Goal: Task Accomplishment & Management: Use online tool/utility

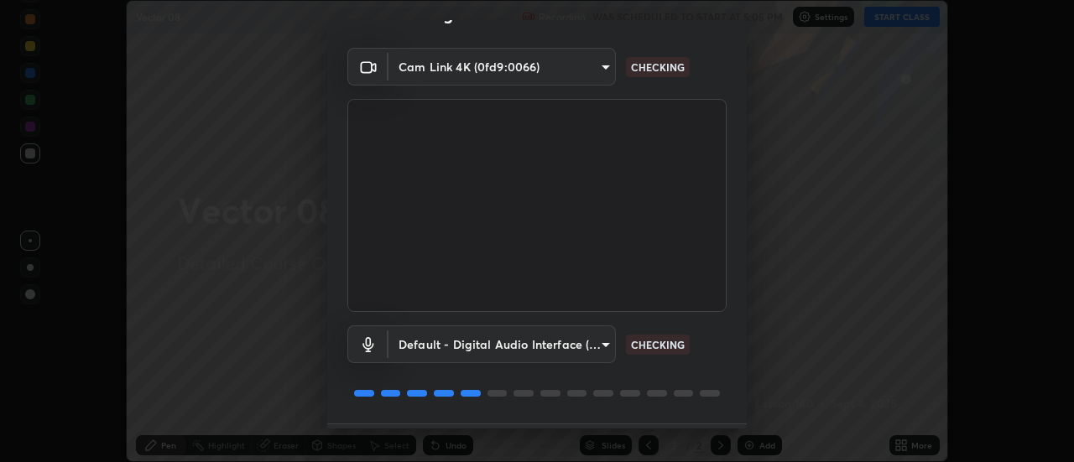
scroll to position [88, 0]
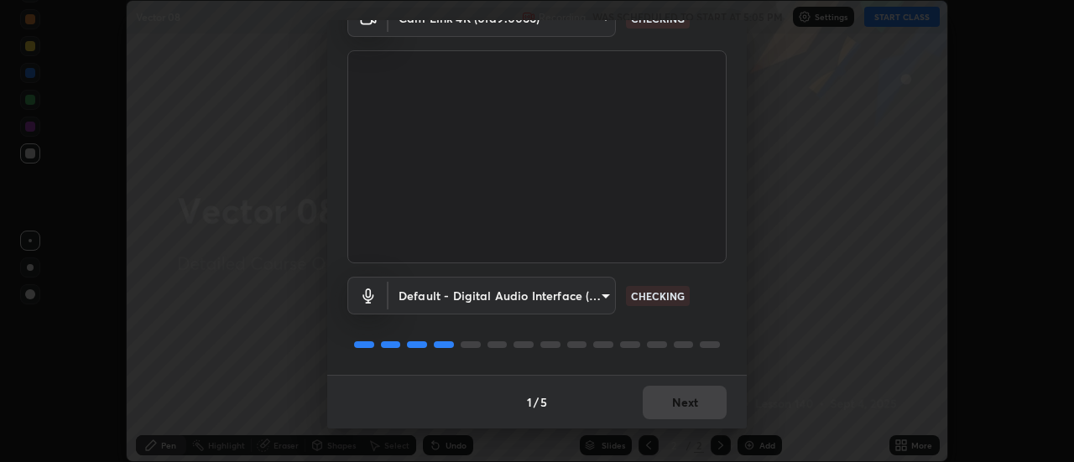
click at [677, 398] on div "1 / 5 Next" at bounding box center [537, 402] width 420 height 54
click at [682, 402] on div "1 / 5 Next" at bounding box center [537, 402] width 420 height 54
click at [699, 407] on div "1 / 5 Next" at bounding box center [537, 402] width 420 height 54
click at [702, 406] on div "1 / 5 Next" at bounding box center [537, 402] width 420 height 54
click at [706, 409] on div "1 / 5 Next" at bounding box center [537, 402] width 420 height 54
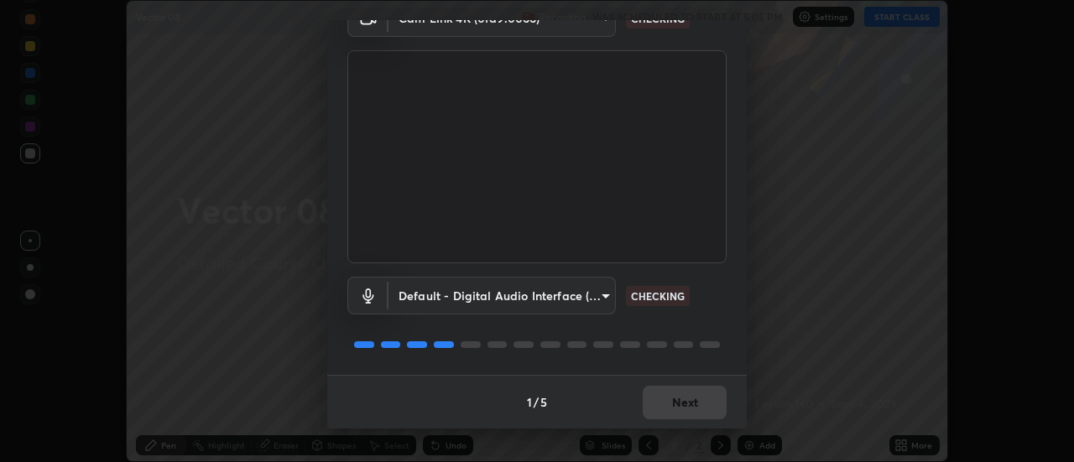
click at [709, 406] on div "1 / 5 Next" at bounding box center [537, 402] width 420 height 54
click at [712, 404] on div "1 / 5 Next" at bounding box center [537, 402] width 420 height 54
click at [711, 406] on button "Next" at bounding box center [685, 403] width 84 height 34
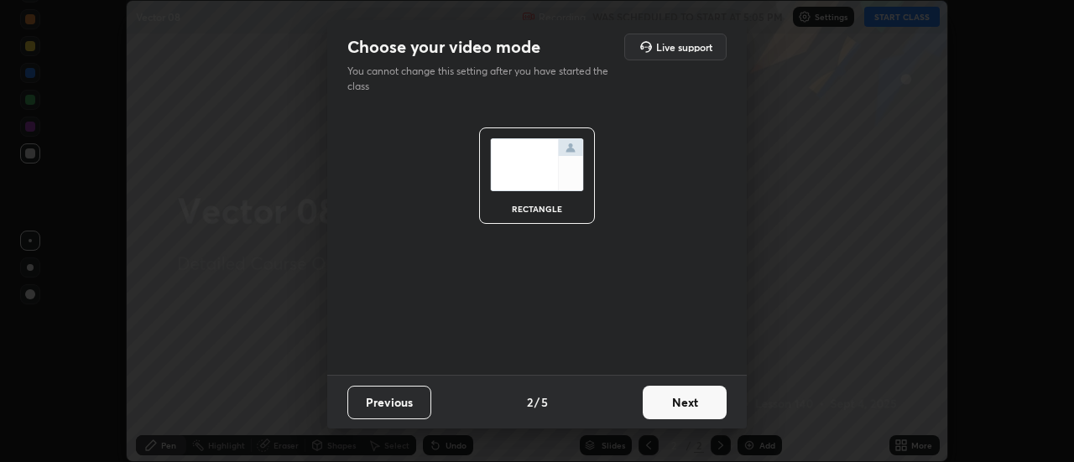
scroll to position [0, 0]
click at [709, 405] on button "Next" at bounding box center [685, 403] width 84 height 34
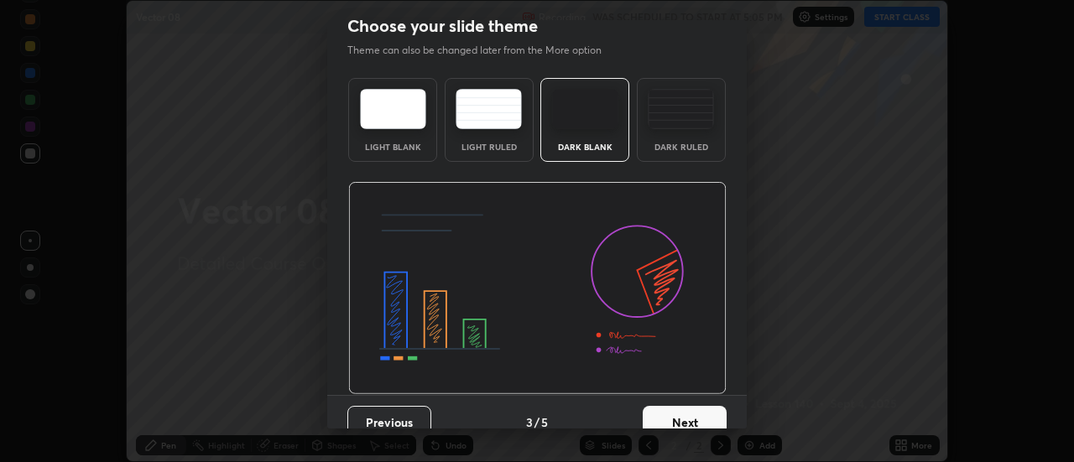
scroll to position [31, 0]
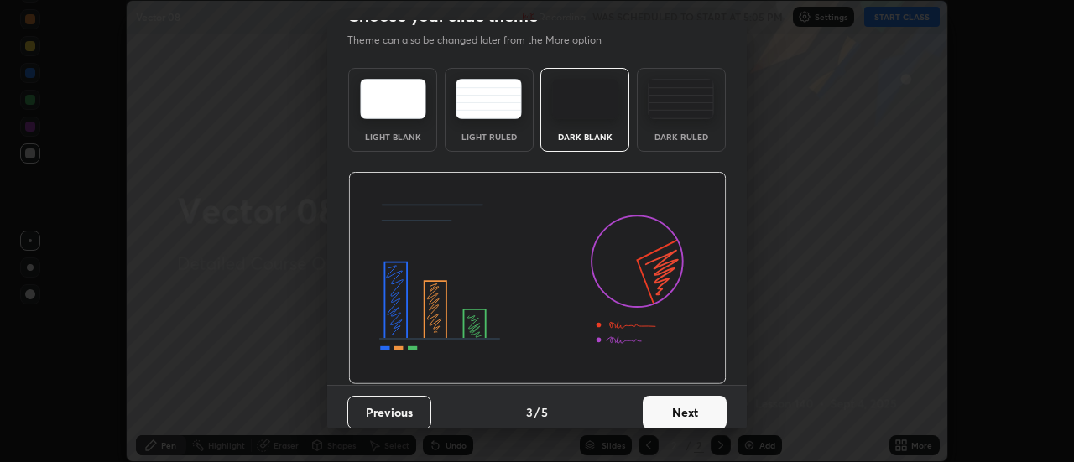
click at [706, 412] on button "Next" at bounding box center [685, 413] width 84 height 34
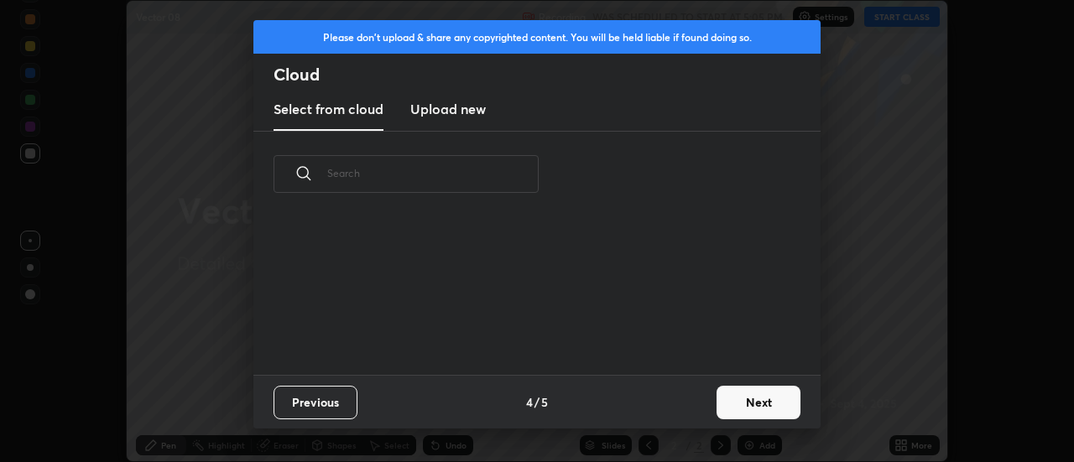
click at [735, 411] on button "Next" at bounding box center [759, 403] width 84 height 34
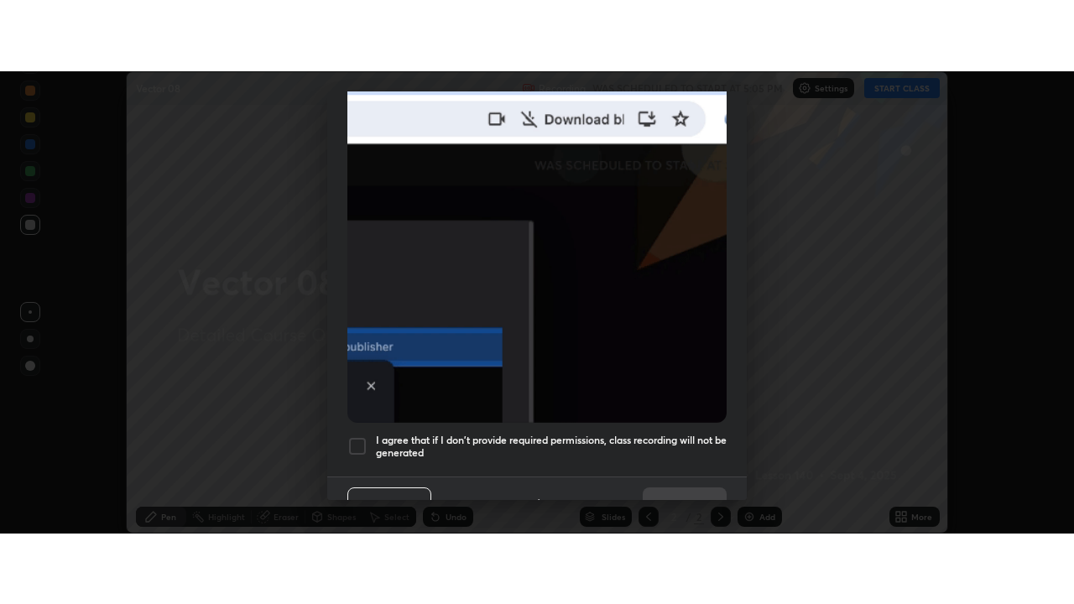
scroll to position [430, 0]
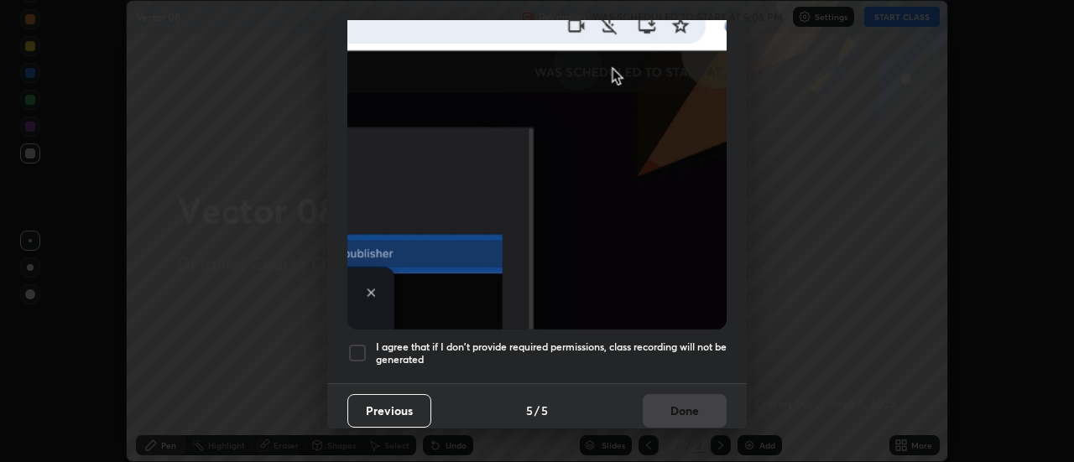
click at [650, 341] on h5 "I agree that if I don't provide required permissions, class recording will not …" at bounding box center [551, 354] width 351 height 26
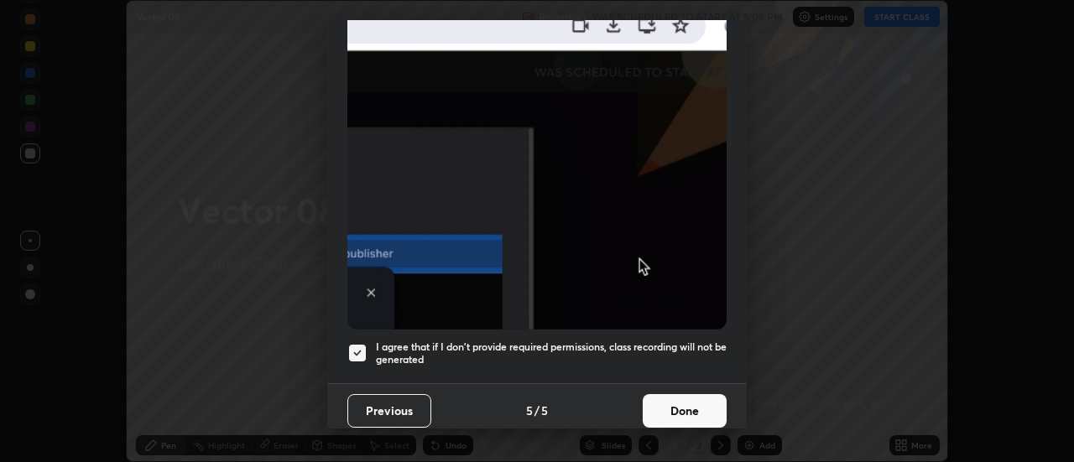
click at [658, 396] on button "Done" at bounding box center [685, 411] width 84 height 34
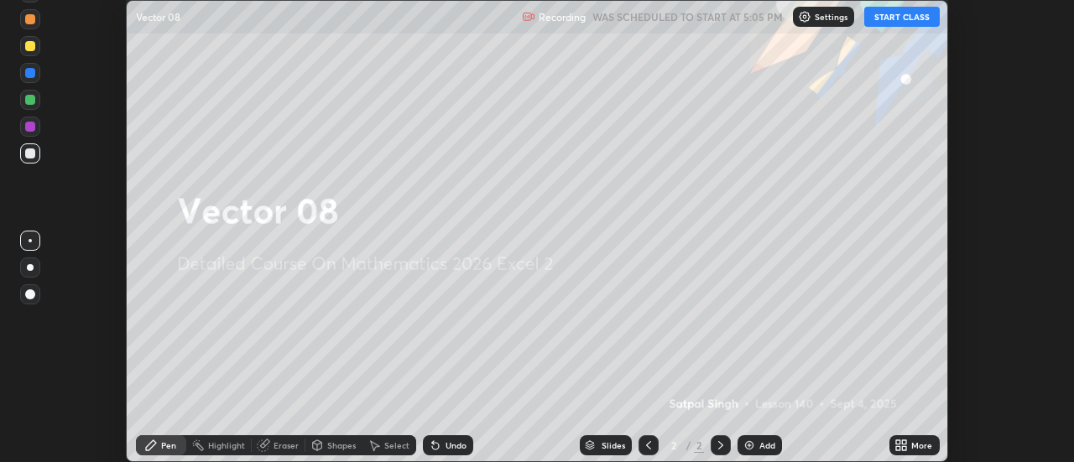
click at [888, 18] on button "START CLASS" at bounding box center [902, 17] width 76 height 20
click at [904, 448] on icon at bounding box center [905, 448] width 4 height 4
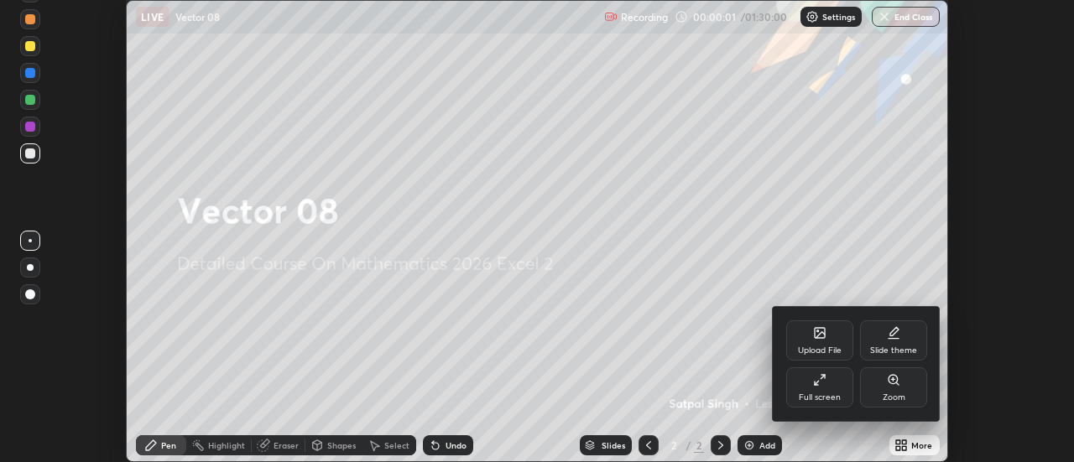
click at [819, 386] on icon at bounding box center [819, 379] width 13 height 13
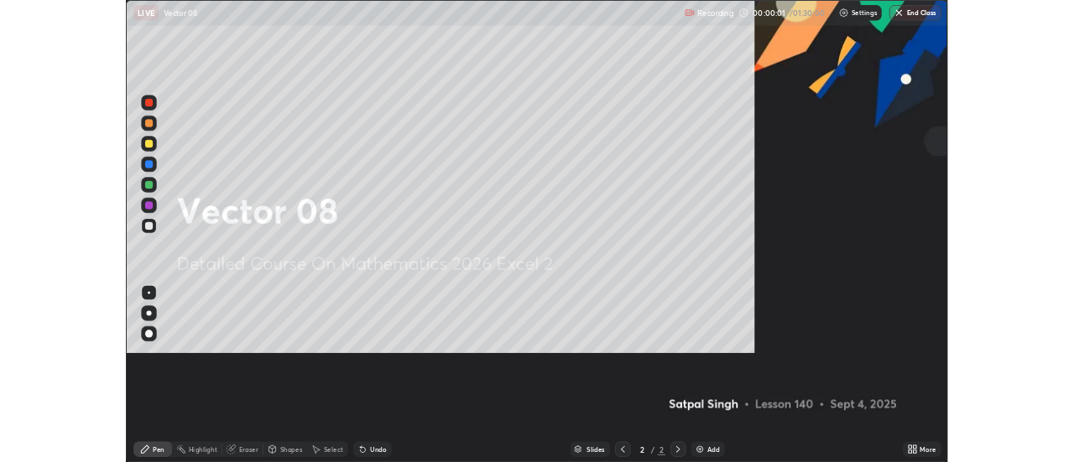
scroll to position [604, 1074]
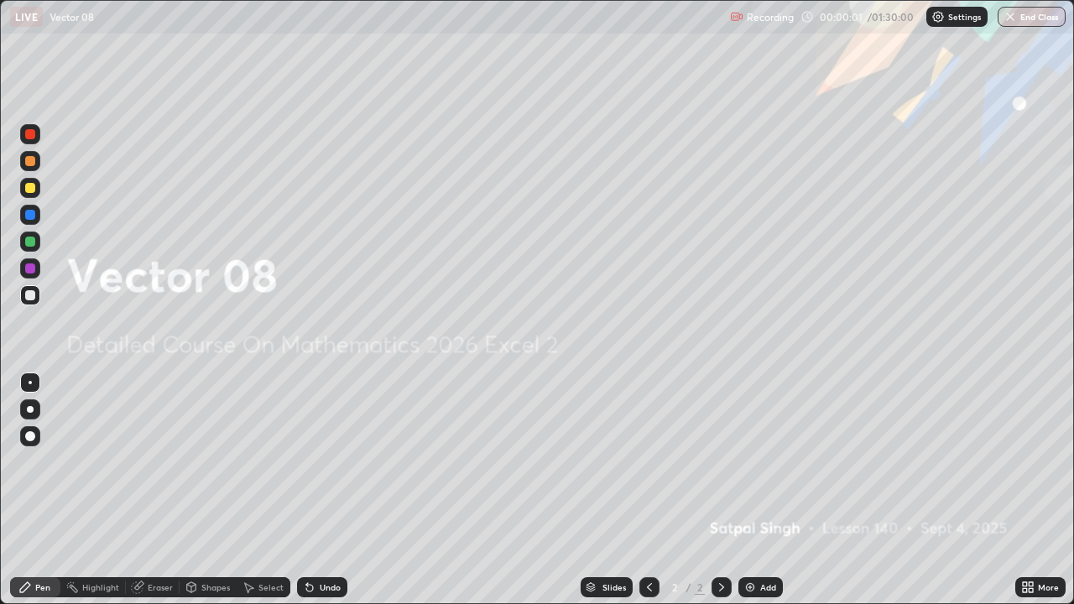
click at [774, 461] on div "Add" at bounding box center [768, 587] width 16 height 8
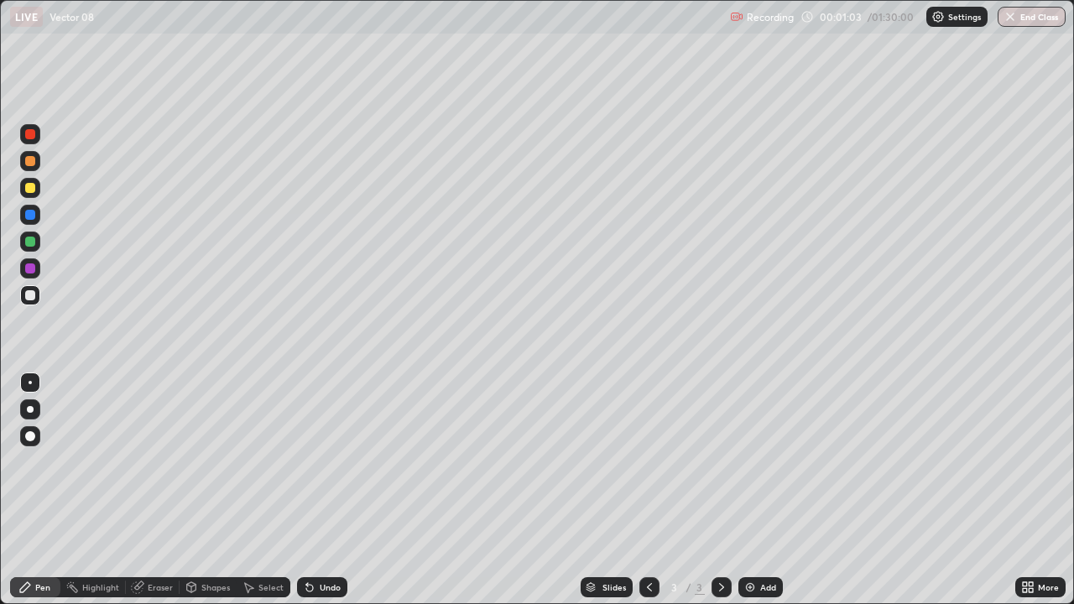
click at [308, 461] on icon at bounding box center [309, 588] width 7 height 7
click at [307, 461] on icon at bounding box center [309, 588] width 7 height 7
click at [745, 461] on img at bounding box center [749, 587] width 13 height 13
click at [748, 461] on img at bounding box center [749, 587] width 13 height 13
click at [162, 461] on div "Eraser" at bounding box center [160, 587] width 25 height 8
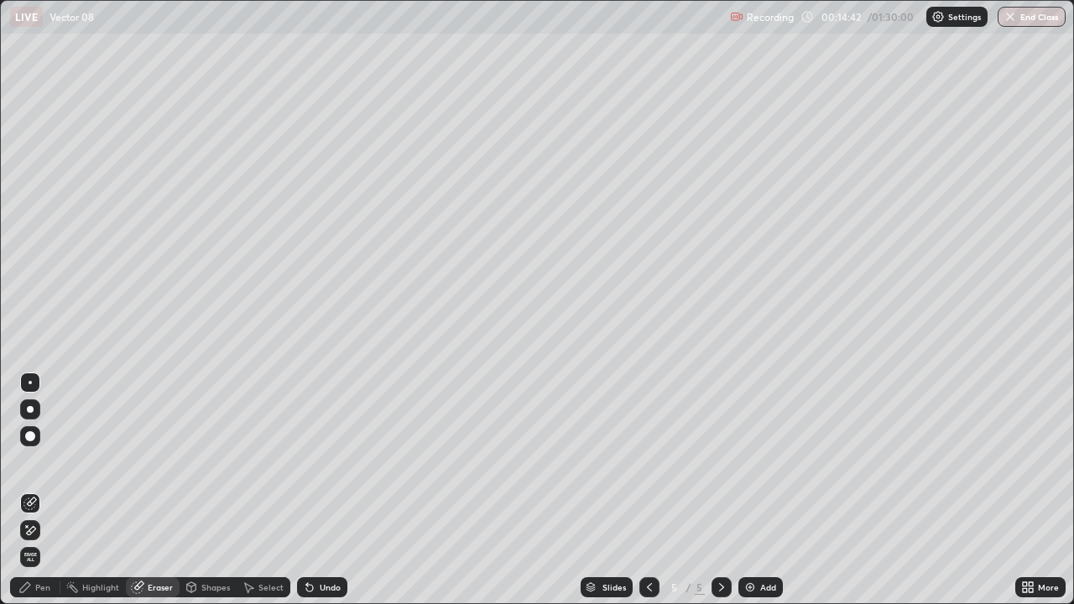
click at [45, 461] on div "Pen" at bounding box center [42, 587] width 15 height 8
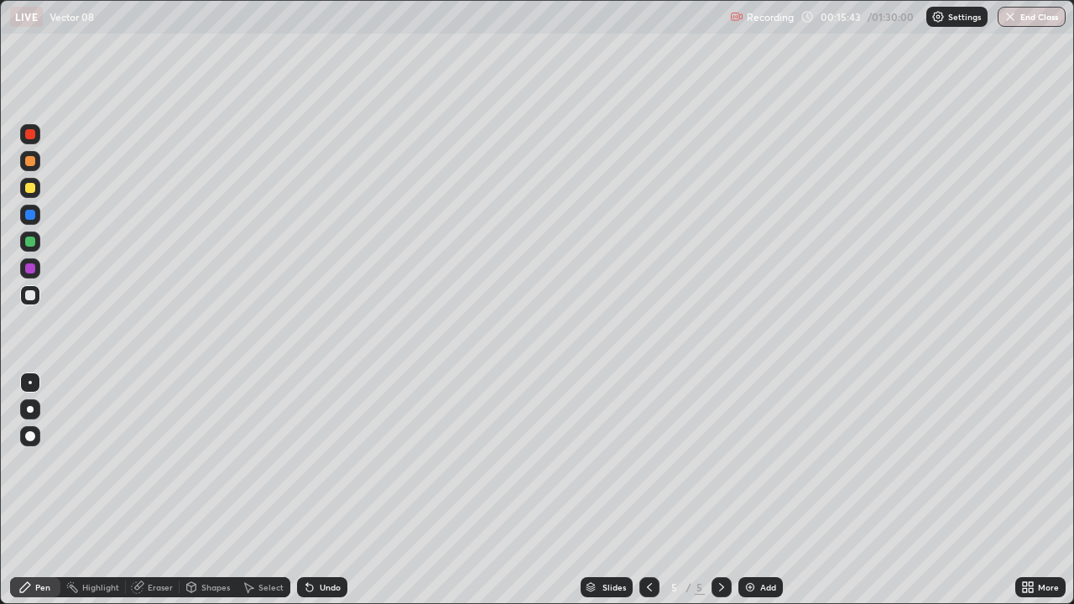
click at [336, 461] on div "Undo" at bounding box center [330, 587] width 21 height 8
click at [334, 461] on div "Undo" at bounding box center [330, 587] width 21 height 8
click at [743, 461] on img at bounding box center [749, 587] width 13 height 13
click at [30, 298] on div at bounding box center [30, 295] width 10 height 10
click at [33, 188] on div at bounding box center [30, 188] width 10 height 10
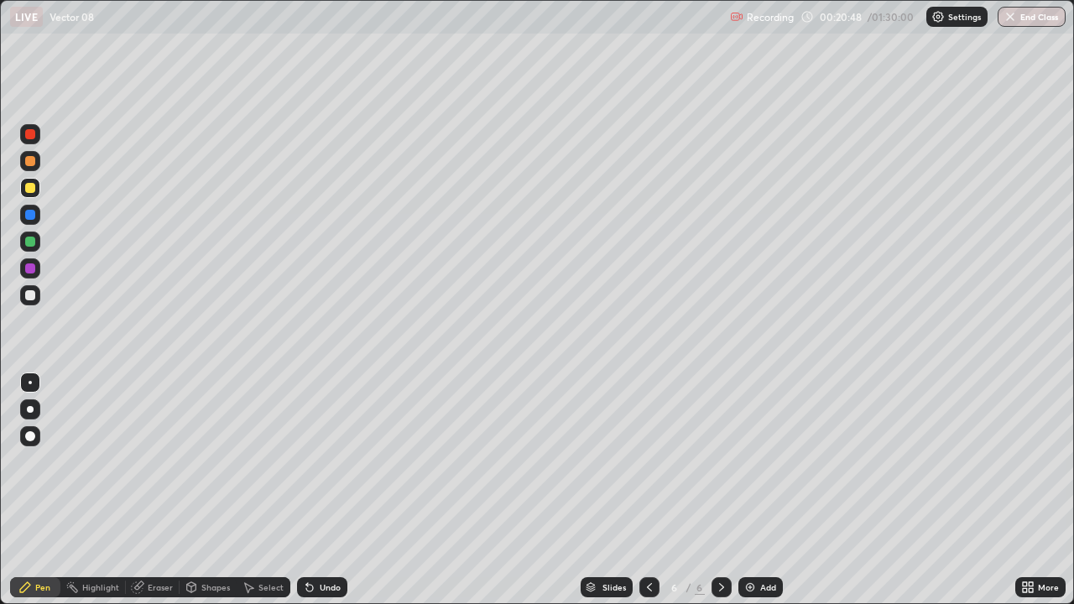
click at [31, 295] on div at bounding box center [30, 295] width 10 height 10
click at [322, 461] on div "Undo" at bounding box center [322, 587] width 50 height 20
click at [322, 461] on div "Undo" at bounding box center [330, 587] width 21 height 8
click at [650, 461] on div at bounding box center [649, 587] width 20 height 20
click at [722, 461] on icon at bounding box center [721, 587] width 13 height 13
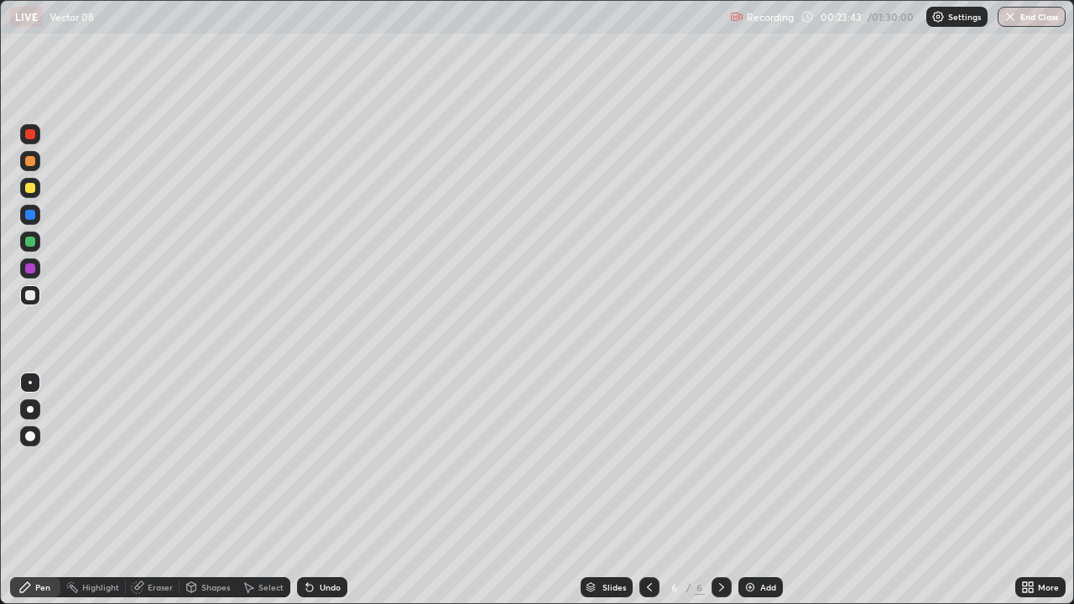
click at [164, 461] on div "Eraser" at bounding box center [160, 587] width 25 height 8
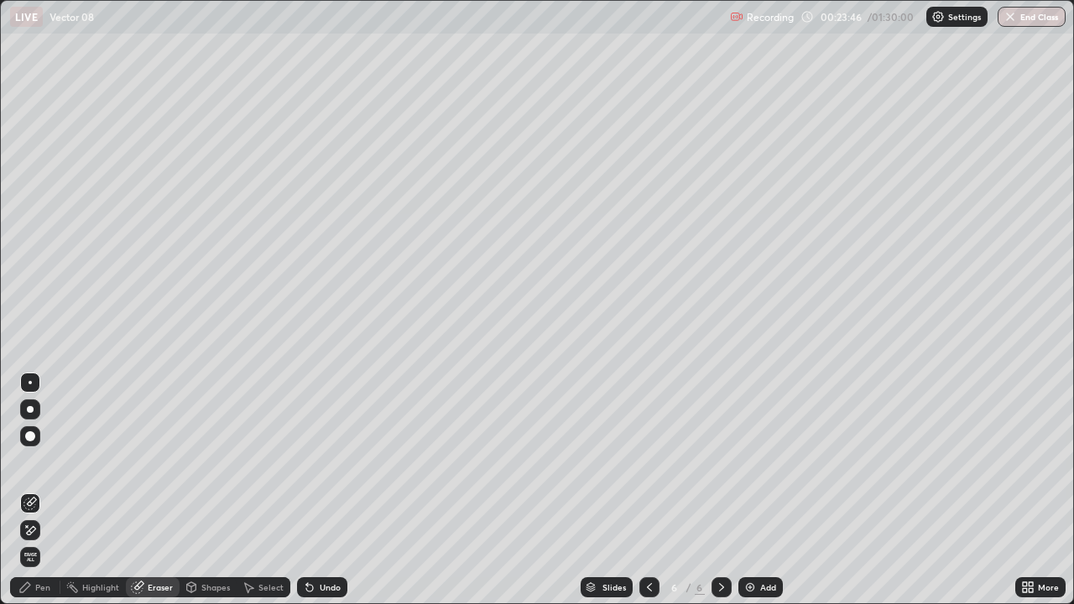
click at [27, 461] on div at bounding box center [30, 530] width 20 height 20
click at [41, 461] on div "Pen" at bounding box center [42, 587] width 15 height 8
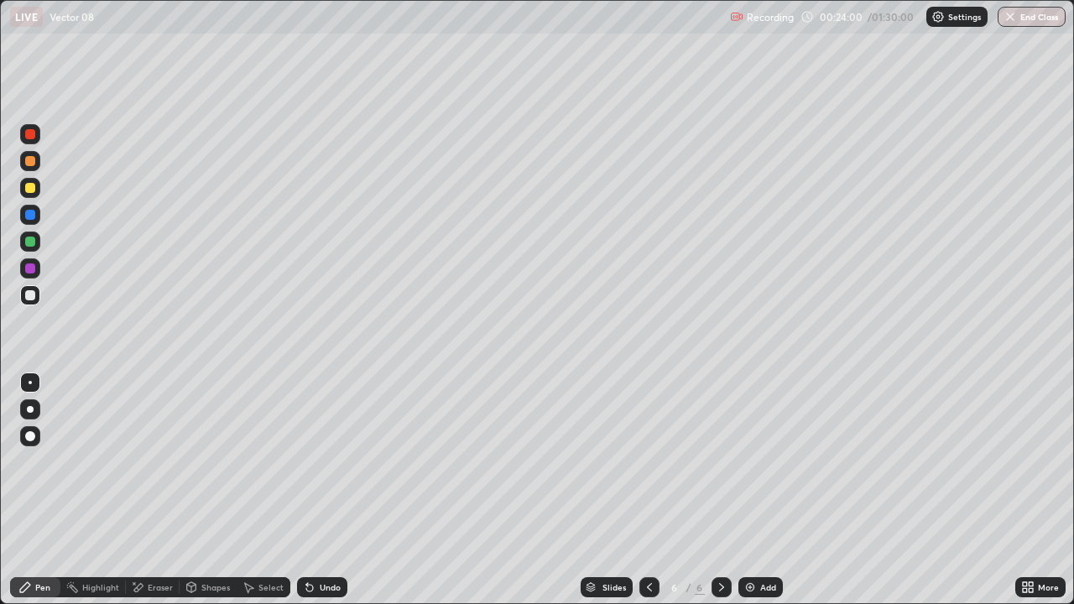
click at [331, 461] on div "Undo" at bounding box center [330, 587] width 21 height 8
click at [321, 461] on div "Undo" at bounding box center [322, 587] width 50 height 20
click at [320, 461] on div "Undo" at bounding box center [330, 587] width 21 height 8
click at [315, 461] on div "Undo" at bounding box center [322, 587] width 50 height 20
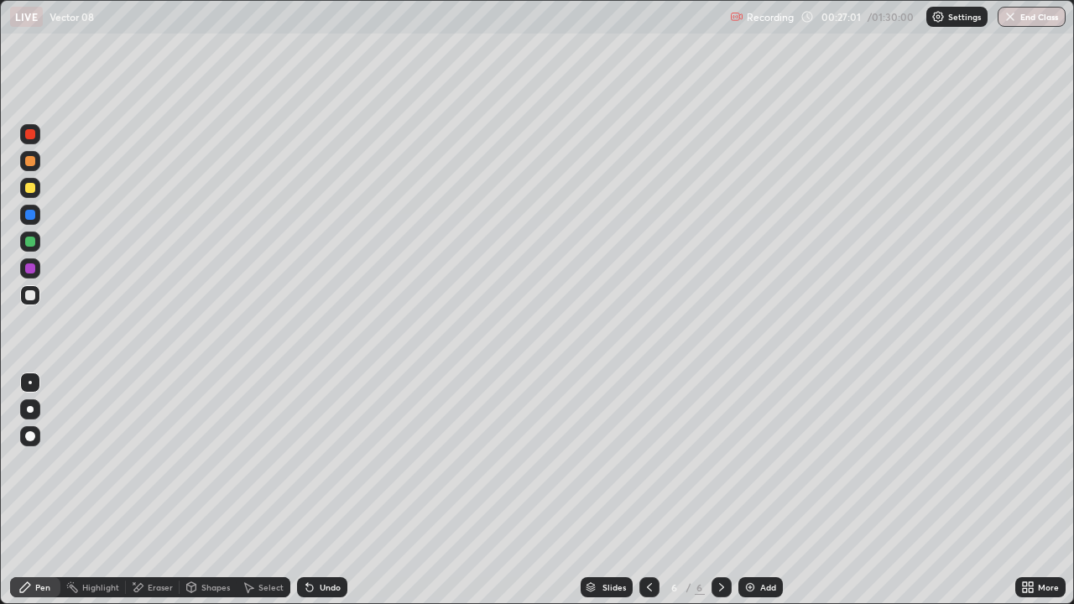
click at [313, 461] on icon at bounding box center [309, 587] width 13 height 13
click at [889, 461] on div "Slides 6 / 6 Add" at bounding box center [681, 588] width 668 height 34
click at [867, 461] on div "Slides 6 / 6 Add" at bounding box center [681, 588] width 668 height 34
click at [936, 461] on div "Slides 6 / 6 Add" at bounding box center [681, 588] width 668 height 34
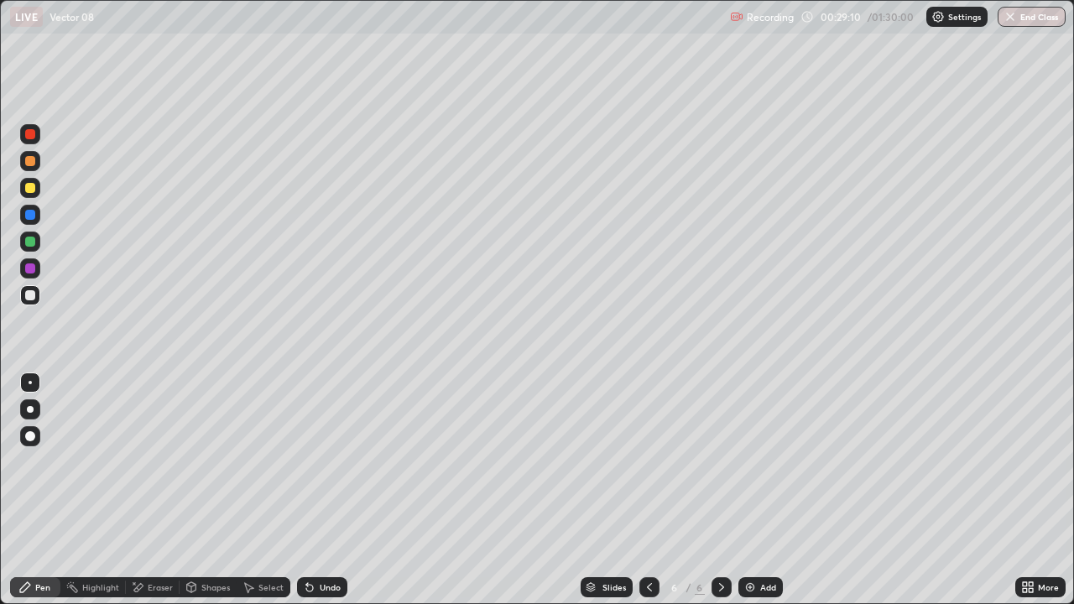
click at [161, 461] on div "Eraser" at bounding box center [160, 587] width 25 height 8
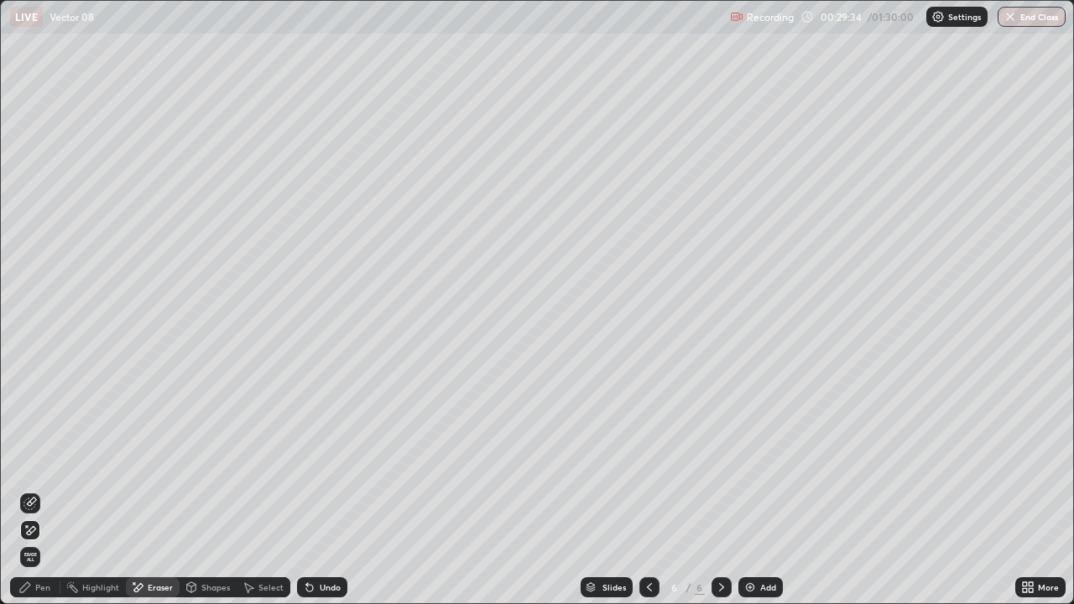
click at [336, 461] on div "Undo" at bounding box center [330, 587] width 21 height 8
click at [325, 461] on div "Undo" at bounding box center [330, 587] width 21 height 8
click at [50, 461] on div "Pen" at bounding box center [42, 587] width 15 height 8
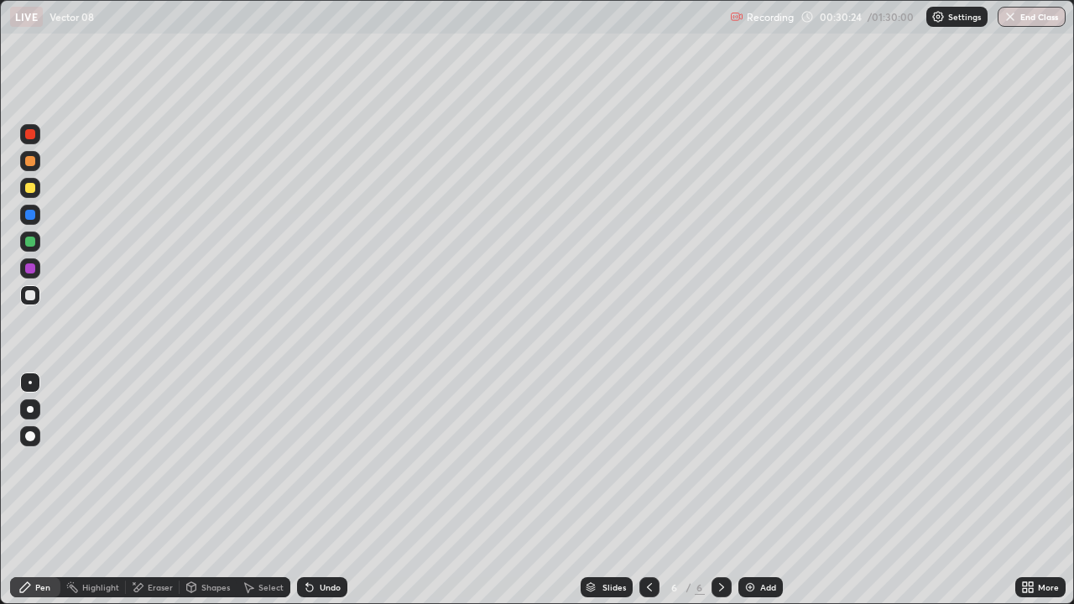
click at [257, 461] on div "Select" at bounding box center [264, 587] width 54 height 20
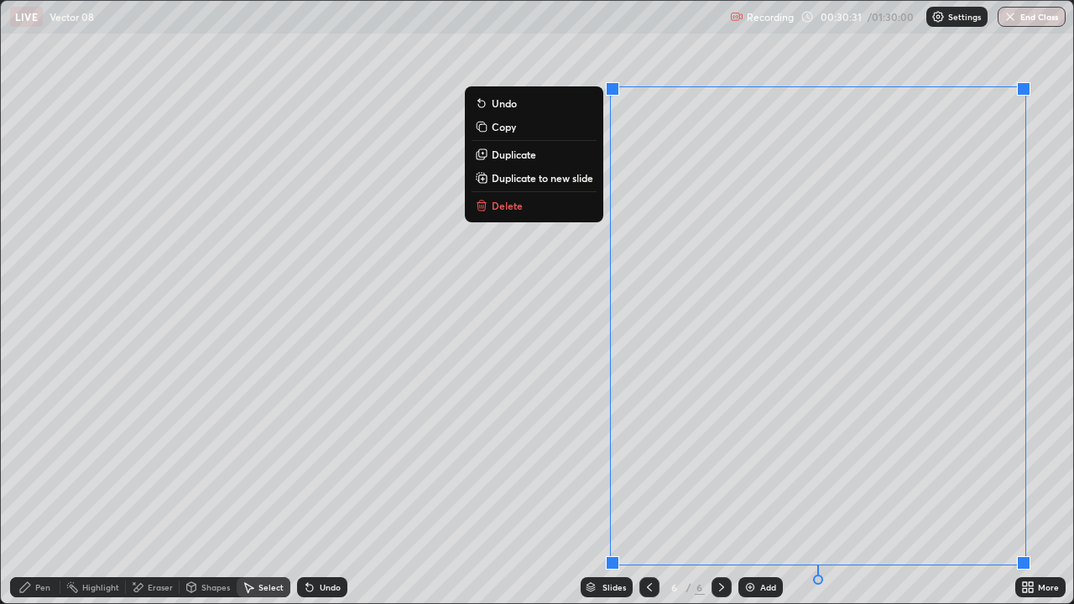
click at [580, 179] on p "Duplicate to new slide" at bounding box center [543, 177] width 102 height 13
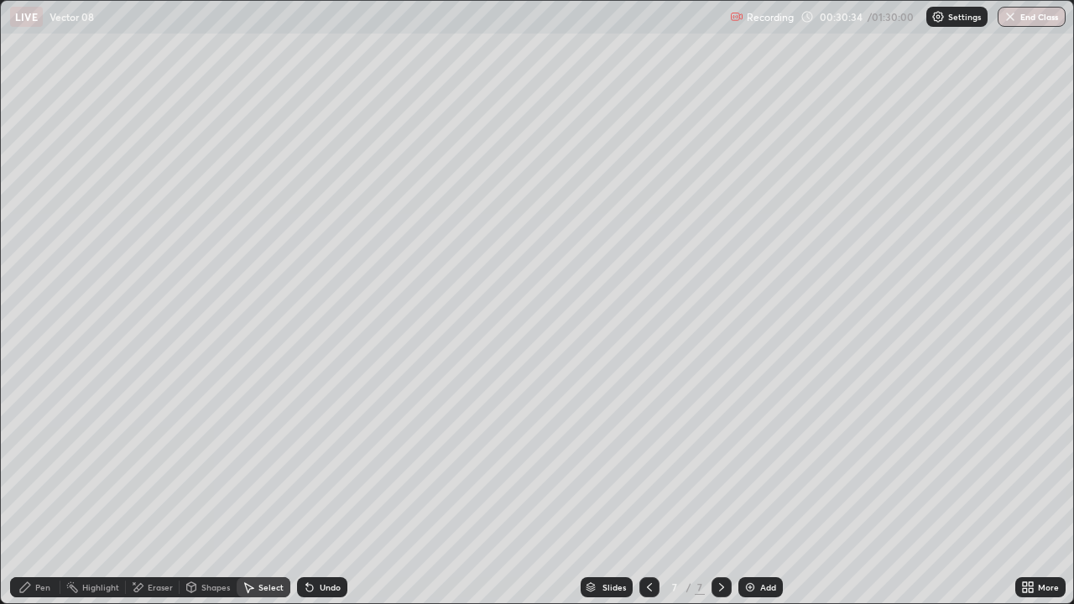
click at [648, 461] on icon at bounding box center [649, 587] width 13 height 13
click at [545, 190] on div "0 ° Undo Copy Duplicate Duplicate to new slide Delete" at bounding box center [537, 302] width 1072 height 602
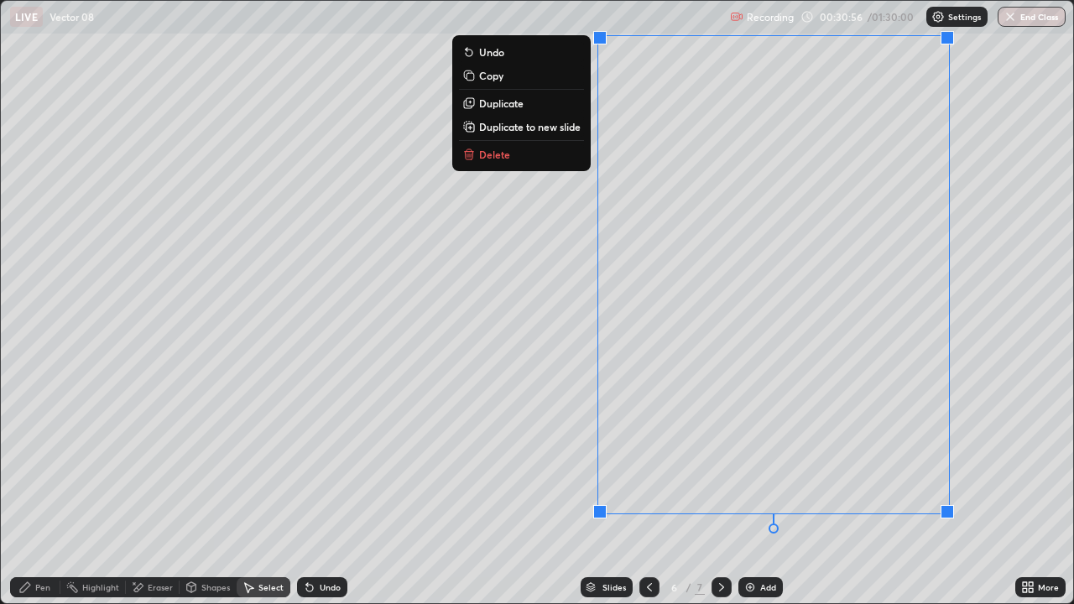
click at [331, 461] on div "Undo" at bounding box center [330, 587] width 21 height 8
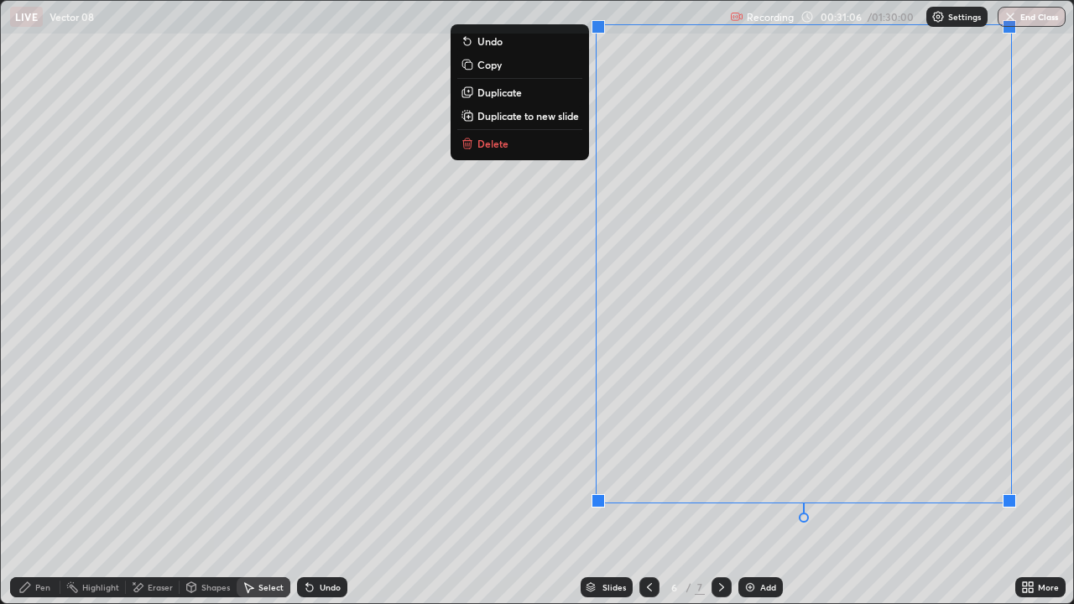
click at [48, 461] on div "Pen" at bounding box center [42, 587] width 15 height 8
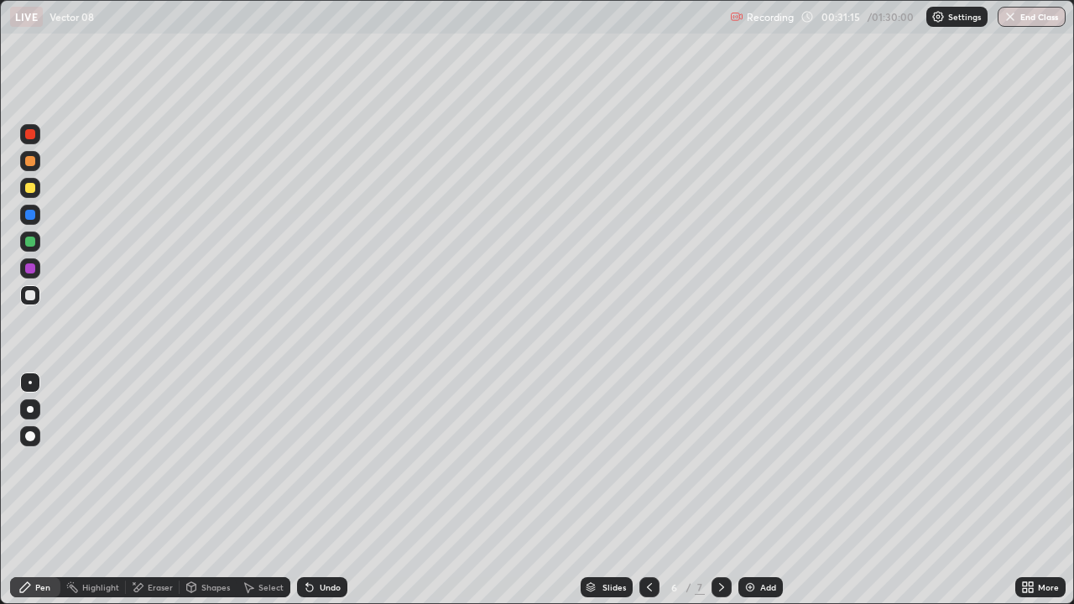
click at [1024, 461] on icon at bounding box center [1025, 584] width 4 height 4
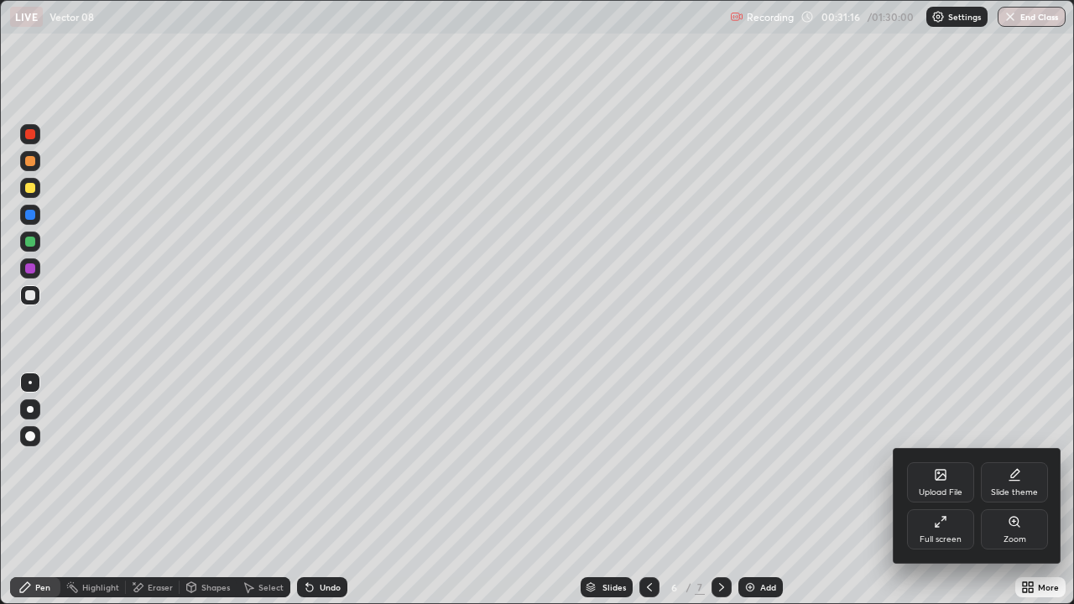
click at [939, 461] on div "Full screen" at bounding box center [941, 539] width 42 height 8
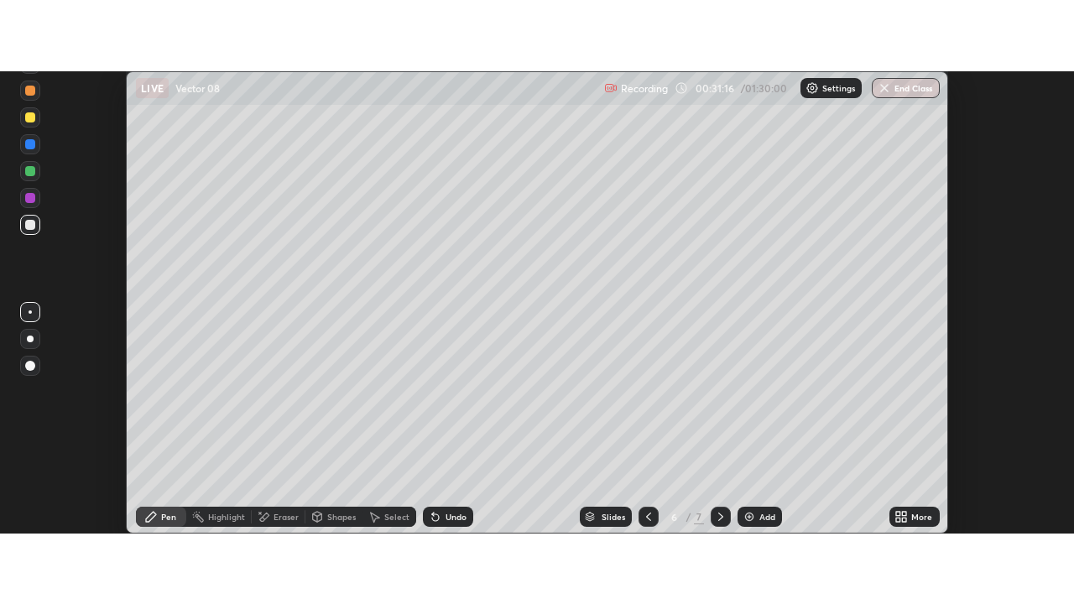
scroll to position [83442, 82830]
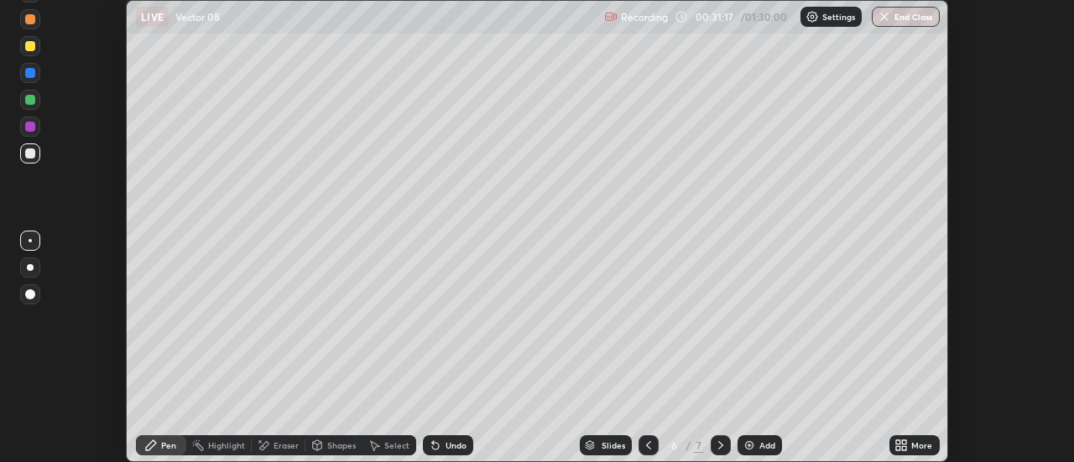
click at [906, 440] on icon at bounding box center [905, 442] width 4 height 4
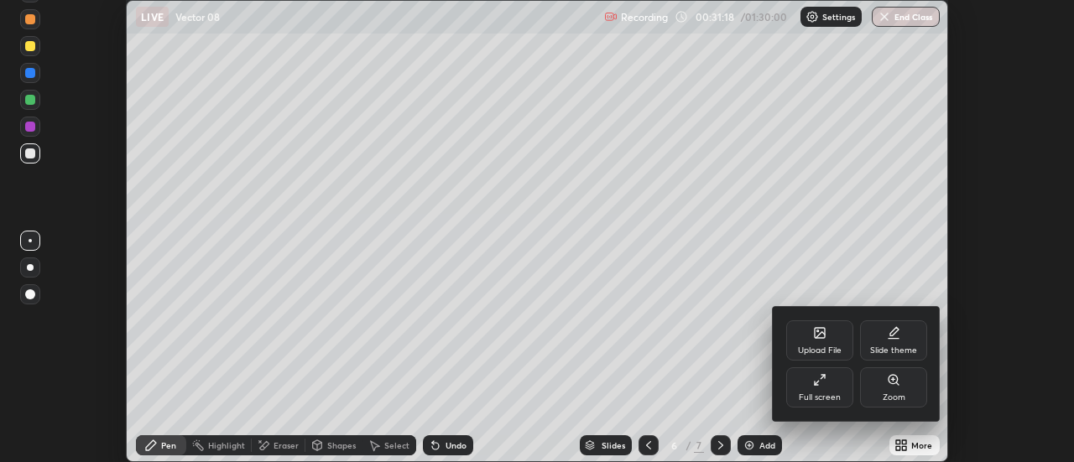
click at [830, 394] on div "Full screen" at bounding box center [820, 398] width 42 height 8
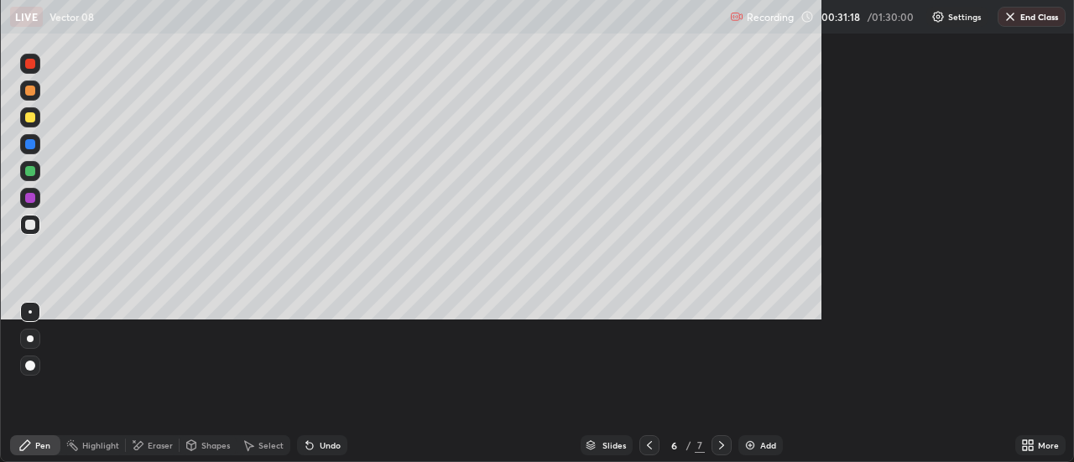
scroll to position [604, 1074]
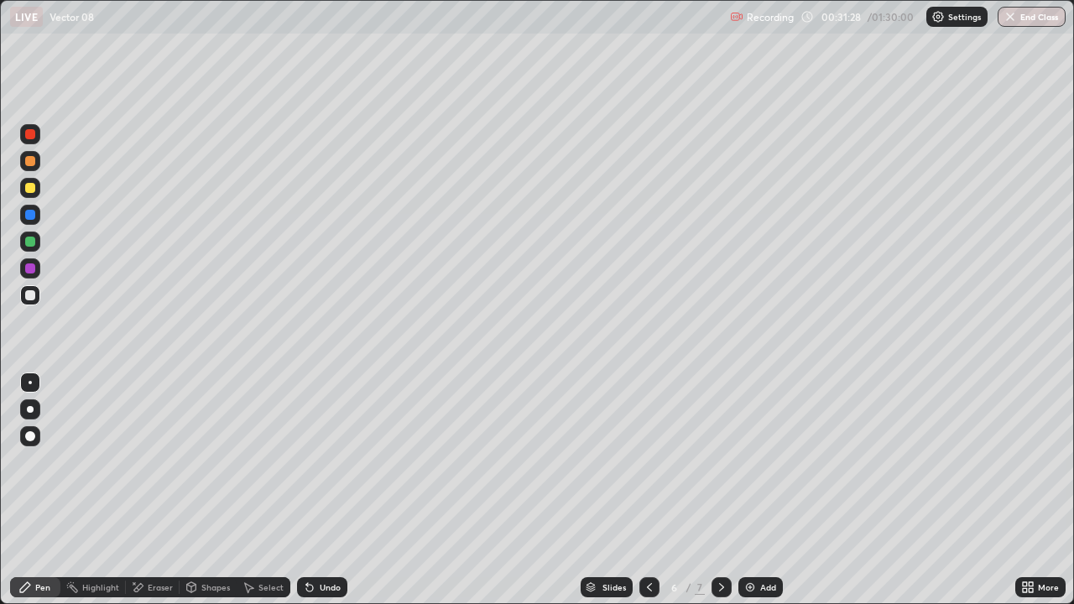
click at [326, 461] on div "Undo" at bounding box center [330, 587] width 21 height 8
click at [167, 461] on div "Eraser" at bounding box center [160, 587] width 25 height 8
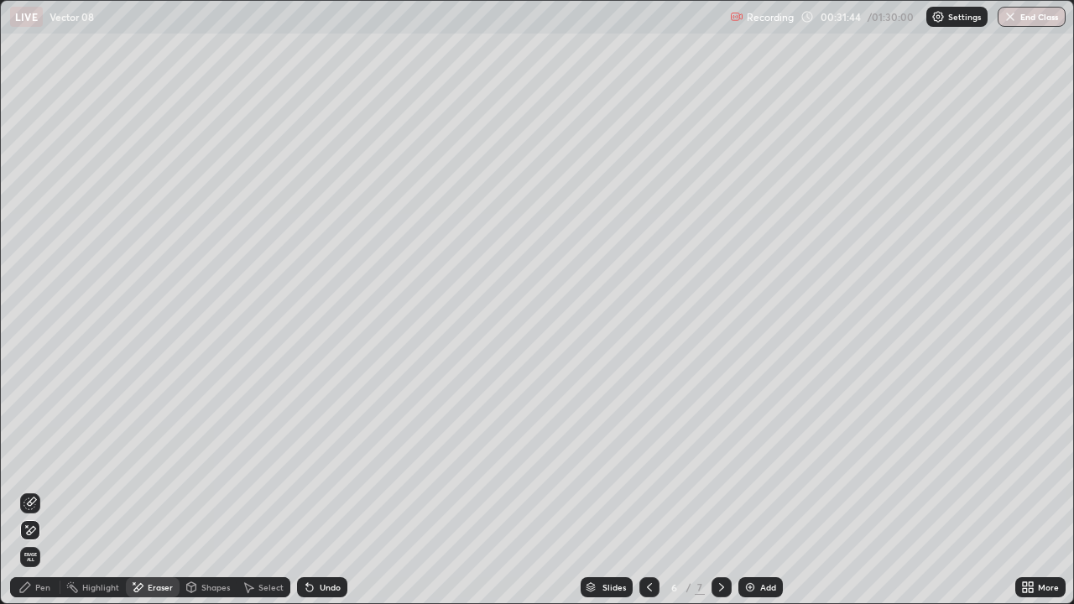
click at [263, 461] on div "Select" at bounding box center [264, 587] width 54 height 20
click at [862, 461] on div "0 ° Undo Copy Duplicate Duplicate to new slide Delete" at bounding box center [537, 302] width 1072 height 602
click at [46, 461] on div "Pen" at bounding box center [42, 587] width 15 height 8
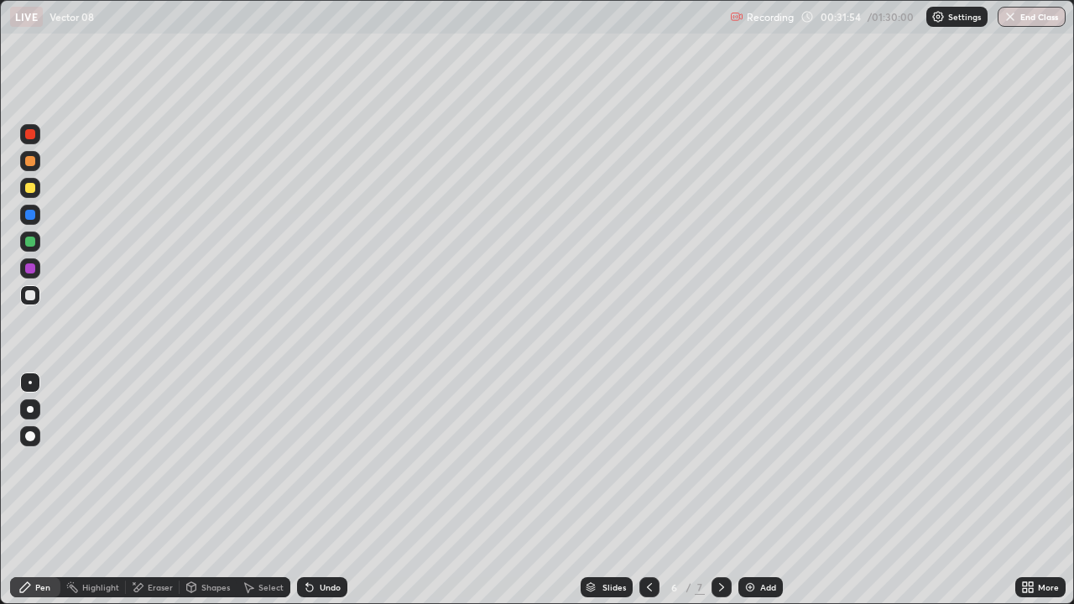
click at [1023, 461] on icon at bounding box center [1027, 587] width 13 height 13
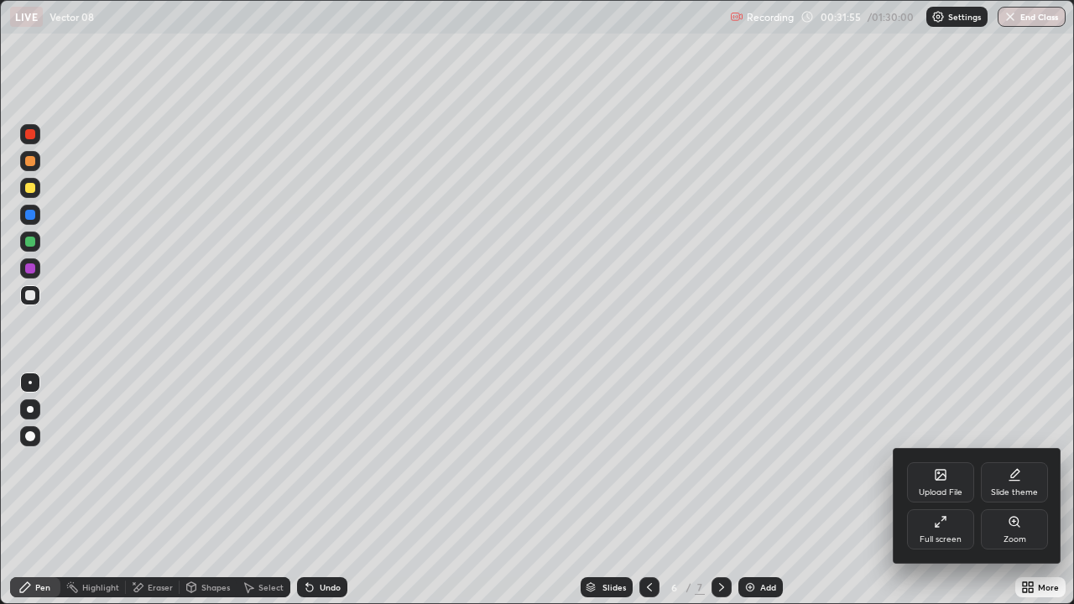
click at [948, 461] on div "Full screen" at bounding box center [941, 539] width 42 height 8
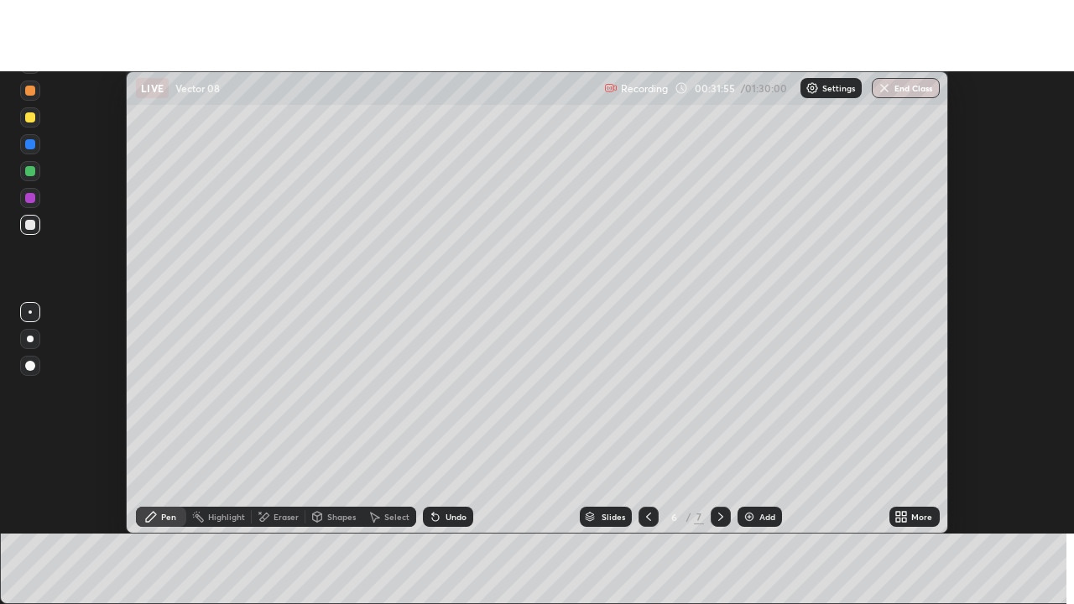
scroll to position [83442, 82830]
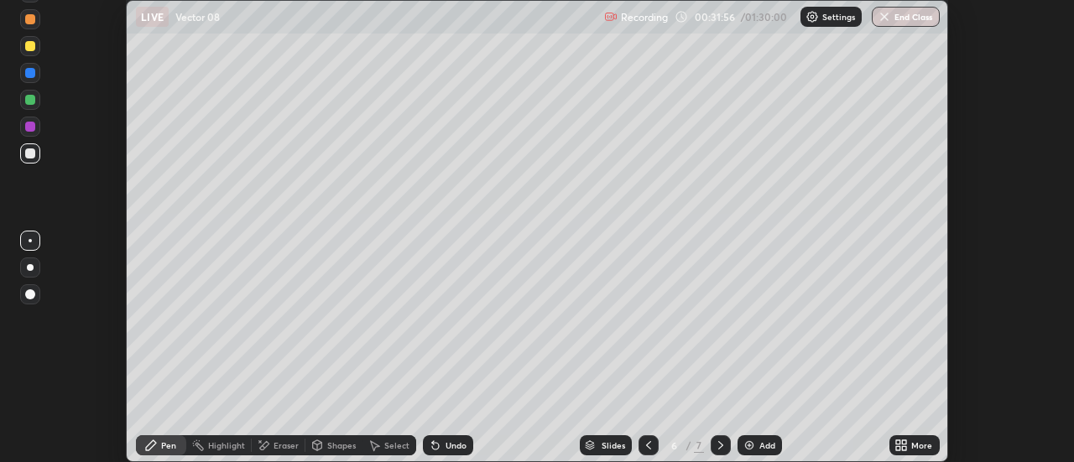
click at [903, 441] on icon at bounding box center [905, 442] width 4 height 4
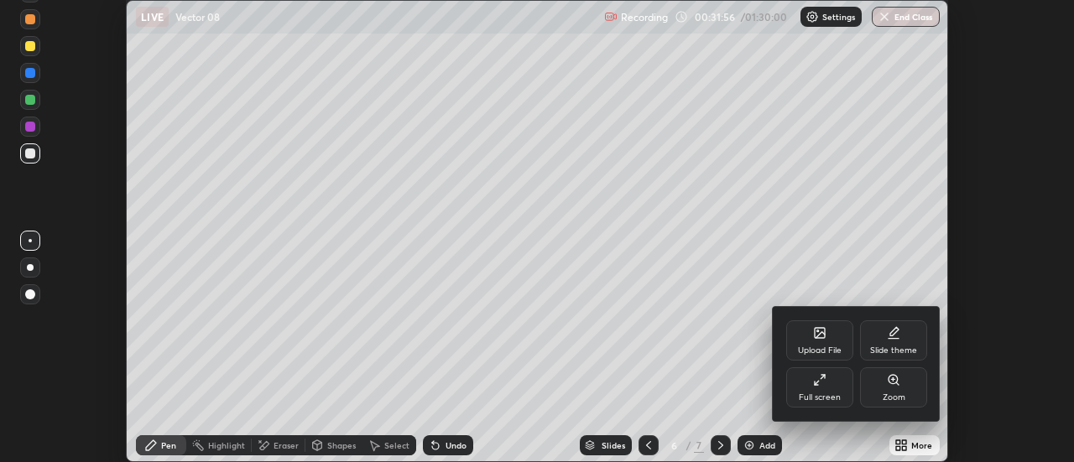
click at [826, 397] on div "Full screen" at bounding box center [820, 398] width 42 height 8
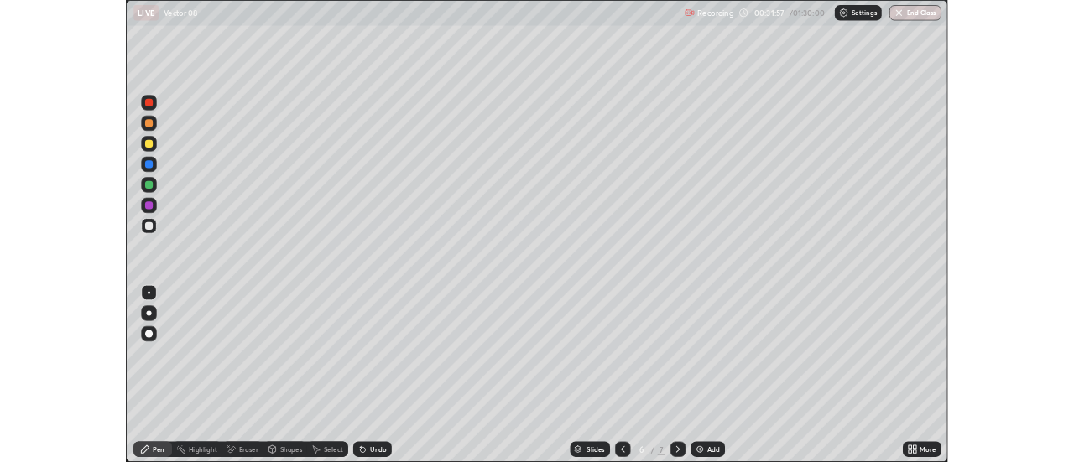
scroll to position [604, 1074]
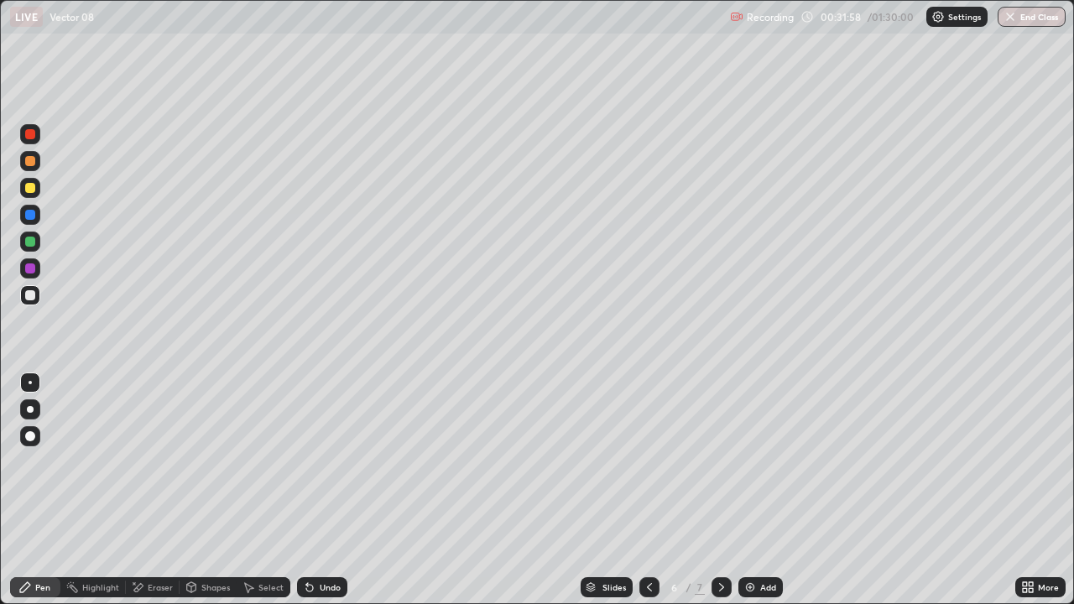
click at [50, 461] on div "Pen" at bounding box center [42, 587] width 15 height 8
click at [159, 461] on div "Eraser" at bounding box center [153, 587] width 54 height 20
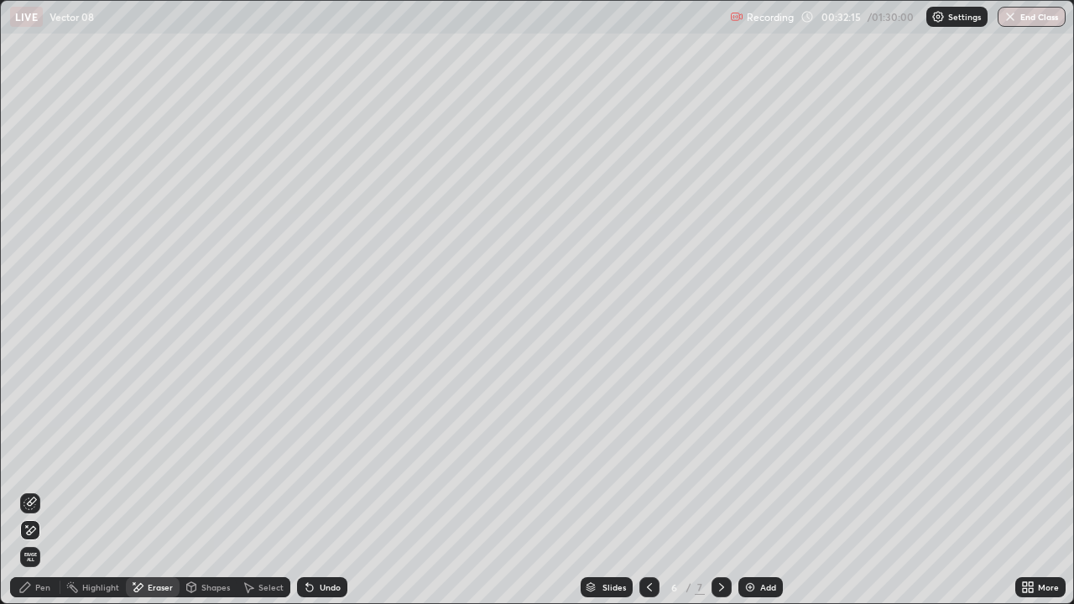
click at [42, 461] on div "Pen" at bounding box center [42, 587] width 15 height 8
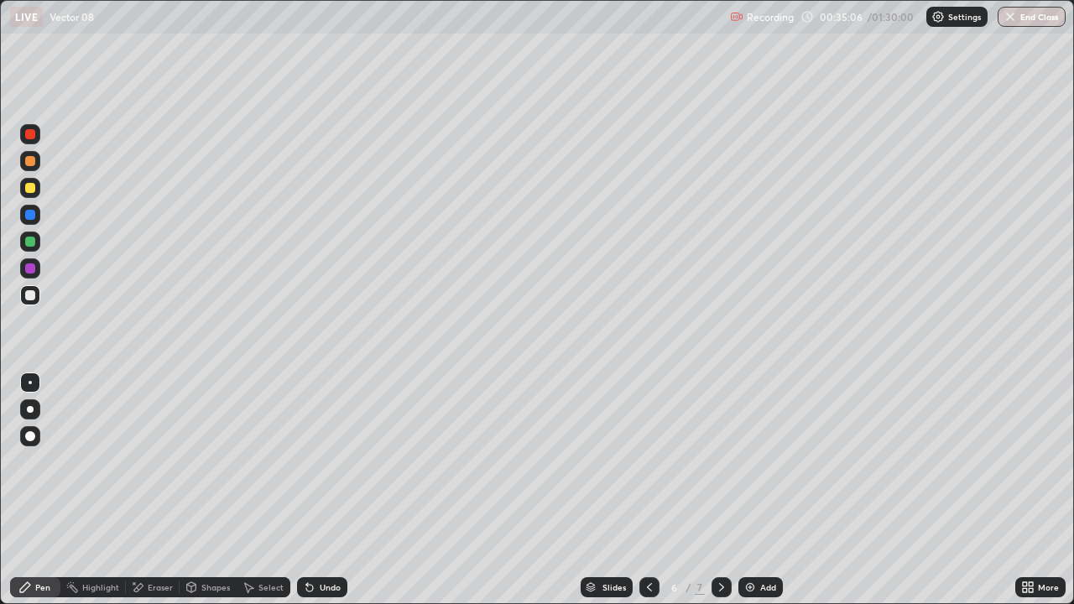
click at [257, 461] on div "Select" at bounding box center [264, 587] width 54 height 20
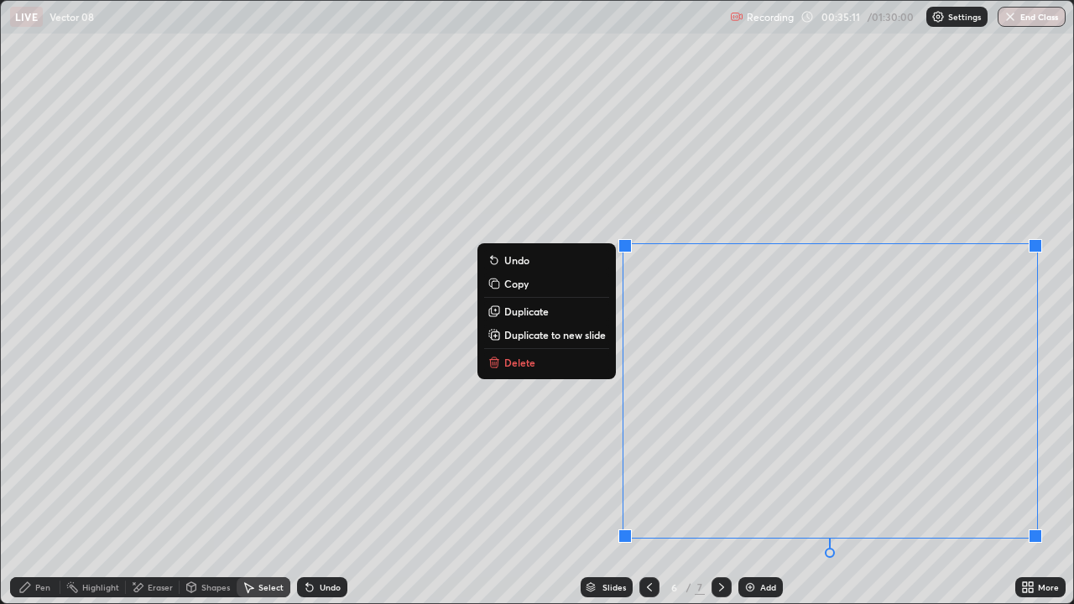
click at [585, 331] on p "Duplicate to new slide" at bounding box center [555, 334] width 102 height 13
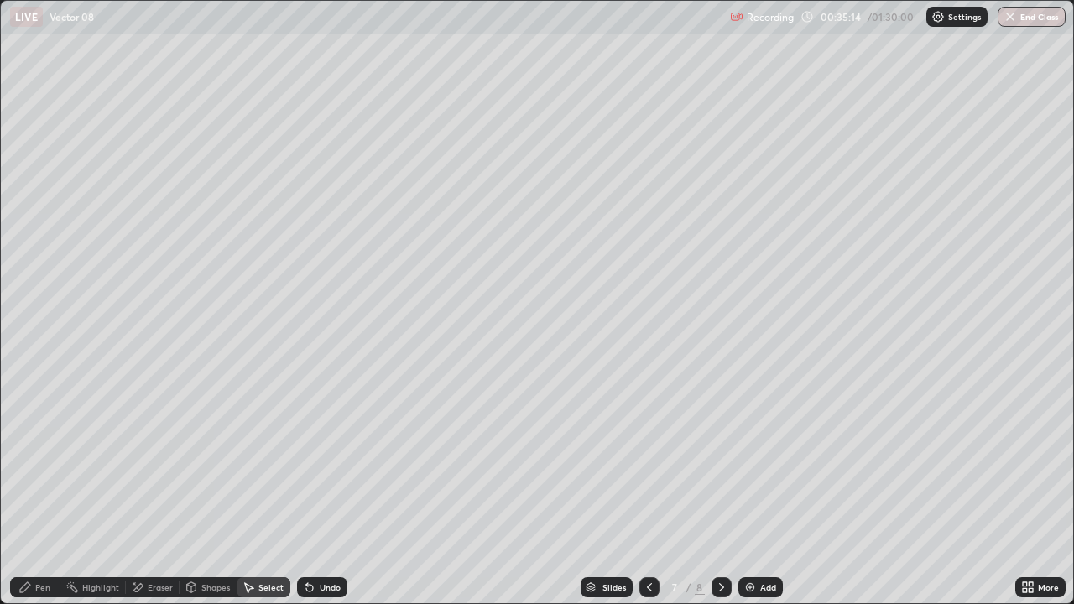
click at [164, 461] on div "Eraser" at bounding box center [160, 587] width 25 height 8
click at [259, 461] on div "Select" at bounding box center [264, 587] width 54 height 20
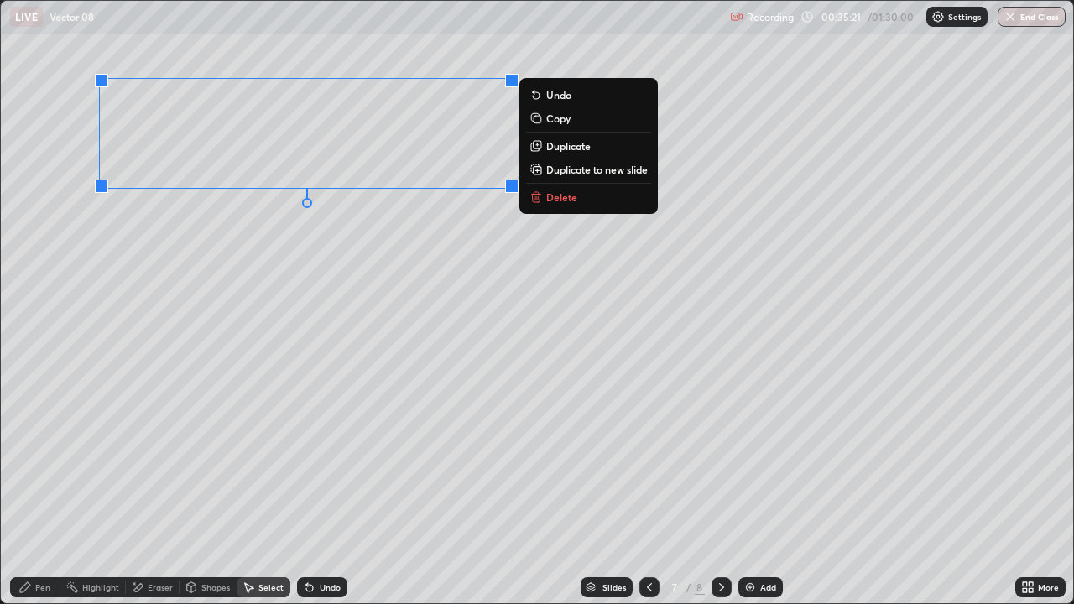
click at [46, 461] on div "Pen" at bounding box center [42, 587] width 15 height 8
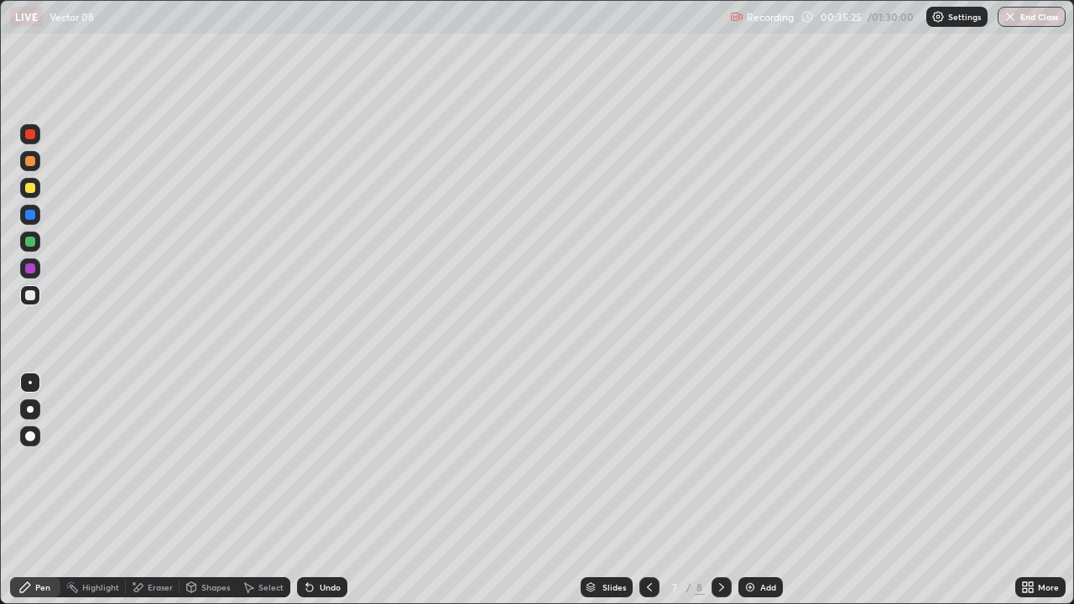
click at [1030, 461] on icon at bounding box center [1031, 590] width 4 height 4
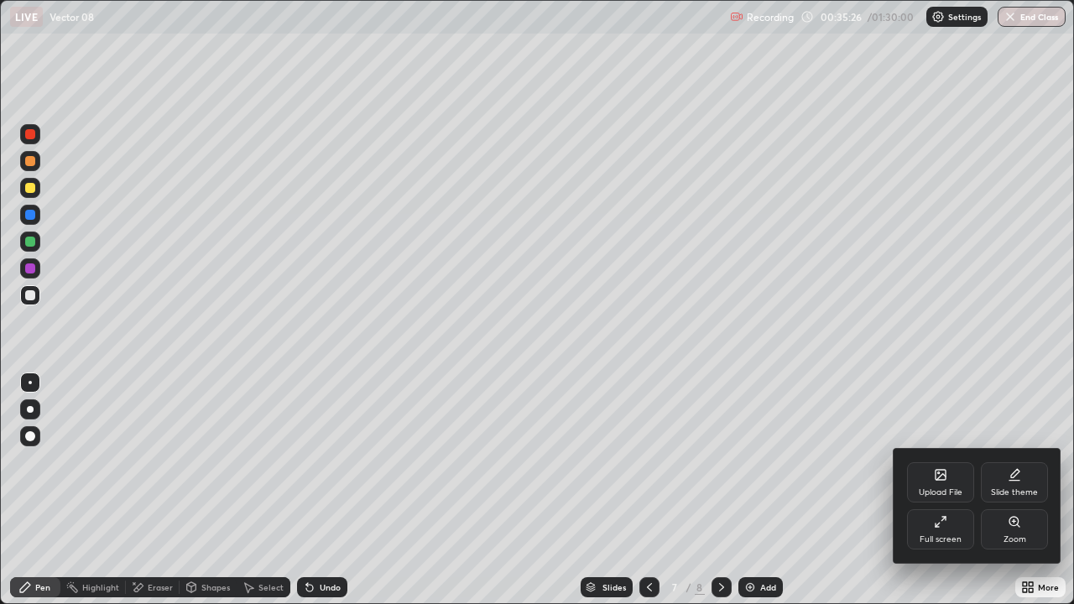
click at [936, 461] on div "Full screen" at bounding box center [940, 529] width 67 height 40
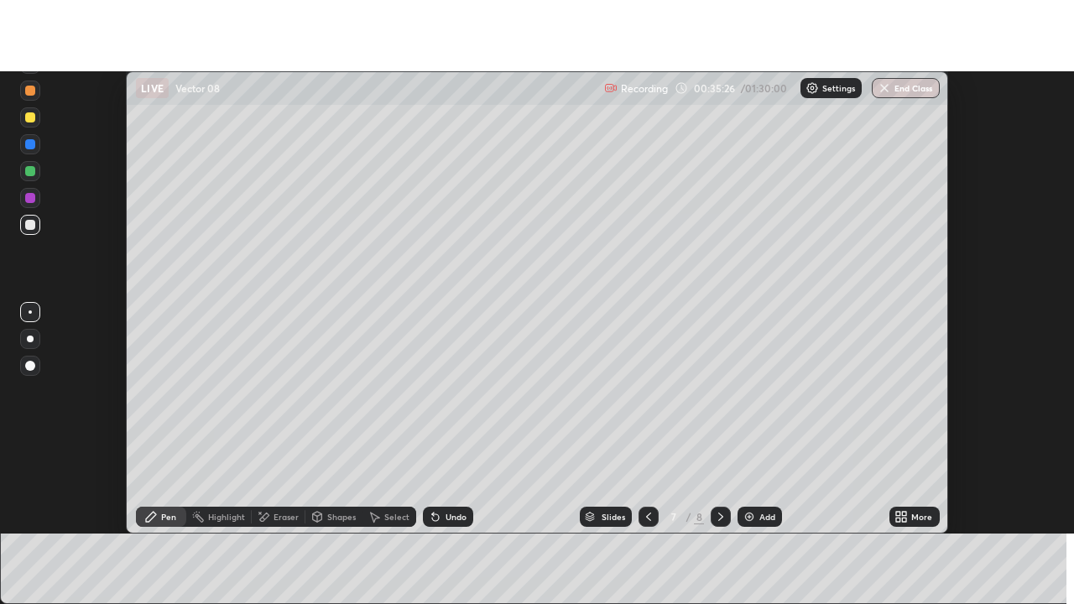
scroll to position [83442, 82830]
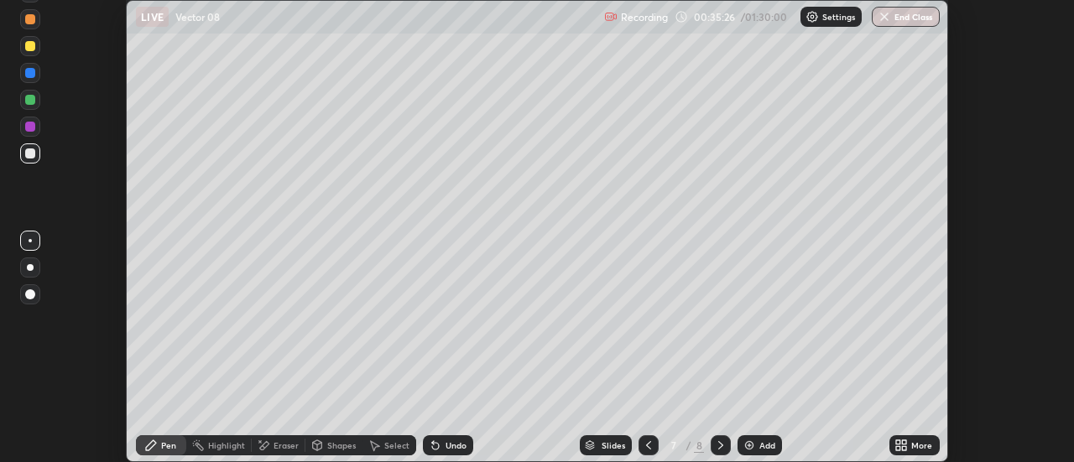
click at [898, 442] on icon at bounding box center [898, 442] width 4 height 4
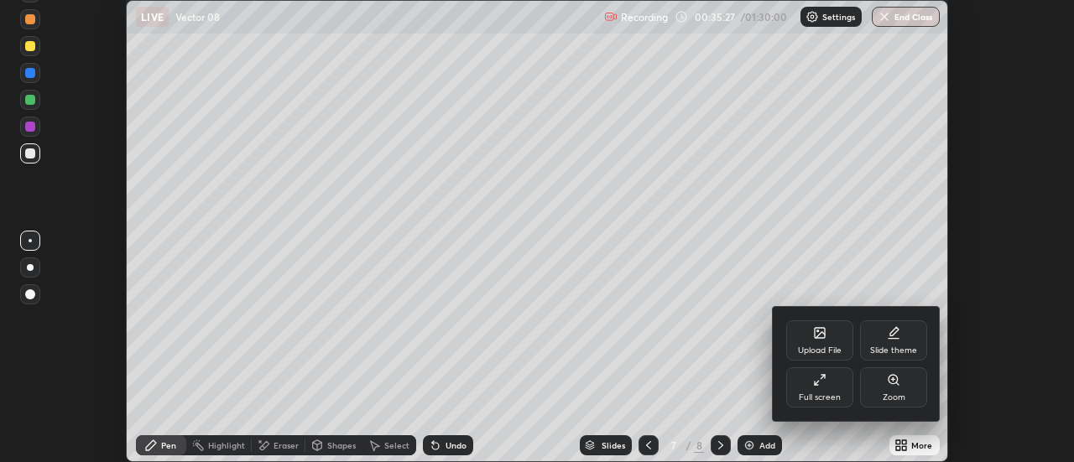
click at [826, 388] on div "Full screen" at bounding box center [819, 388] width 67 height 40
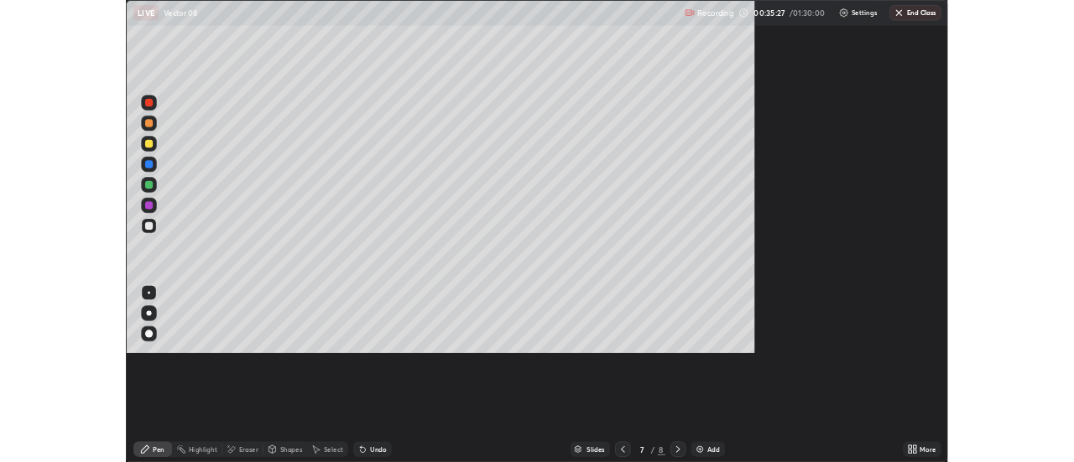
scroll to position [604, 1074]
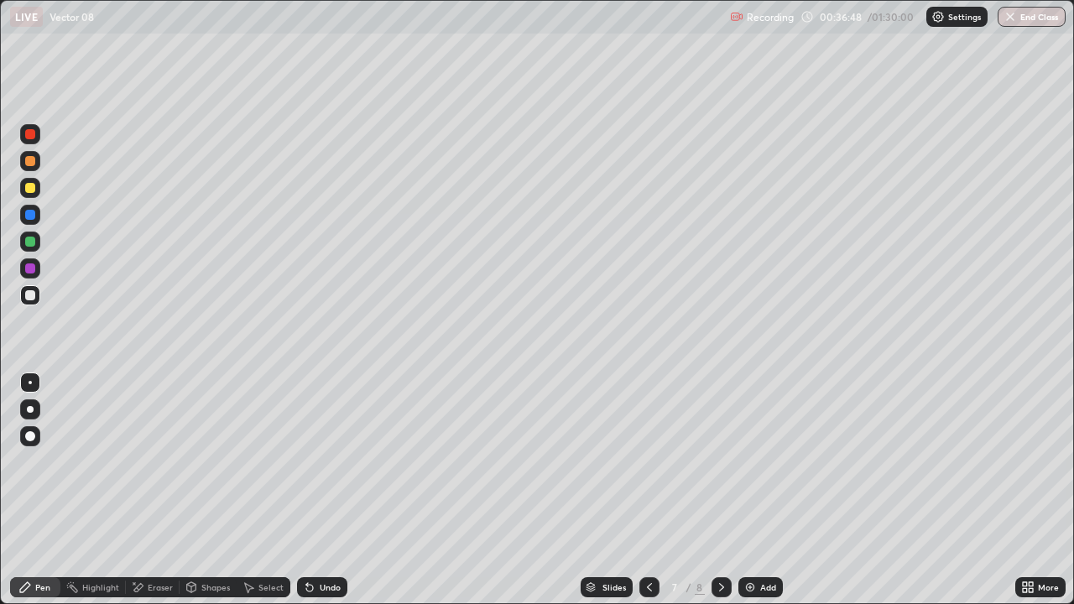
click at [313, 461] on icon at bounding box center [309, 587] width 13 height 13
click at [308, 461] on icon at bounding box center [309, 588] width 7 height 7
click at [326, 461] on div "Undo" at bounding box center [330, 587] width 21 height 8
click at [169, 461] on div "Eraser" at bounding box center [160, 587] width 25 height 8
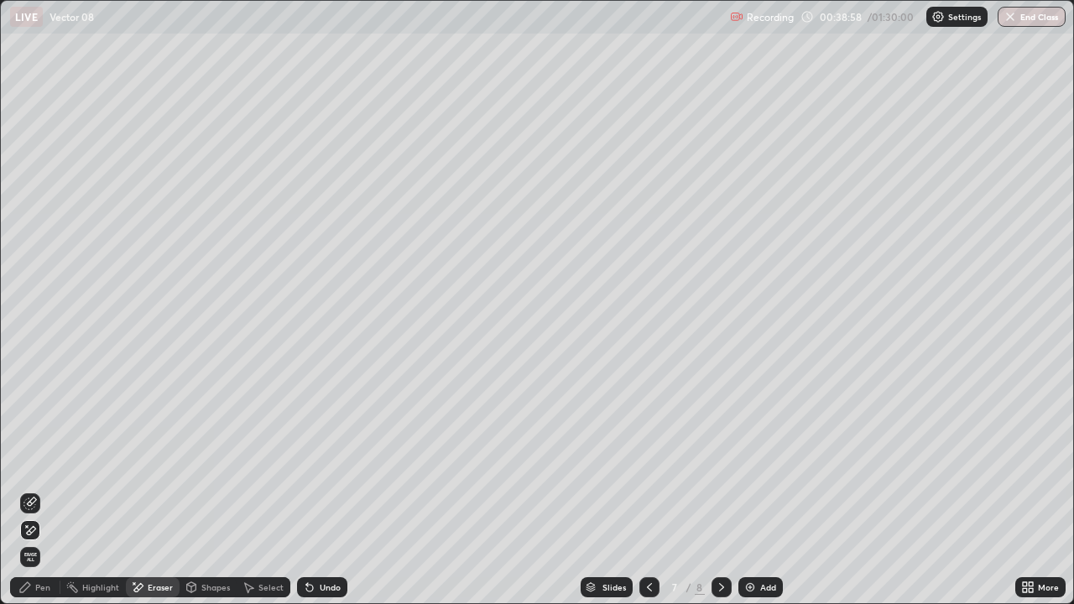
click at [50, 461] on div "Pen" at bounding box center [35, 587] width 50 height 20
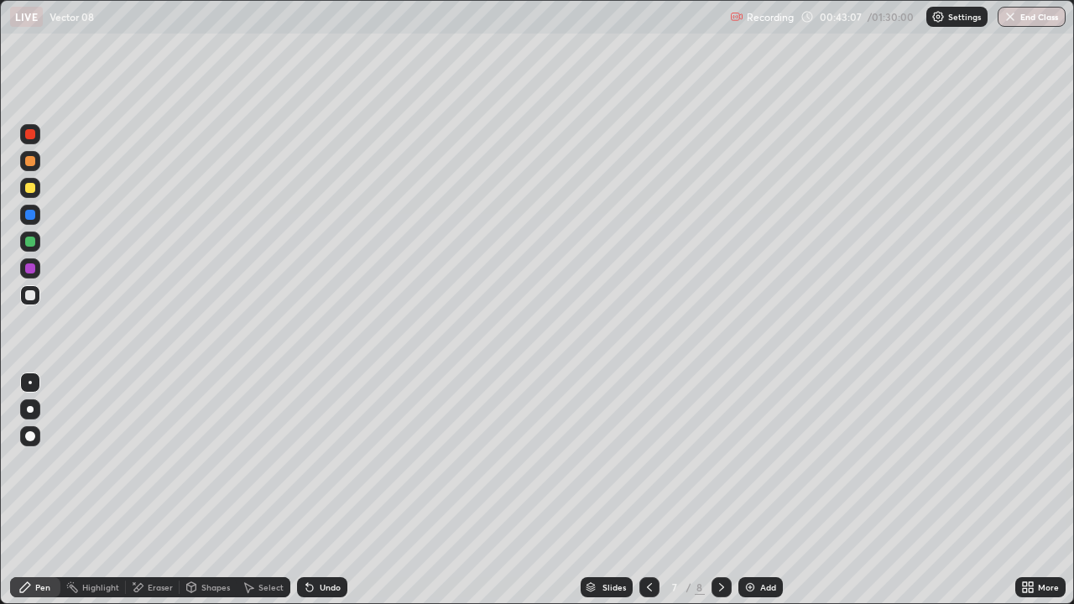
click at [748, 461] on img at bounding box center [749, 587] width 13 height 13
click at [720, 461] on icon at bounding box center [721, 587] width 13 height 13
click at [719, 461] on icon at bounding box center [721, 587] width 5 height 8
click at [268, 461] on div "Select" at bounding box center [270, 587] width 25 height 8
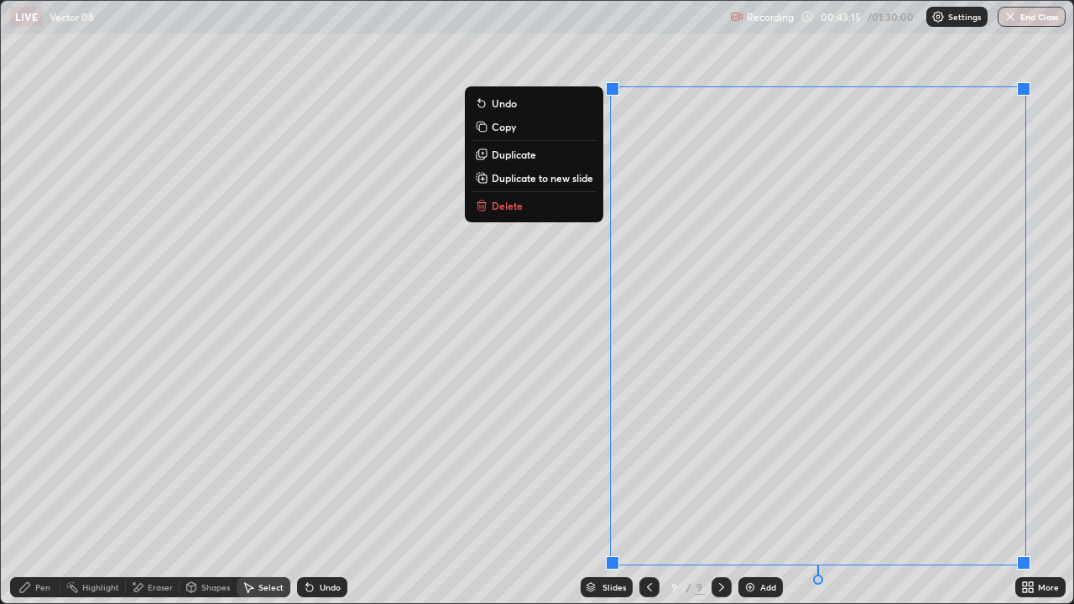
click at [505, 210] on p "Delete" at bounding box center [507, 205] width 31 height 13
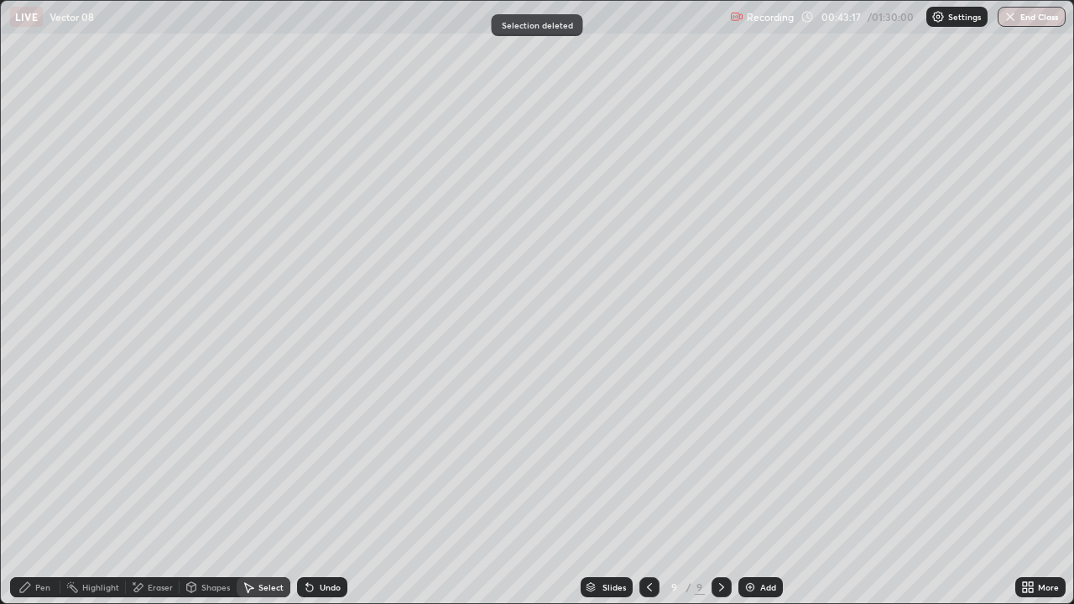
click at [650, 461] on icon at bounding box center [649, 587] width 13 height 13
click at [46, 461] on div "Pen" at bounding box center [42, 587] width 15 height 8
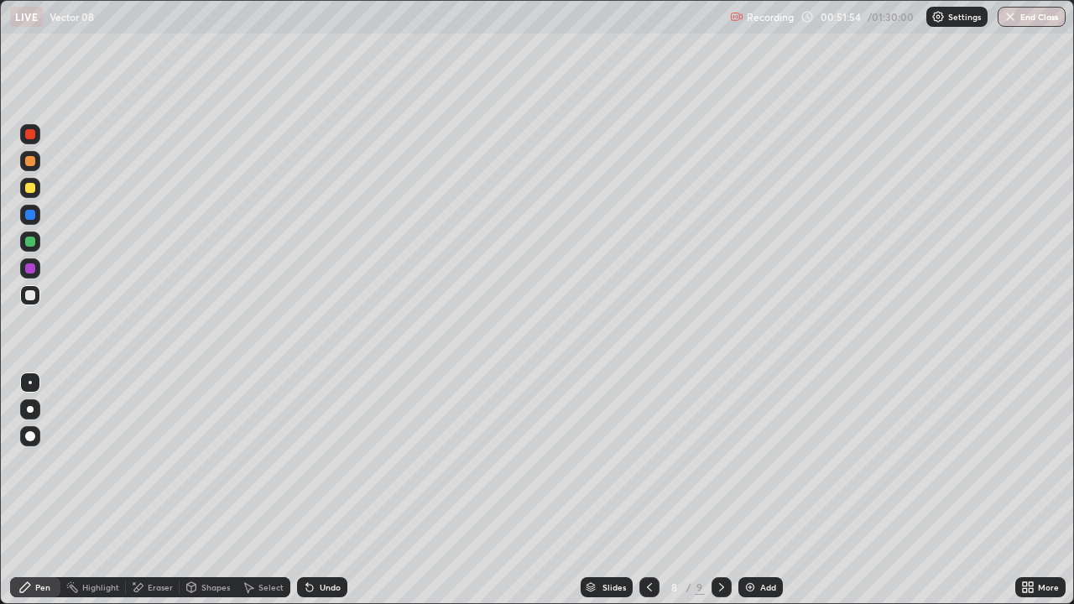
click at [304, 461] on icon at bounding box center [309, 587] width 13 height 13
click at [268, 461] on div "Select" at bounding box center [264, 587] width 54 height 20
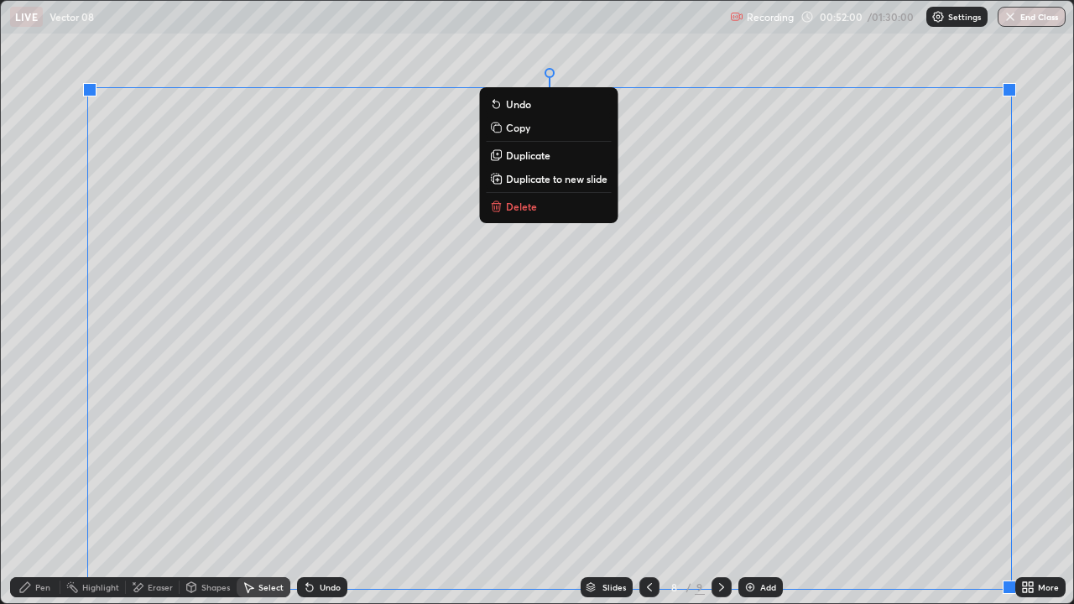
click at [552, 183] on p "Duplicate to new slide" at bounding box center [557, 178] width 102 height 13
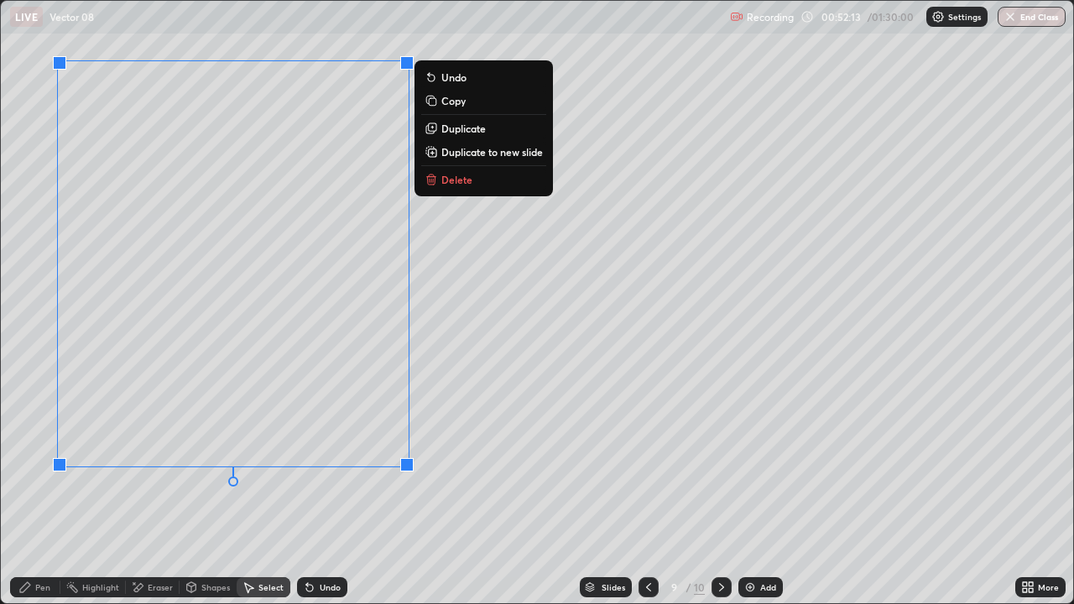
click at [159, 461] on div "0 ° Undo Copy Duplicate Duplicate to new slide Delete" at bounding box center [537, 302] width 1072 height 602
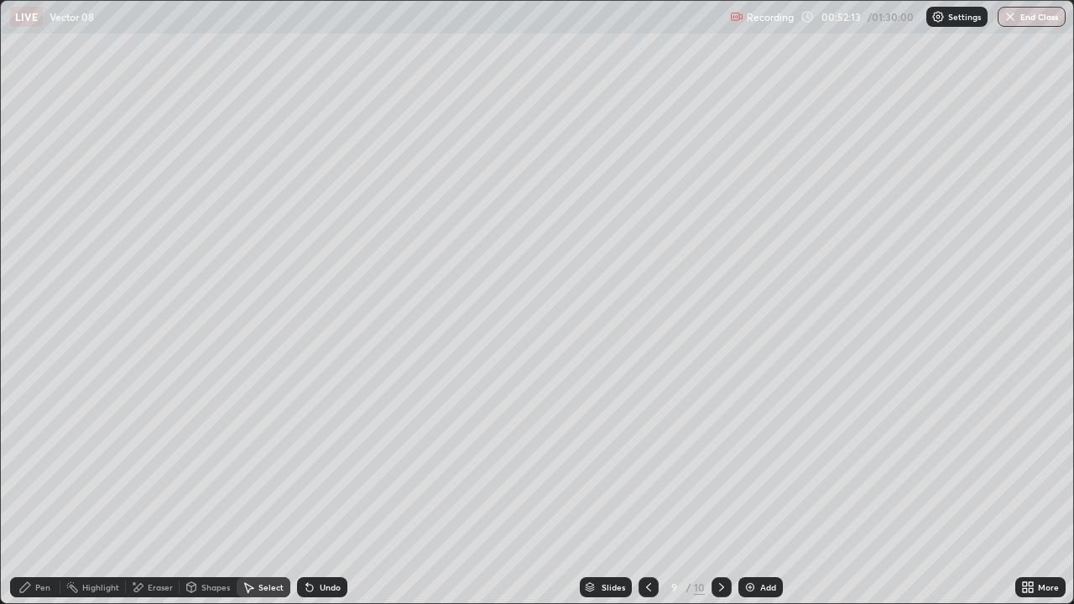
click at [43, 461] on div "Pen" at bounding box center [42, 587] width 15 height 8
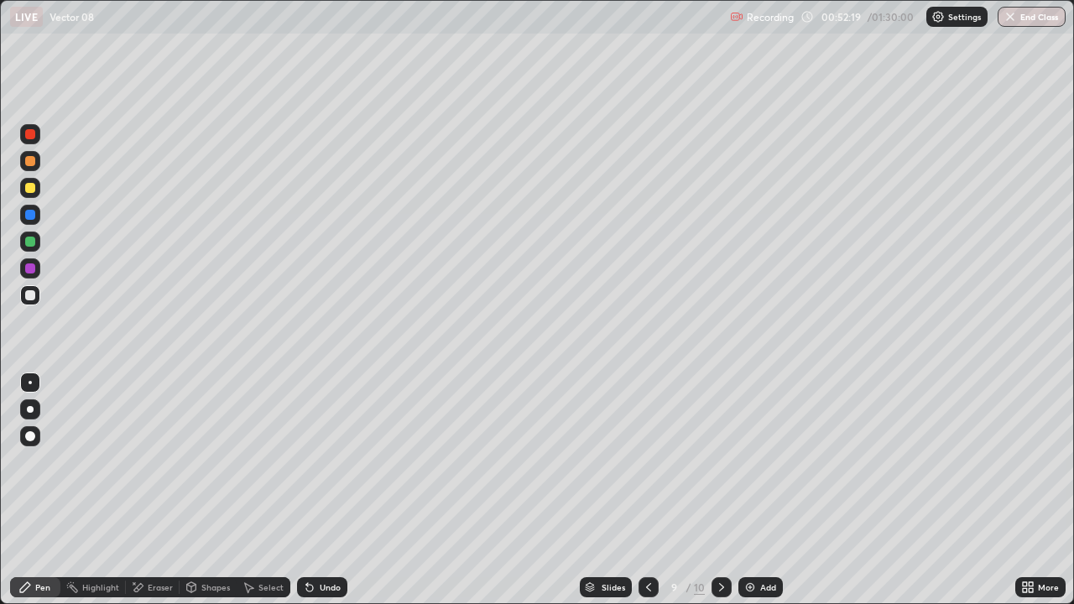
click at [1033, 461] on icon at bounding box center [1031, 584] width 4 height 4
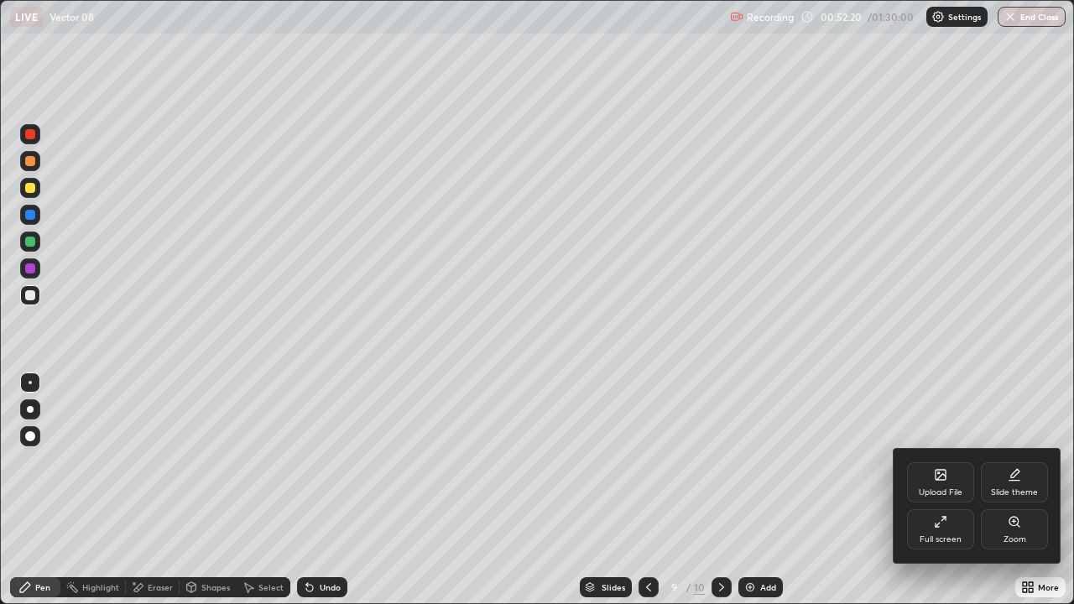
click at [949, 461] on div "Full screen" at bounding box center [941, 539] width 42 height 8
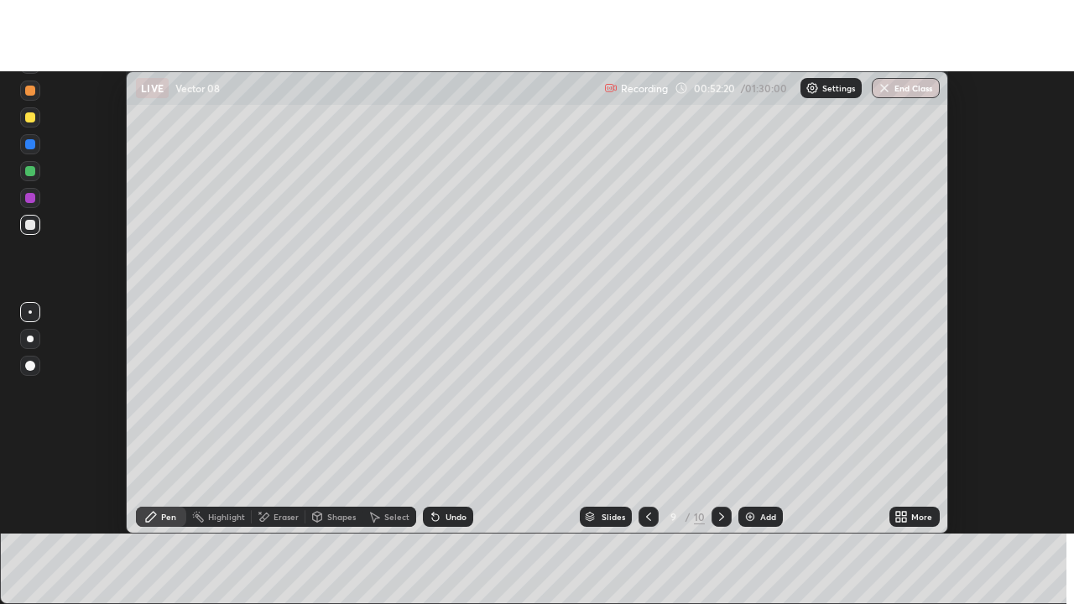
scroll to position [83442, 82830]
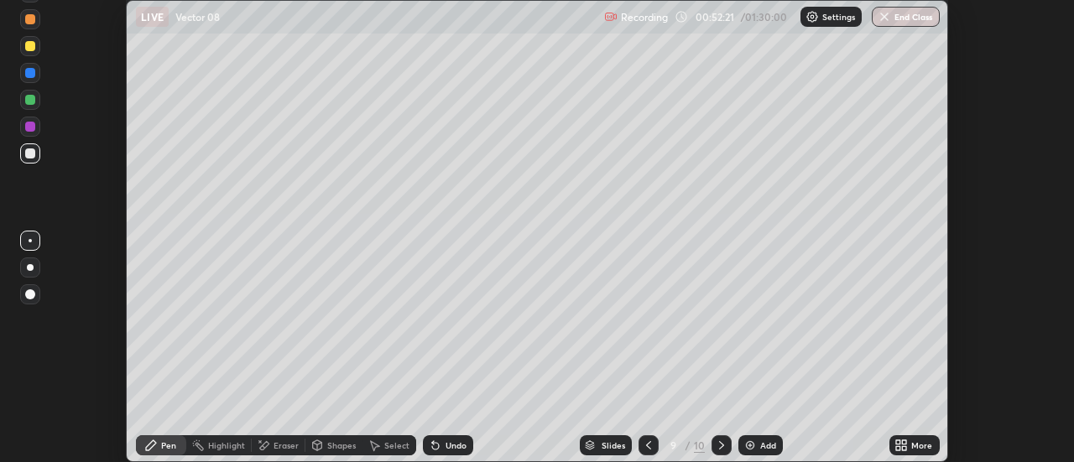
click at [921, 447] on div "More" at bounding box center [921, 445] width 21 height 8
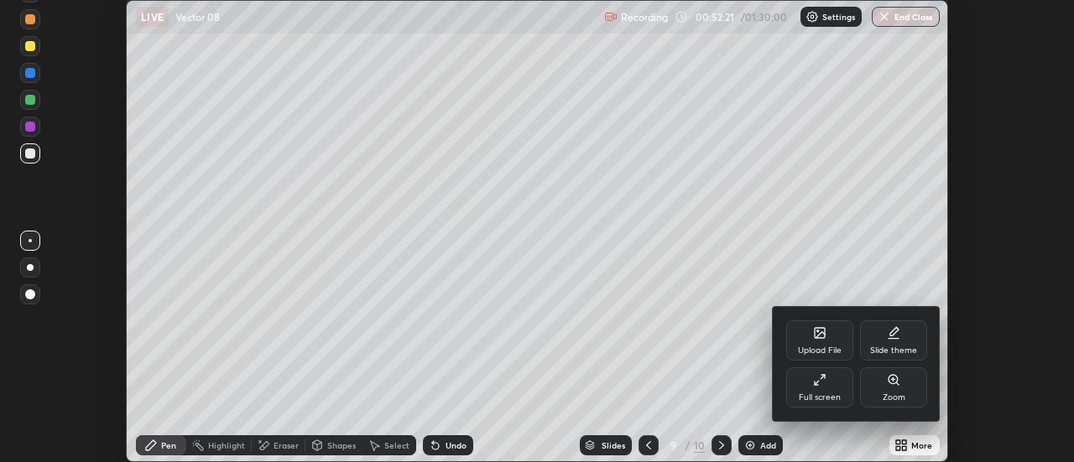
click at [847, 390] on div "Full screen" at bounding box center [819, 388] width 67 height 40
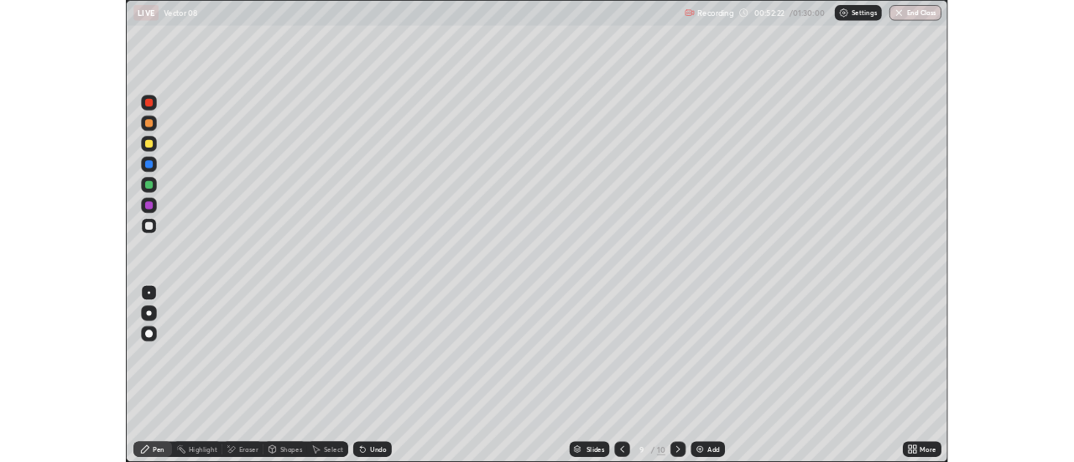
scroll to position [604, 1074]
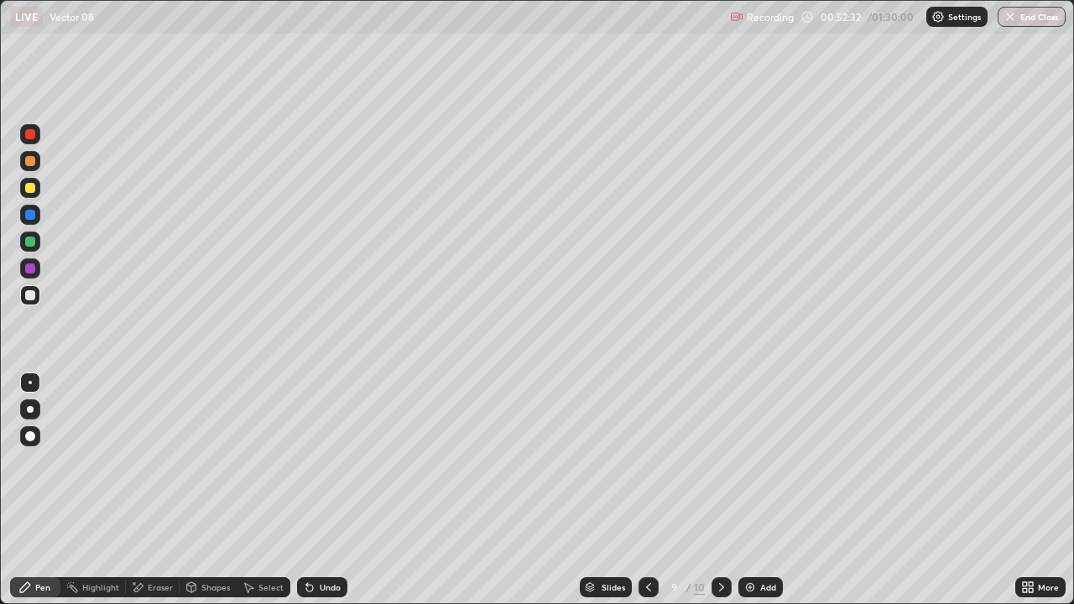
click at [159, 461] on div "Eraser" at bounding box center [160, 587] width 25 height 8
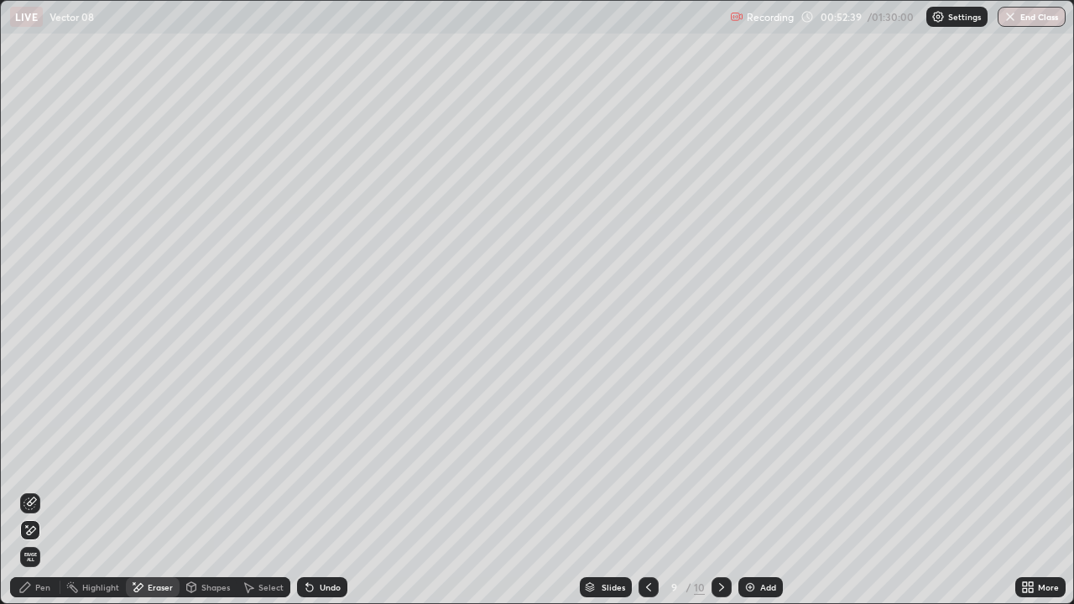
click at [34, 461] on div "Pen" at bounding box center [35, 587] width 50 height 20
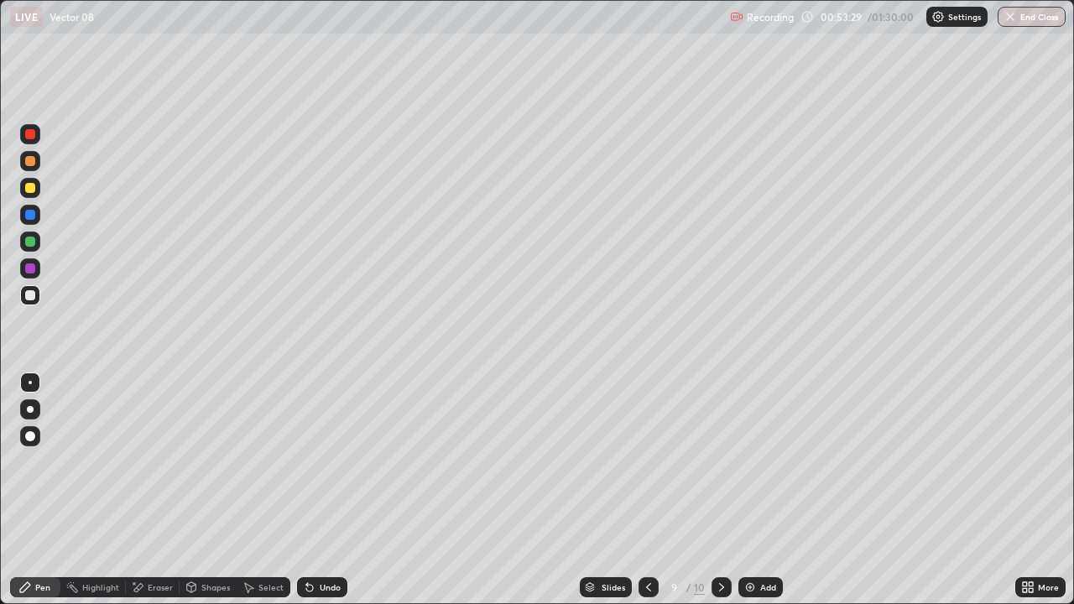
click at [165, 461] on div "Eraser" at bounding box center [160, 587] width 25 height 8
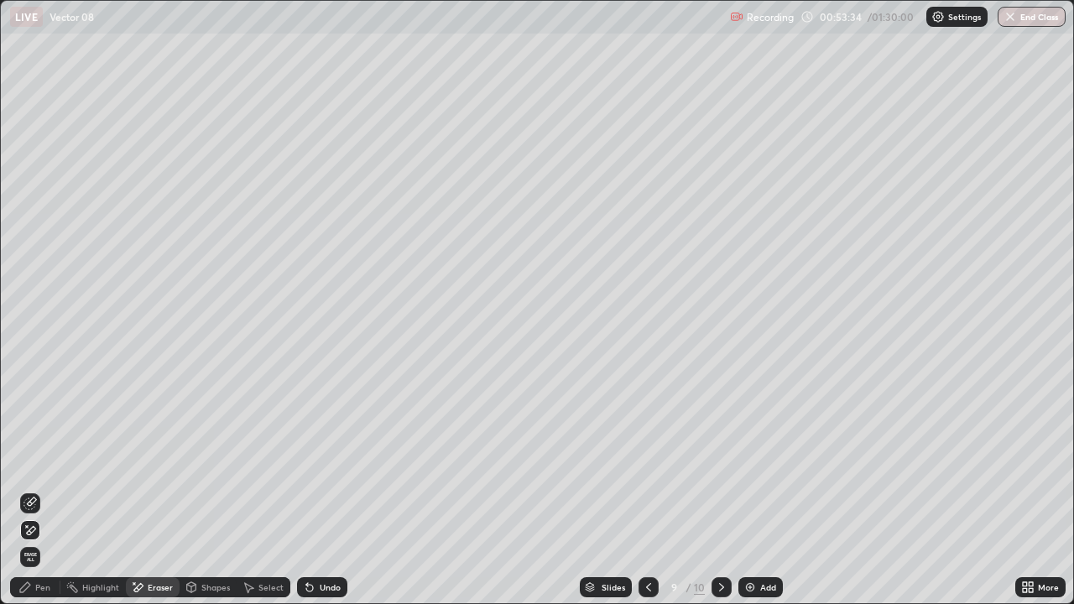
click at [50, 461] on div "Pen" at bounding box center [35, 587] width 50 height 20
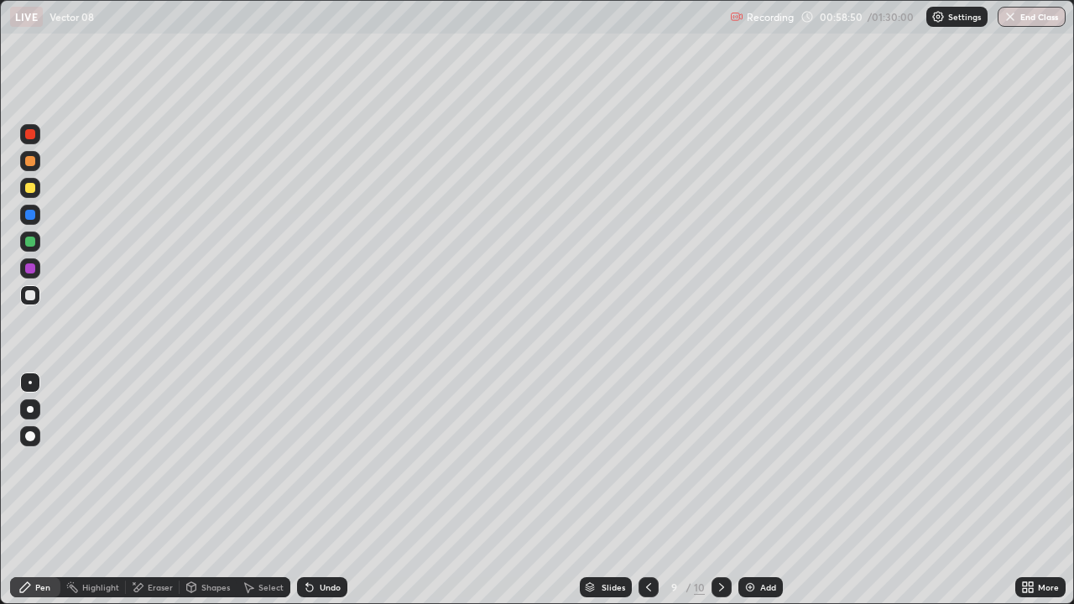
click at [268, 461] on div "Select" at bounding box center [270, 587] width 25 height 8
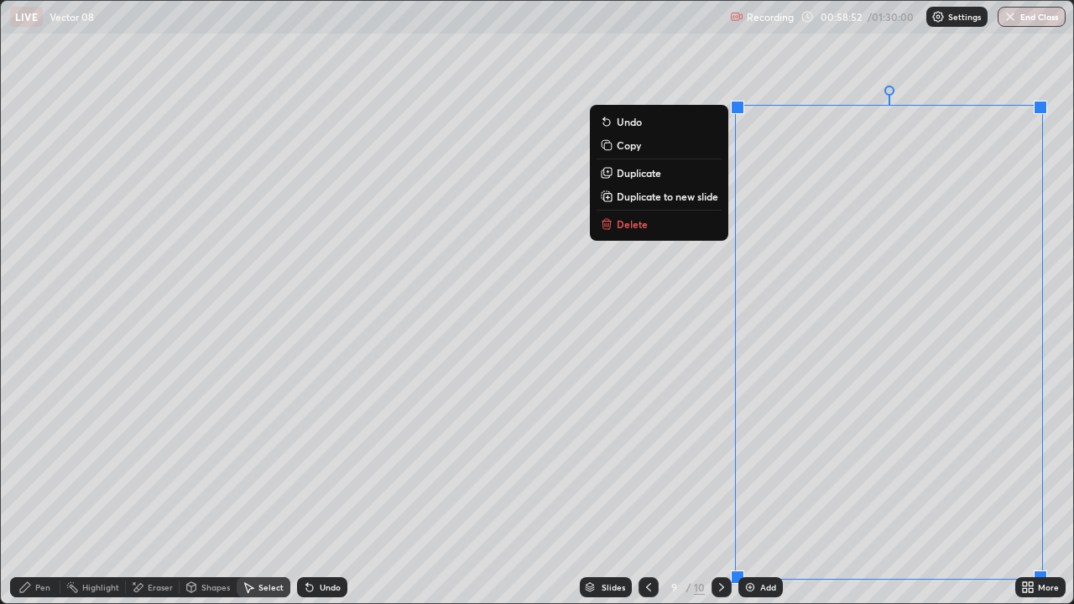
click at [680, 192] on p "Duplicate to new slide" at bounding box center [668, 196] width 102 height 13
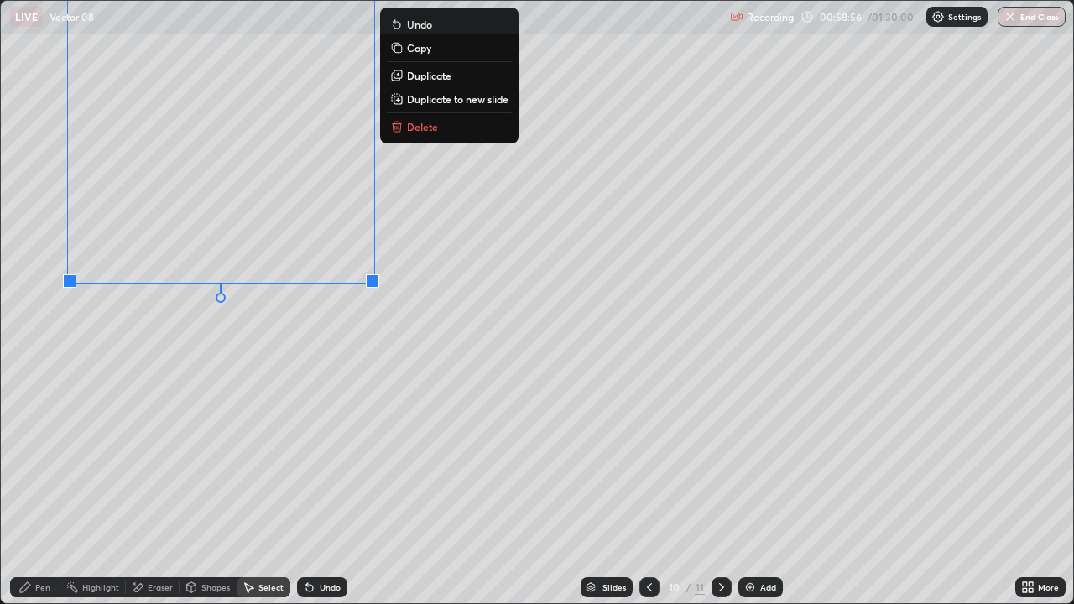
click at [148, 461] on div "Eraser" at bounding box center [160, 587] width 25 height 8
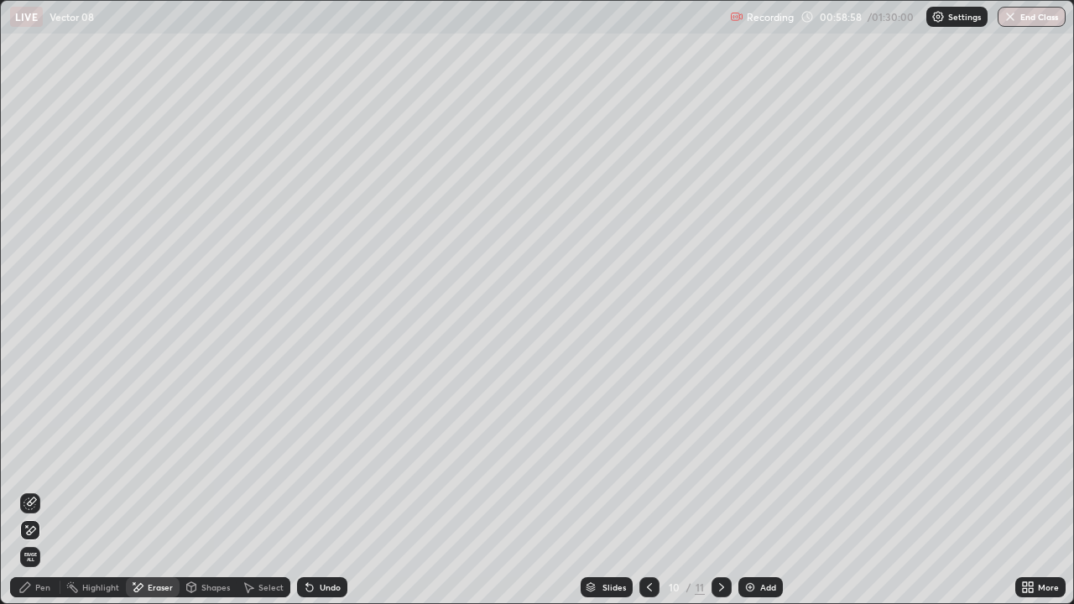
click at [42, 461] on div "Pen" at bounding box center [42, 587] width 15 height 8
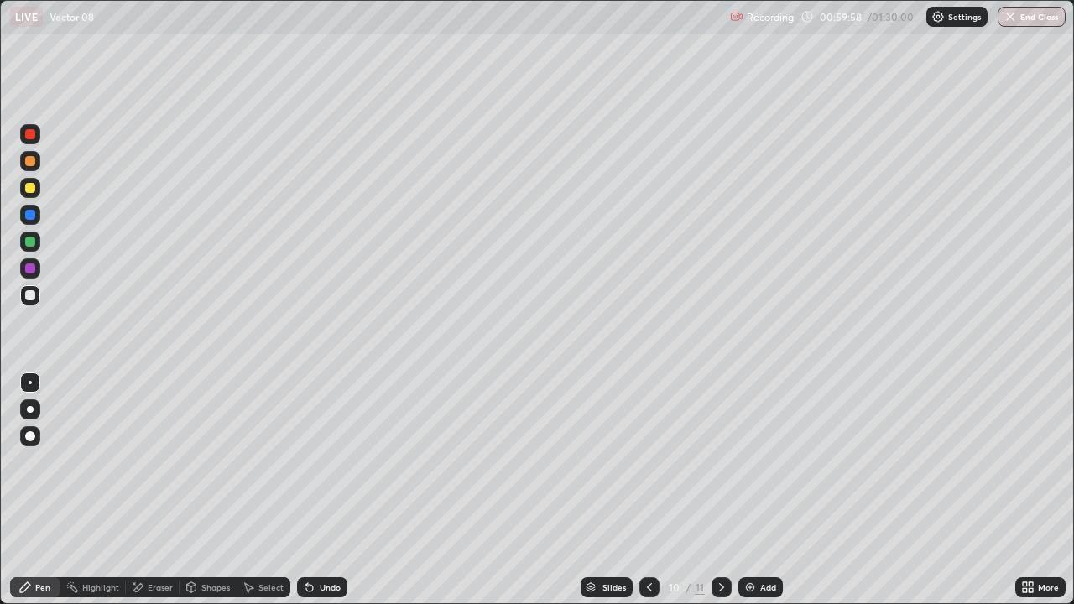
click at [643, 461] on icon at bounding box center [649, 587] width 13 height 13
click at [720, 461] on icon at bounding box center [721, 587] width 13 height 13
click at [1030, 461] on icon at bounding box center [1031, 584] width 4 height 4
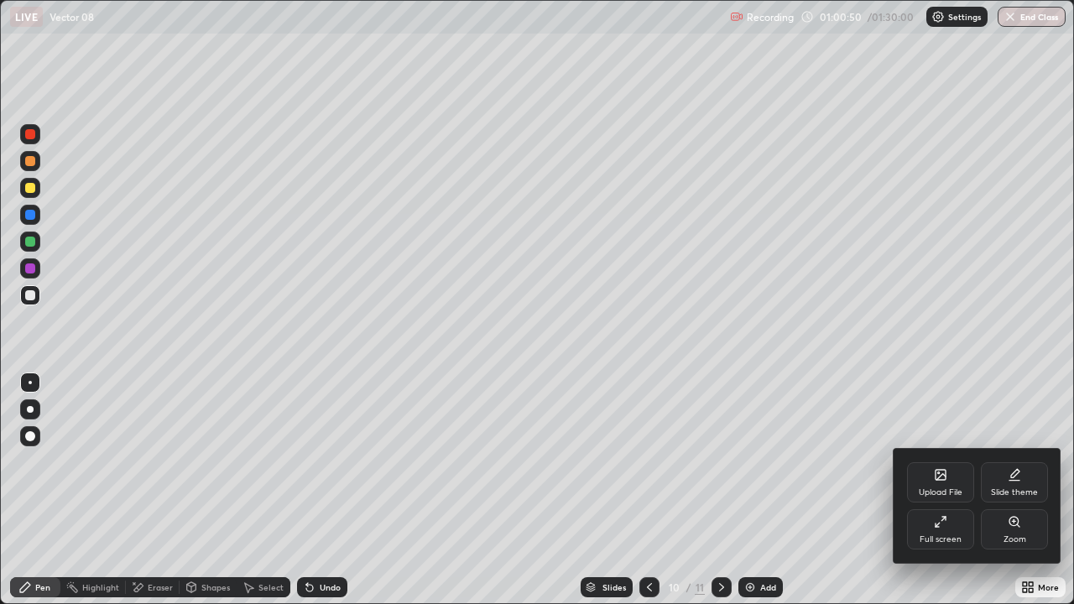
click at [946, 461] on div "Full screen" at bounding box center [941, 539] width 42 height 8
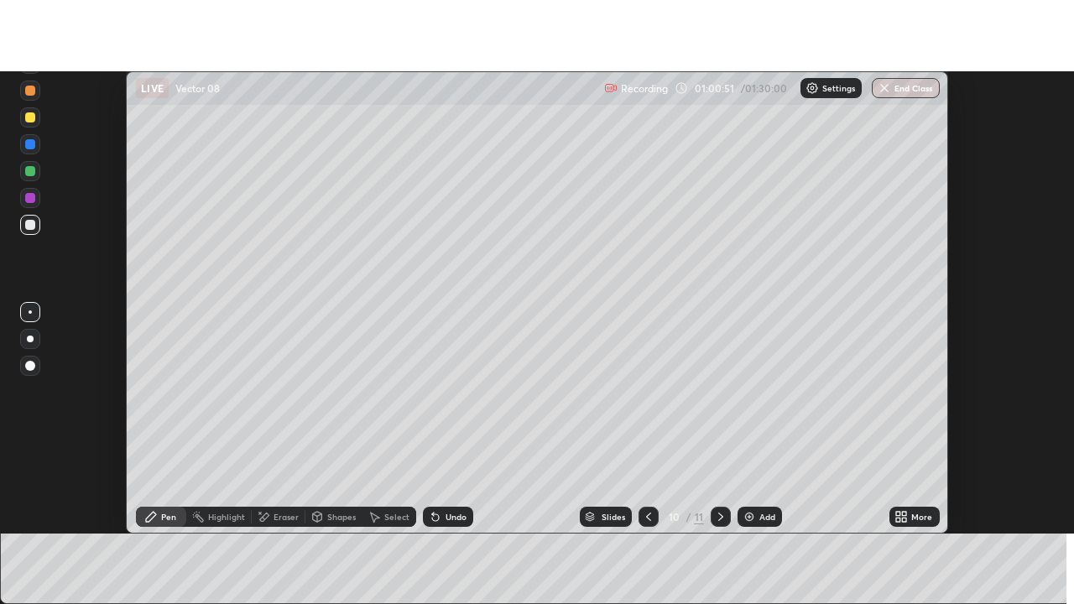
scroll to position [83442, 82830]
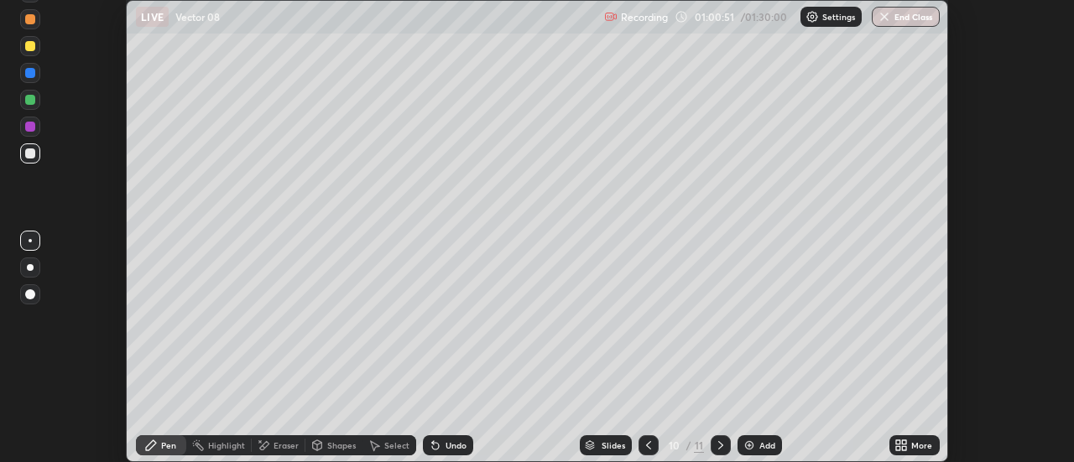
click at [931, 444] on div "More" at bounding box center [921, 445] width 21 height 8
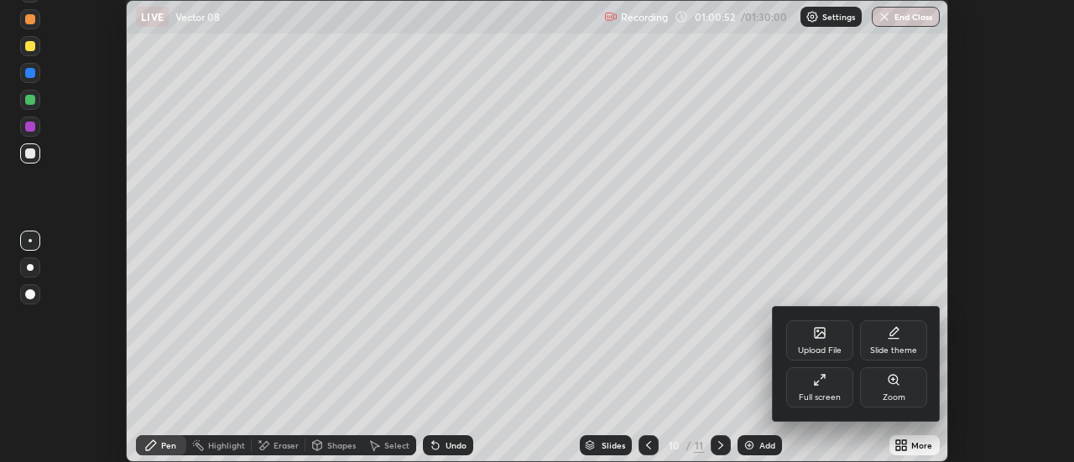
click at [841, 393] on div "Full screen" at bounding box center [819, 388] width 67 height 40
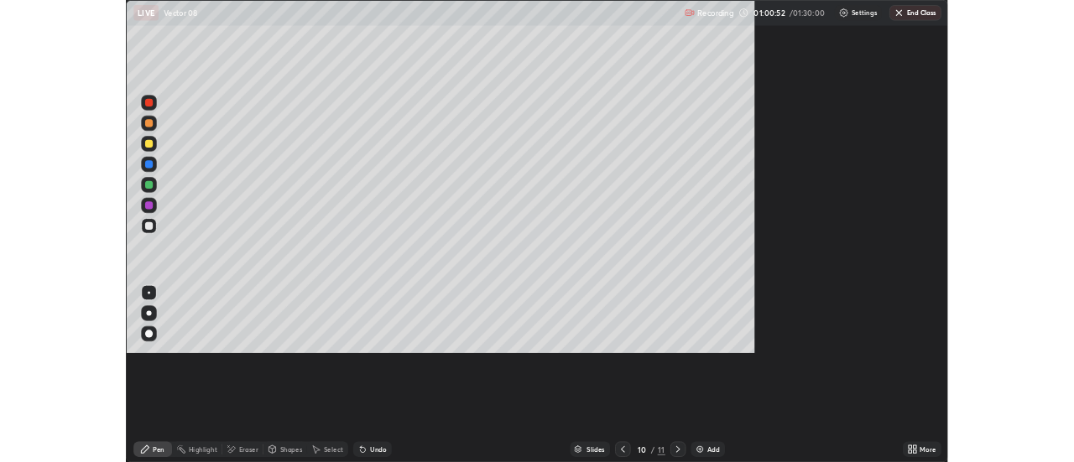
scroll to position [604, 1074]
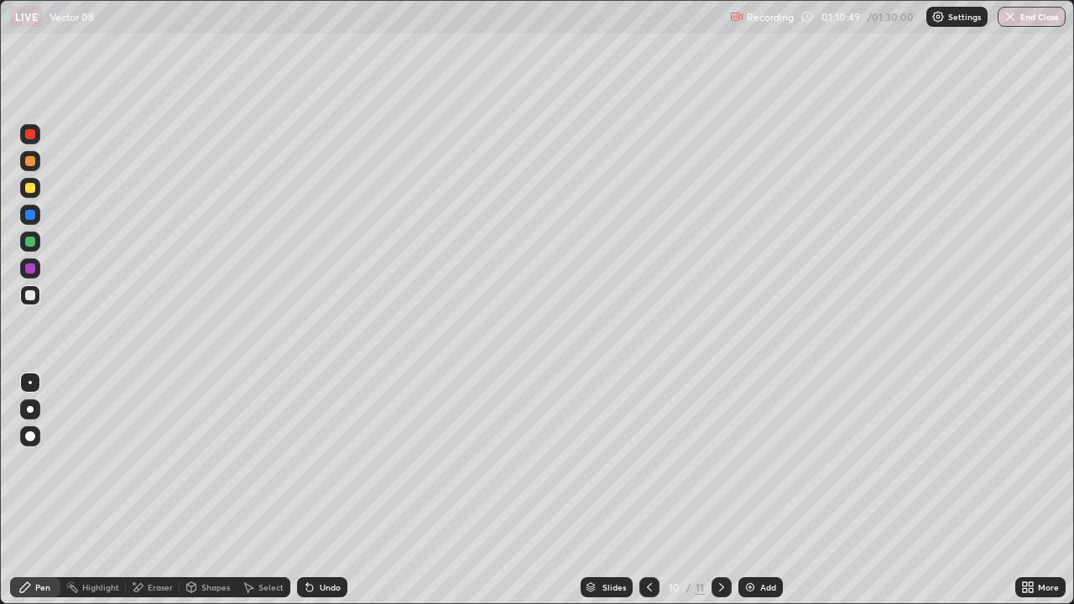
click at [717, 461] on icon at bounding box center [721, 587] width 13 height 13
click at [140, 461] on icon at bounding box center [138, 587] width 9 height 8
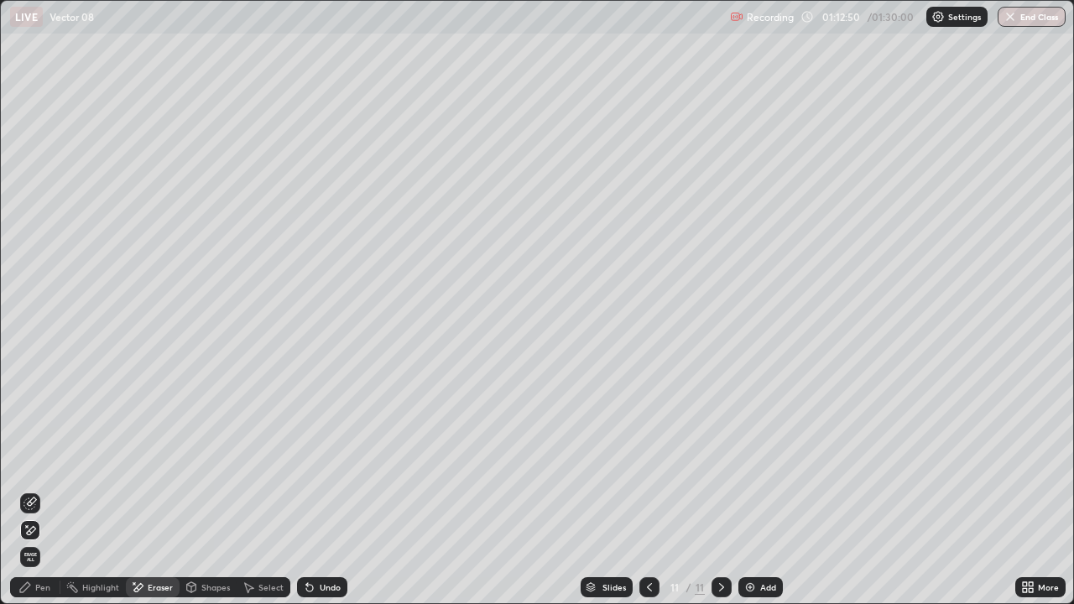
click at [42, 461] on div "Pen" at bounding box center [42, 587] width 15 height 8
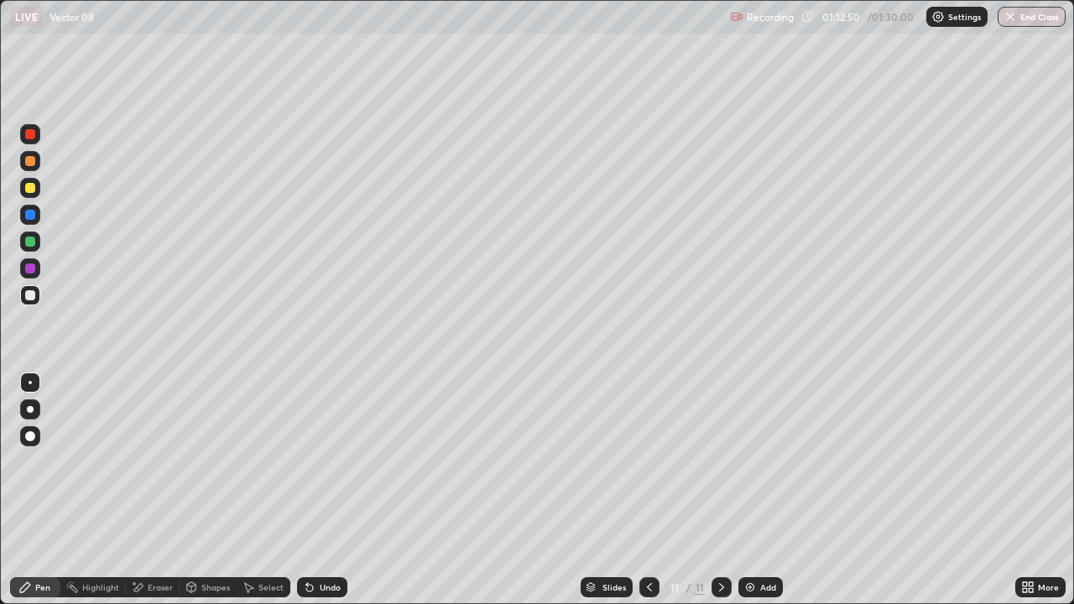
click at [253, 461] on icon at bounding box center [248, 587] width 13 height 13
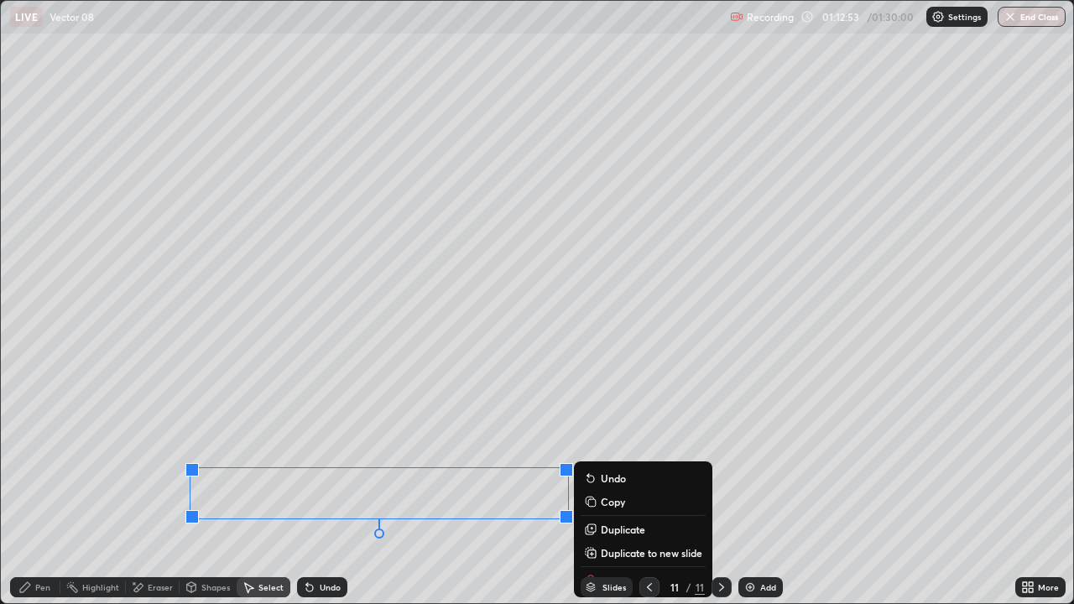
click at [433, 461] on div "0 ° Undo Copy Duplicate Duplicate to new slide Delete" at bounding box center [537, 302] width 1072 height 602
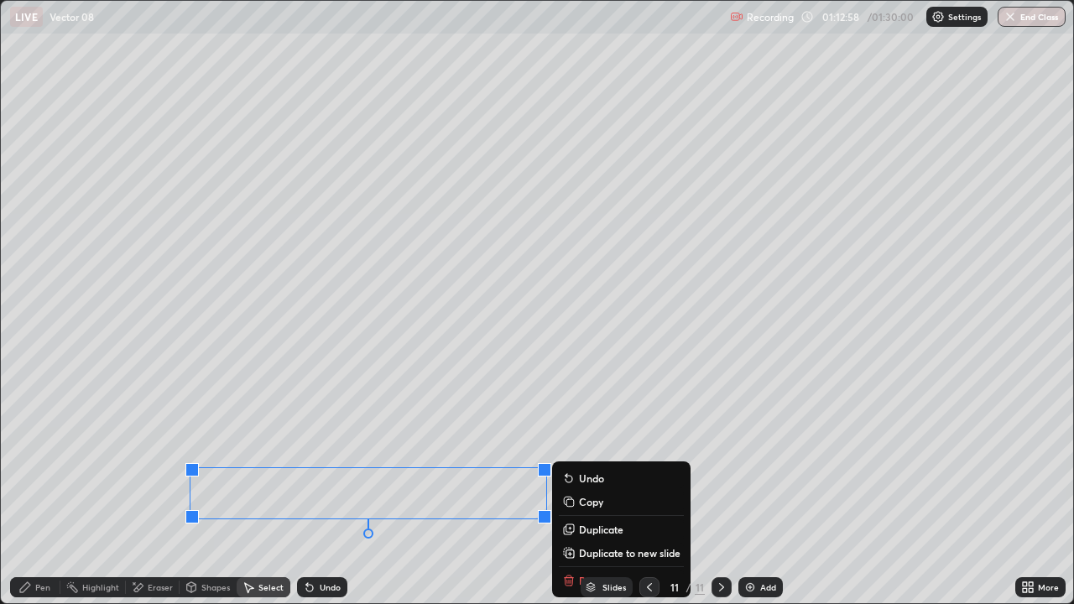
click at [154, 461] on div "Eraser" at bounding box center [160, 587] width 25 height 8
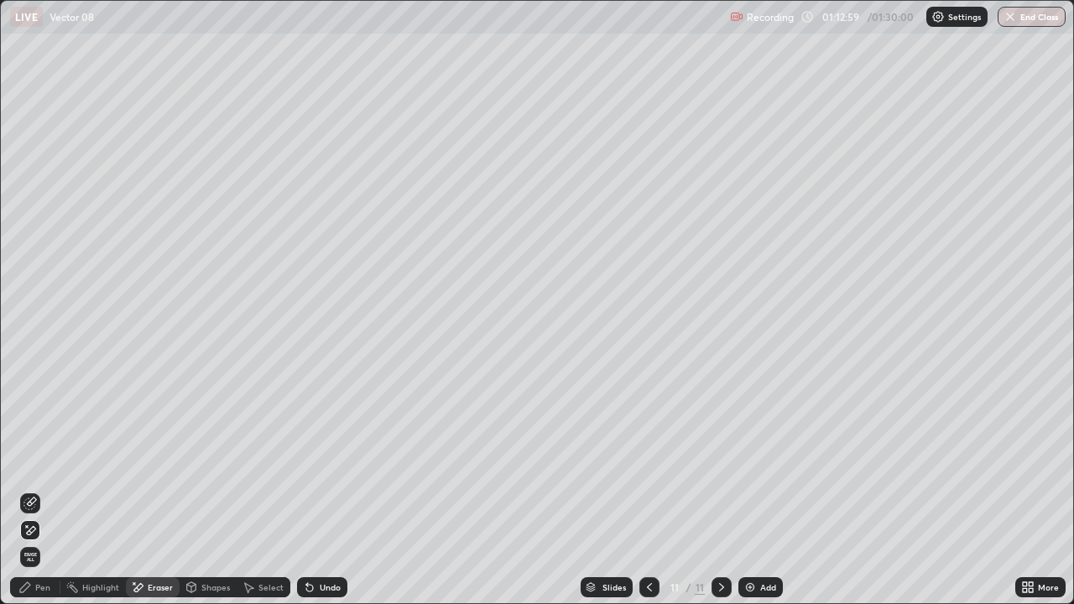
click at [259, 461] on div "Select" at bounding box center [270, 587] width 25 height 8
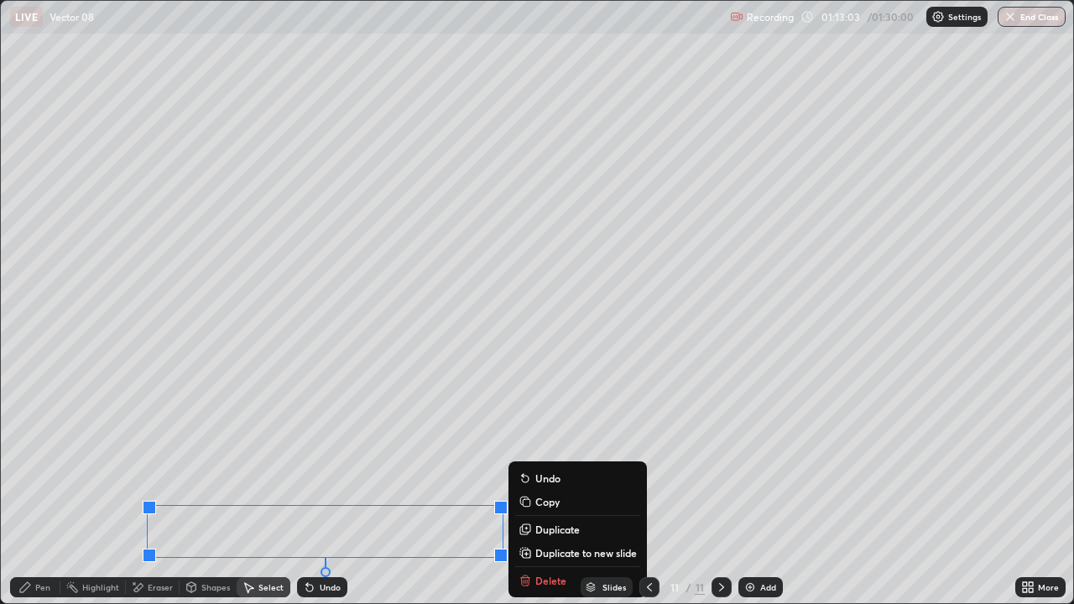
click at [45, 461] on div "Pen" at bounding box center [42, 587] width 15 height 8
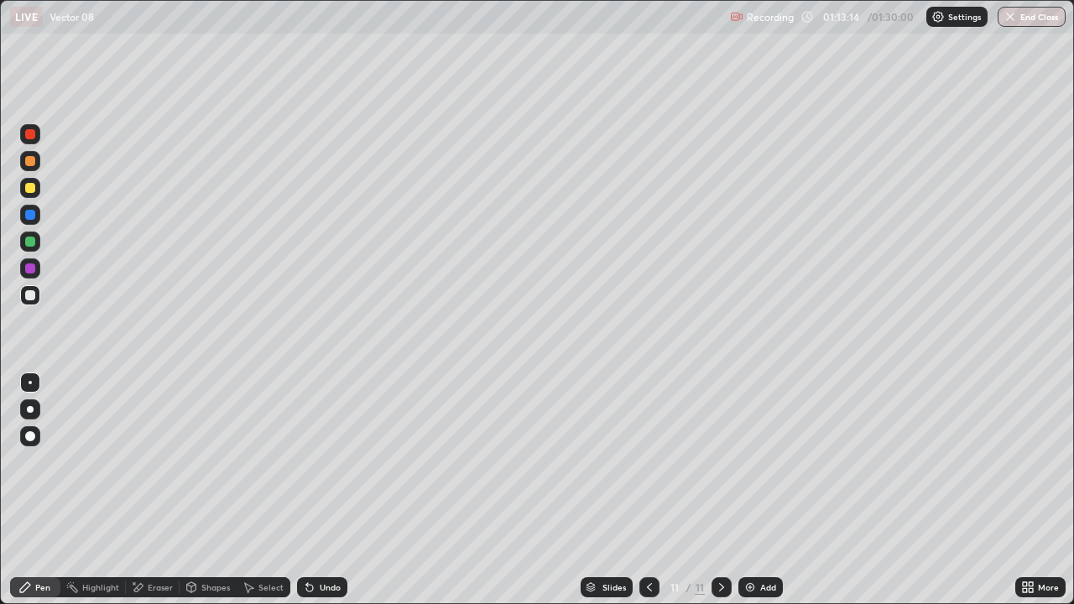
click at [275, 461] on div "Select" at bounding box center [270, 587] width 25 height 8
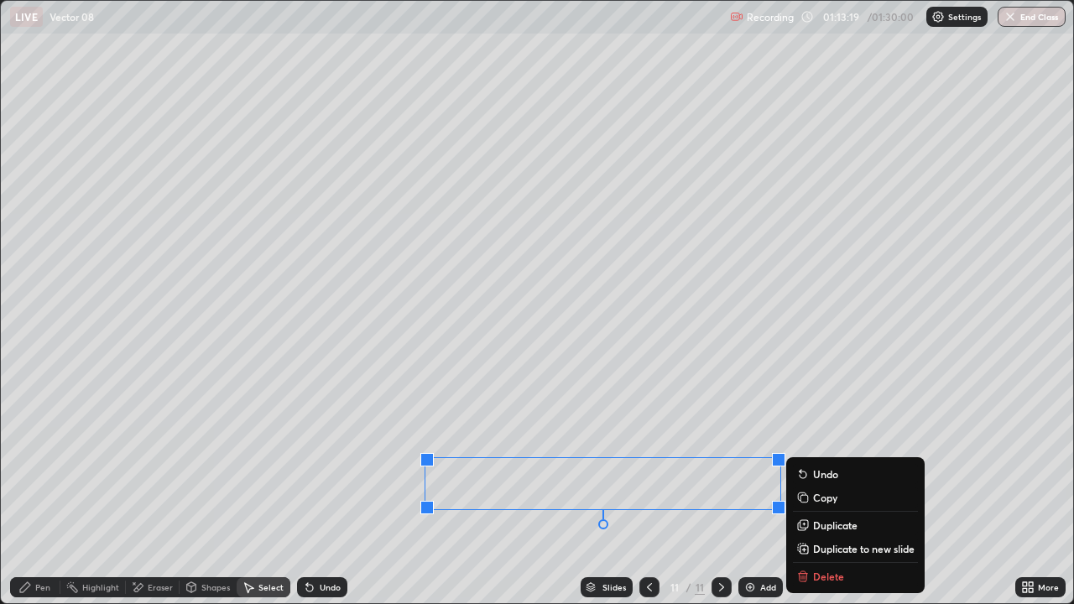
click at [39, 461] on div "Pen" at bounding box center [42, 587] width 15 height 8
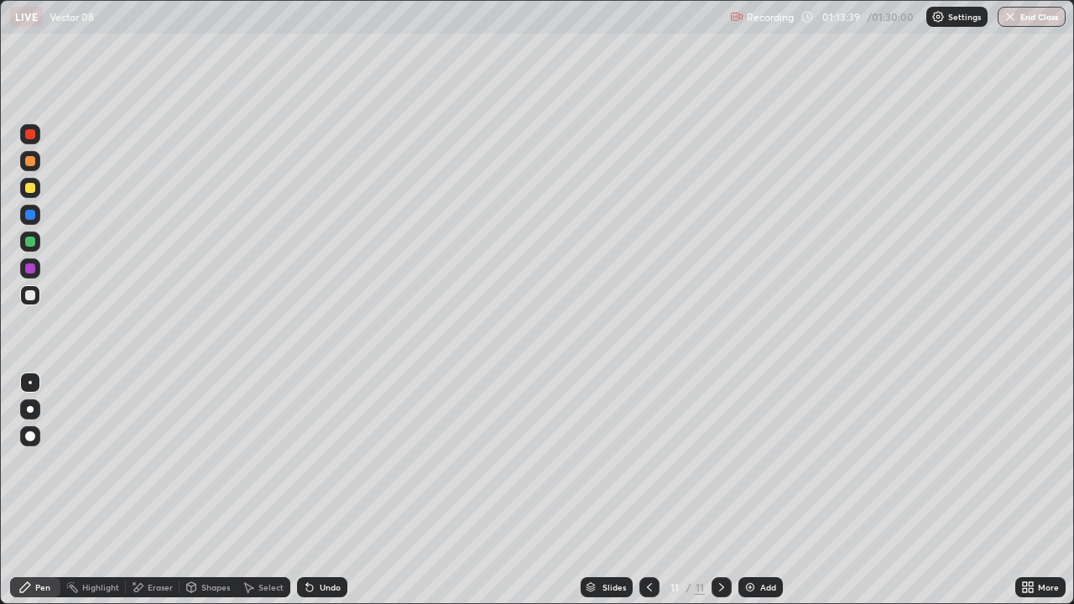
click at [1029, 461] on icon at bounding box center [1031, 584] width 4 height 4
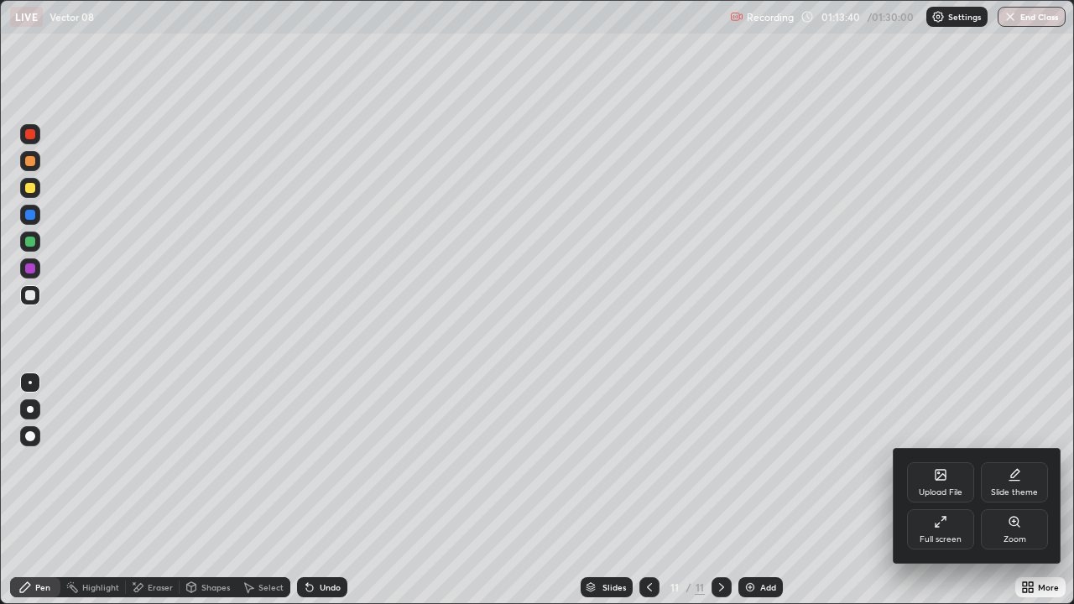
click at [928, 461] on div "Full screen" at bounding box center [940, 529] width 67 height 40
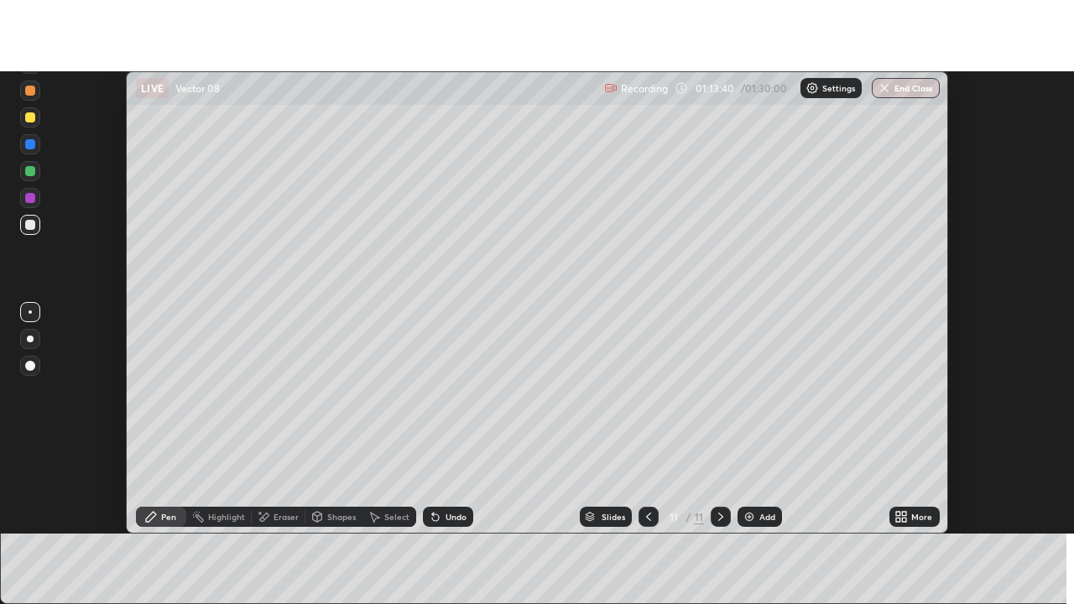
scroll to position [83442, 82830]
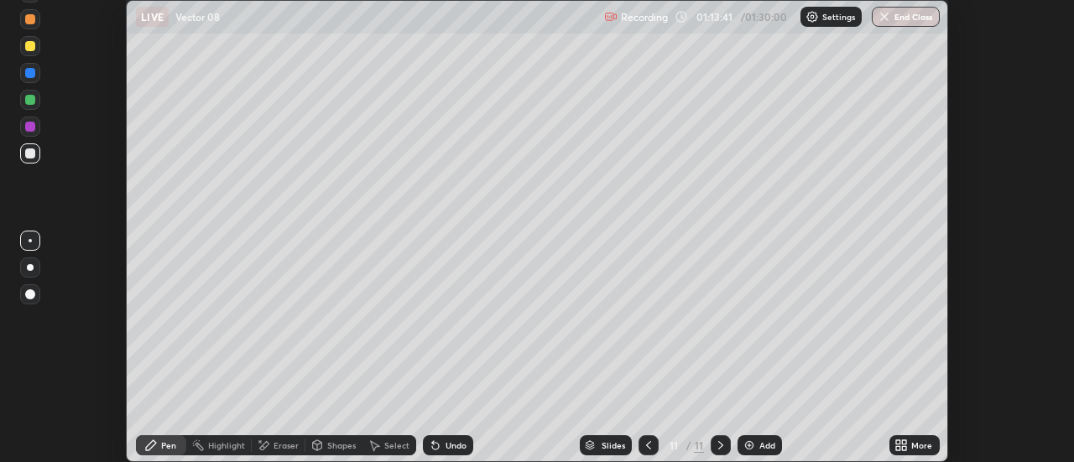
click at [915, 448] on div "More" at bounding box center [921, 445] width 21 height 8
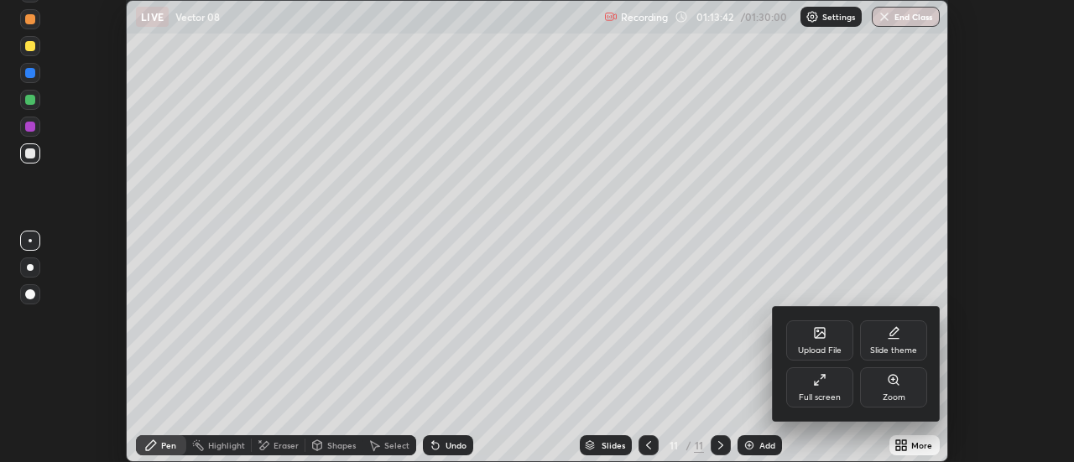
click at [833, 395] on div "Full screen" at bounding box center [820, 398] width 42 height 8
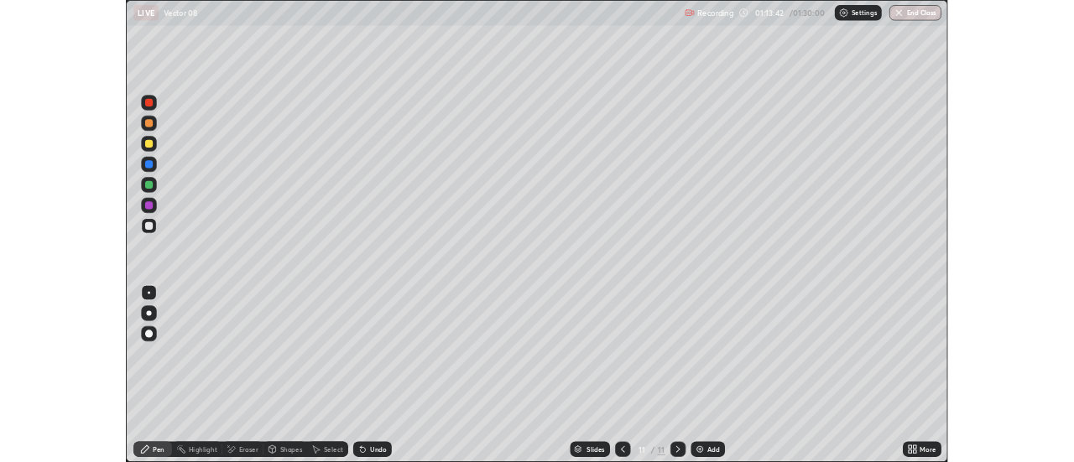
scroll to position [604, 1074]
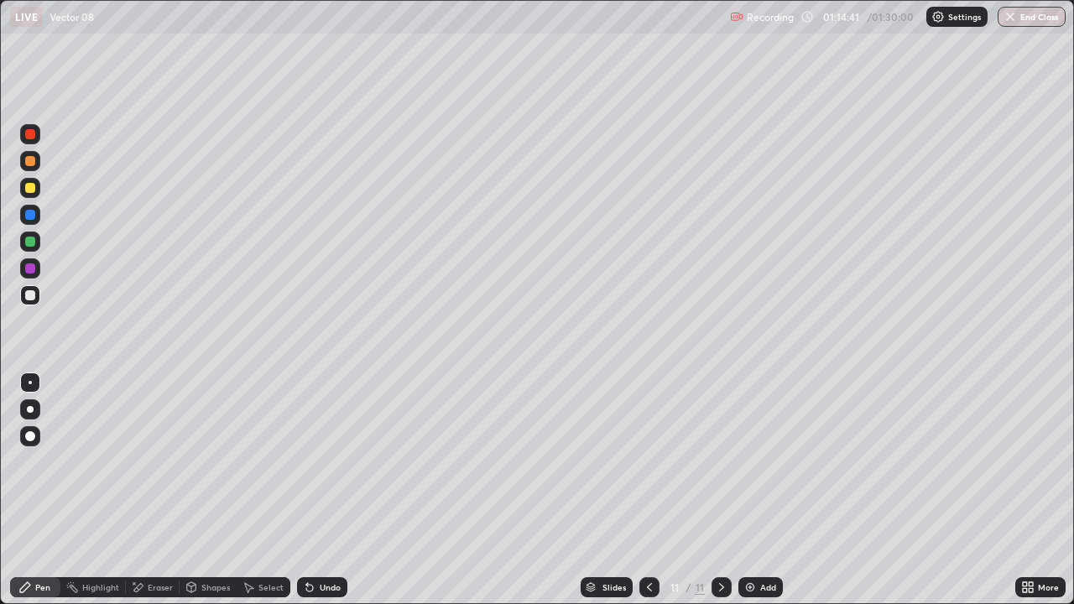
click at [1029, 461] on icon at bounding box center [1031, 584] width 4 height 4
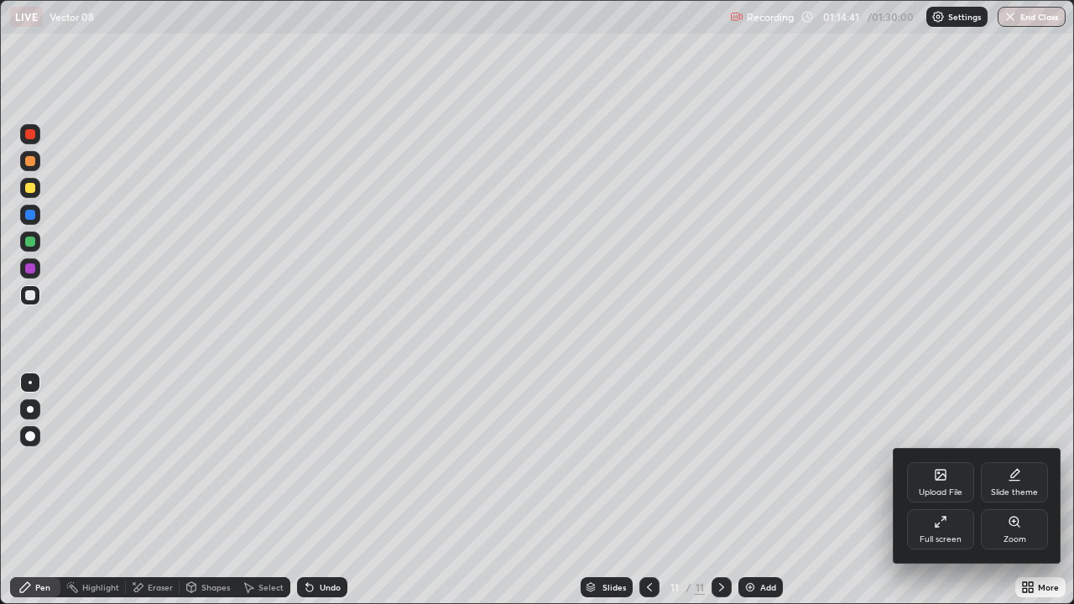
click at [926, 461] on div "Full screen" at bounding box center [941, 539] width 42 height 8
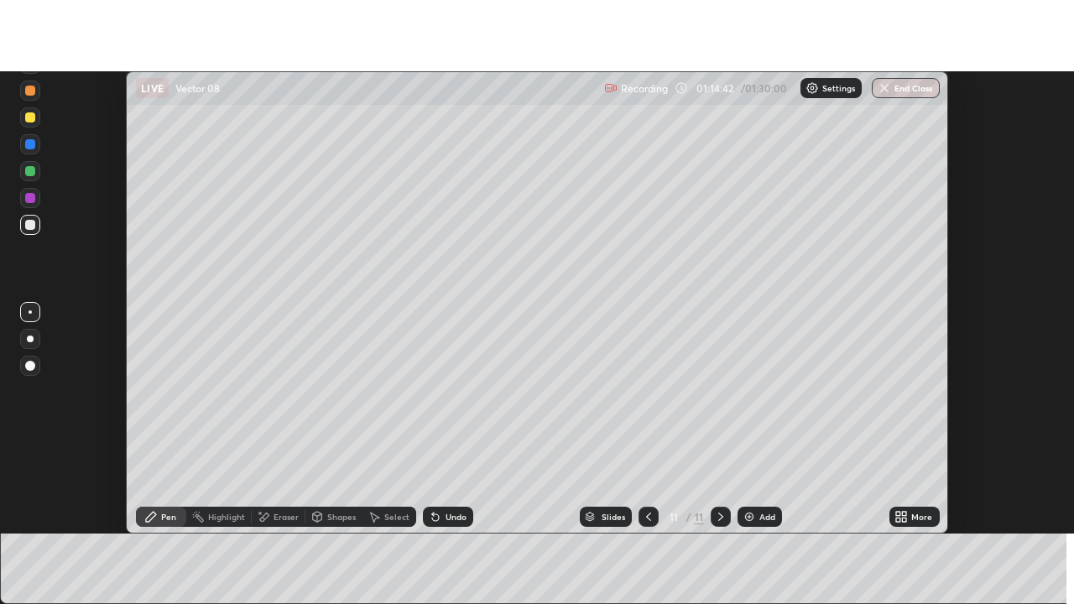
scroll to position [83442, 82830]
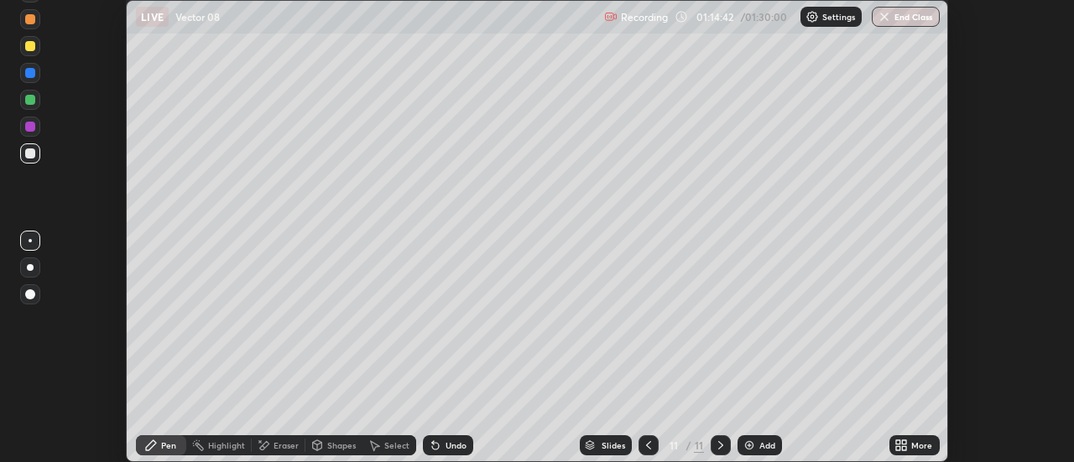
click at [918, 446] on div "More" at bounding box center [921, 445] width 21 height 8
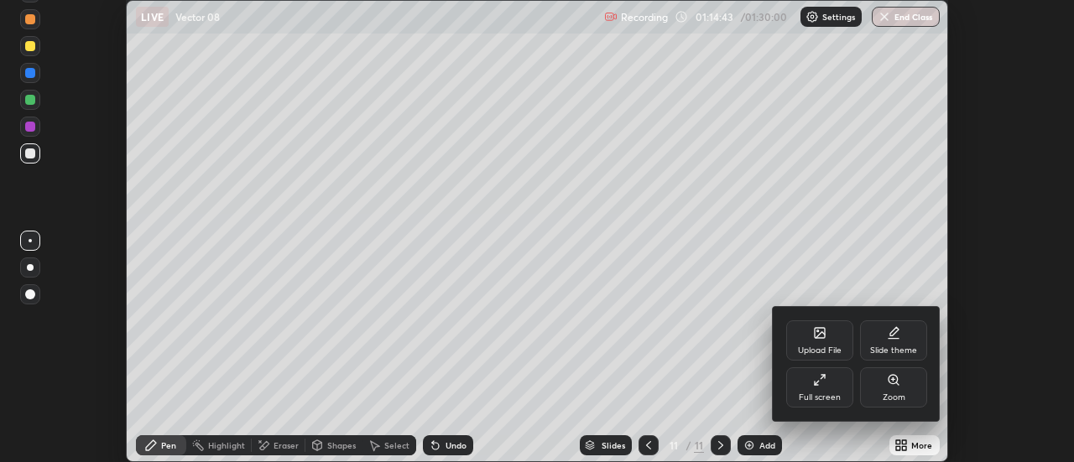
click at [833, 387] on div "Full screen" at bounding box center [819, 388] width 67 height 40
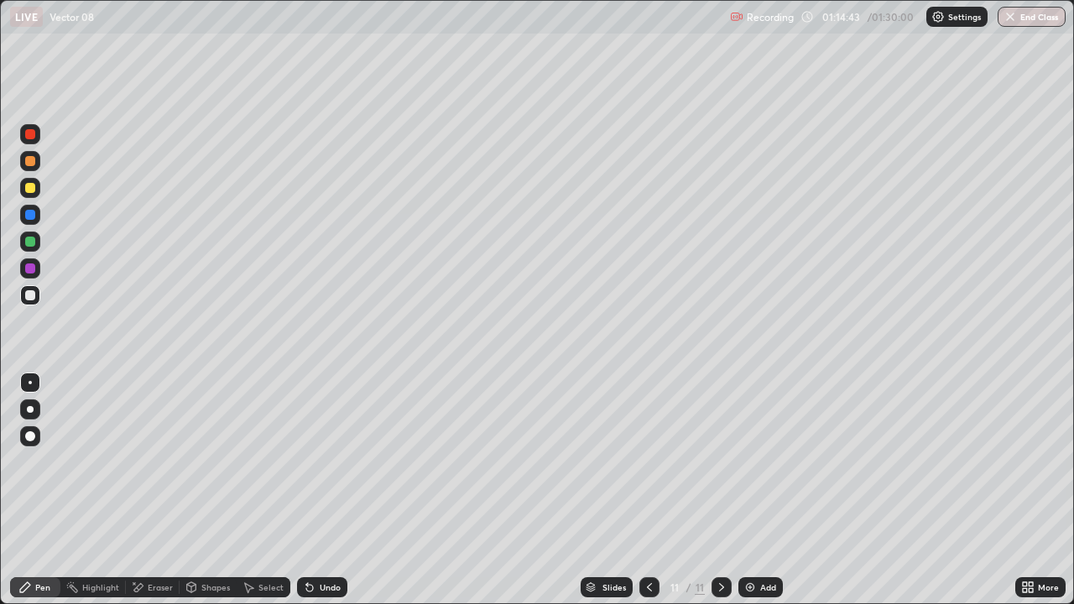
scroll to position [604, 1074]
click at [167, 461] on div "Eraser" at bounding box center [160, 587] width 25 height 8
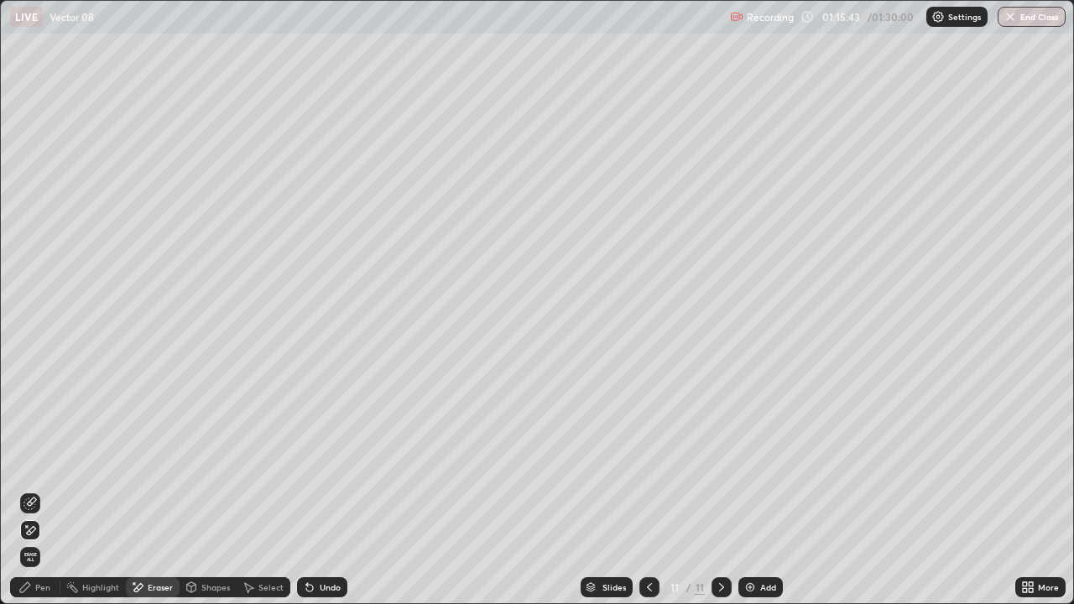
click at [327, 461] on div "Undo" at bounding box center [330, 587] width 21 height 8
click at [321, 461] on div "Undo" at bounding box center [330, 587] width 21 height 8
click at [59, 461] on div "Pen" at bounding box center [35, 587] width 50 height 20
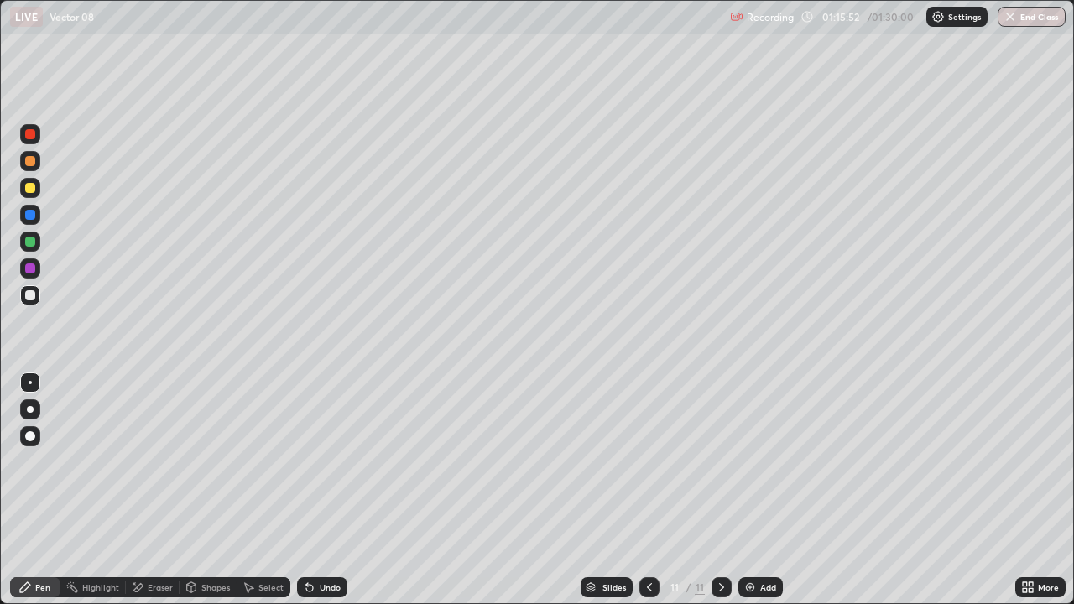
click at [322, 461] on div "Undo" at bounding box center [330, 587] width 21 height 8
click at [320, 461] on div "Undo" at bounding box center [330, 587] width 21 height 8
click at [164, 461] on div "Eraser" at bounding box center [153, 587] width 54 height 20
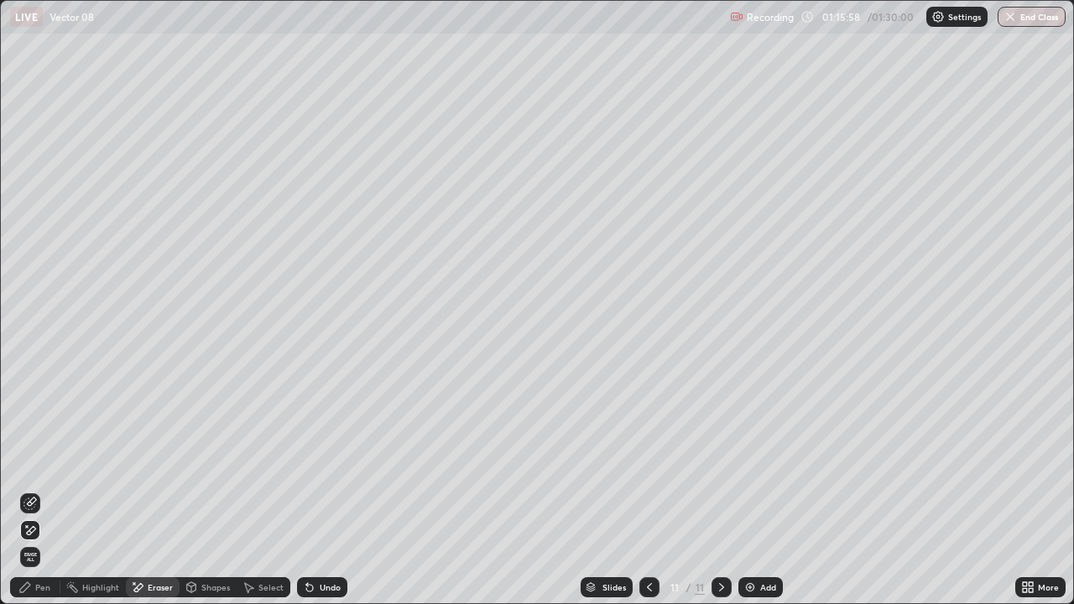
click at [41, 461] on div "Pen" at bounding box center [42, 587] width 15 height 8
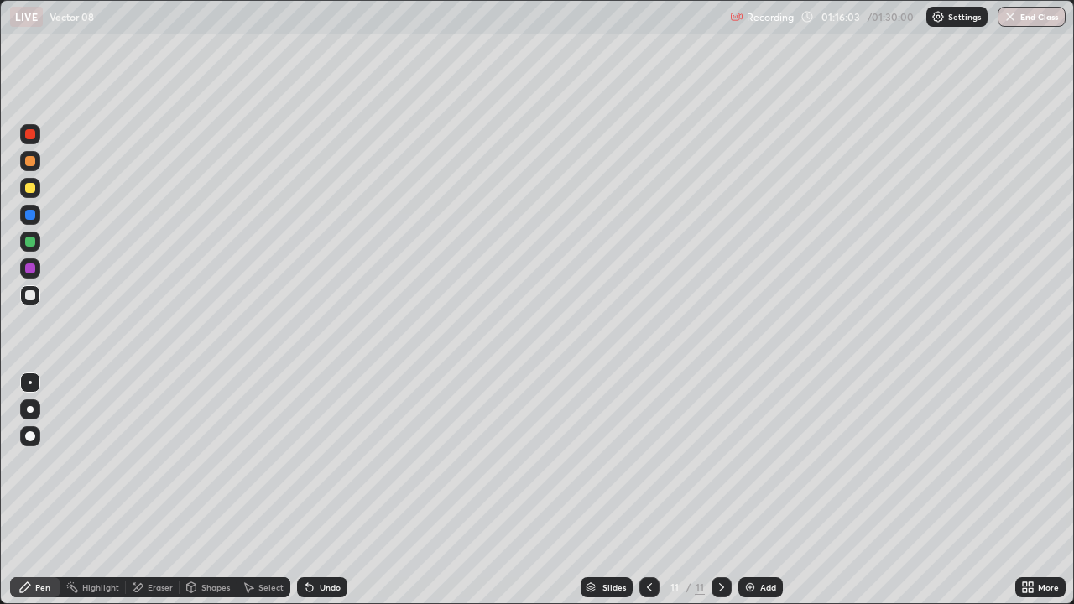
click at [157, 461] on div "Eraser" at bounding box center [160, 587] width 25 height 8
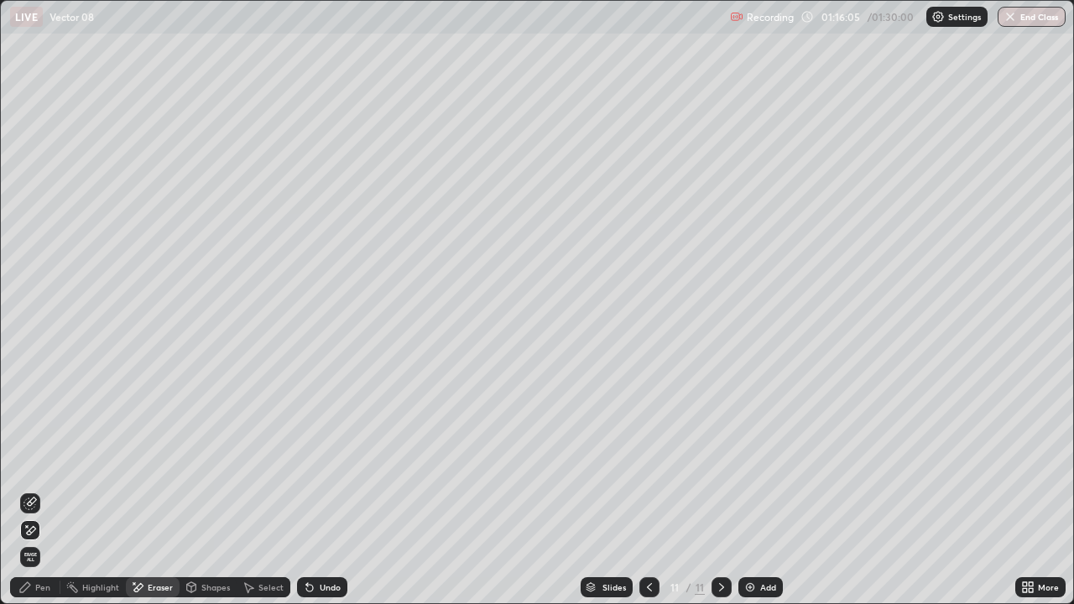
click at [44, 461] on div "Pen" at bounding box center [42, 587] width 15 height 8
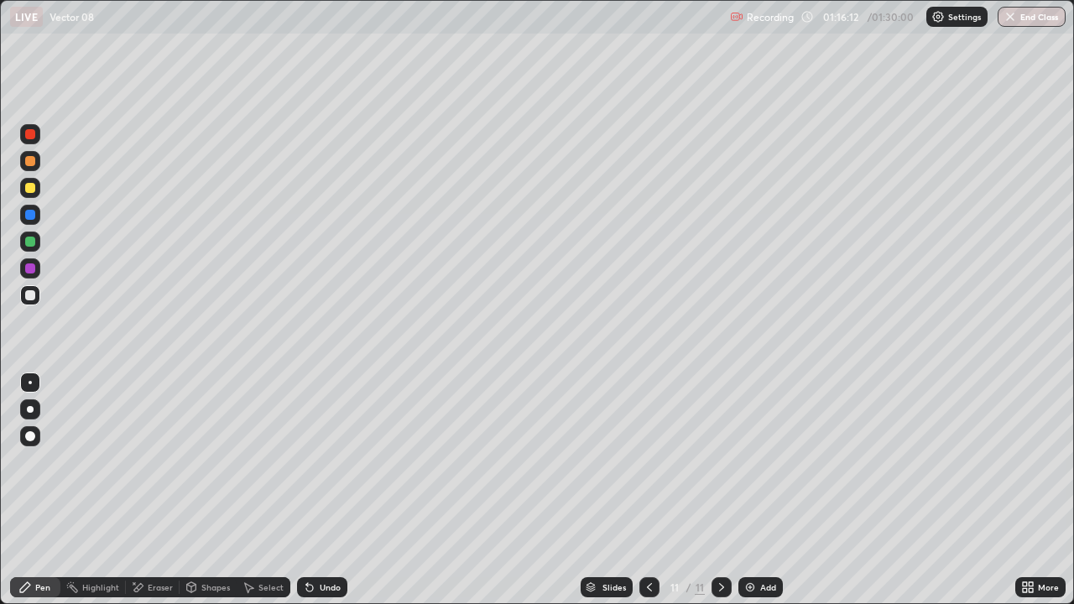
click at [167, 461] on div "Eraser" at bounding box center [153, 587] width 54 height 20
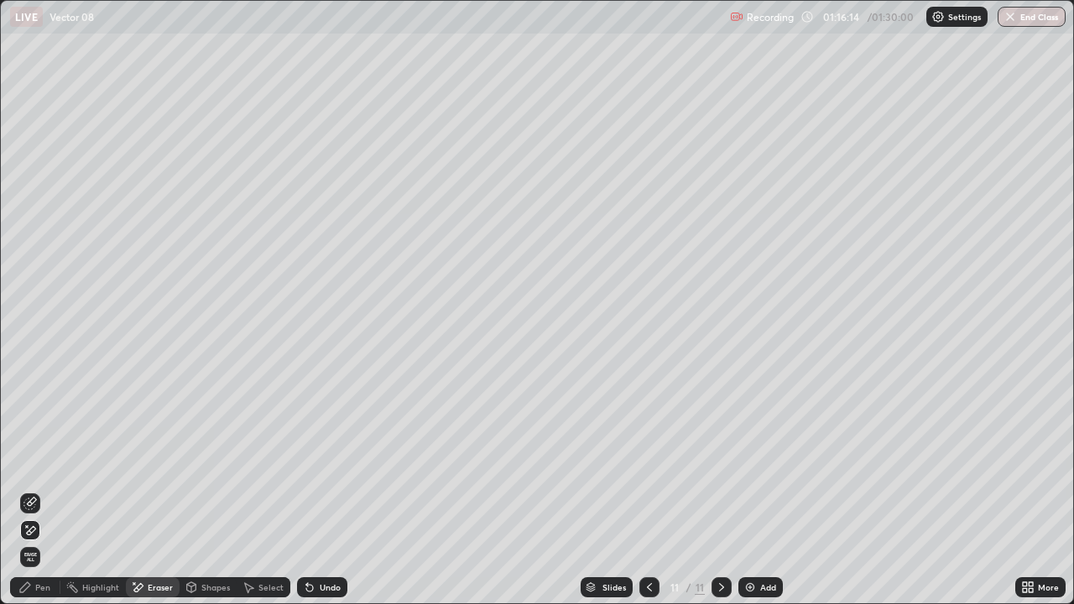
click at [47, 461] on div "Pen" at bounding box center [42, 587] width 15 height 8
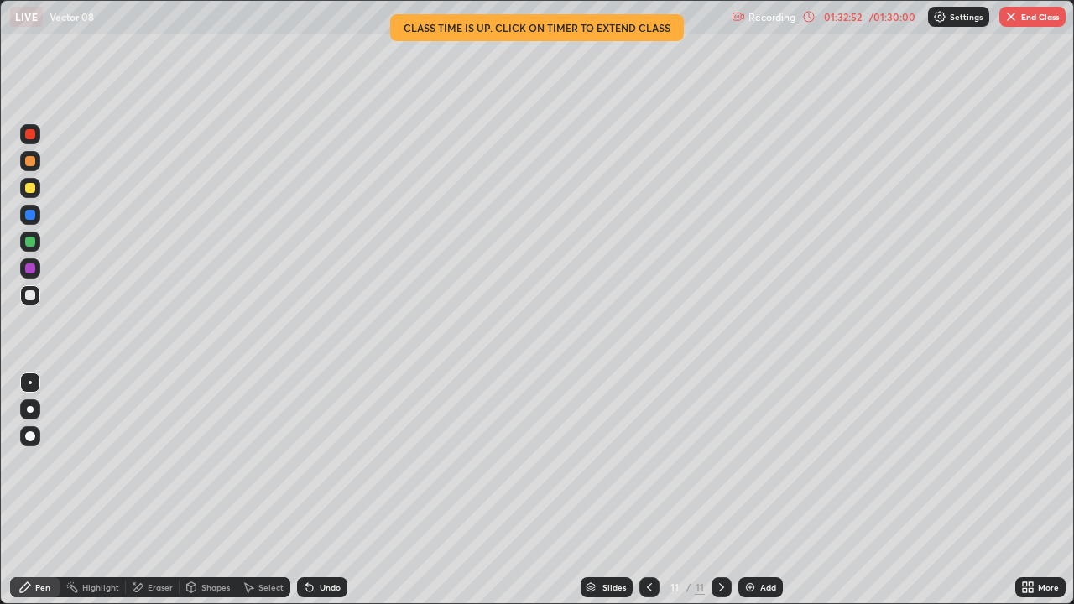
click at [1024, 19] on button "End Class" at bounding box center [1032, 17] width 66 height 20
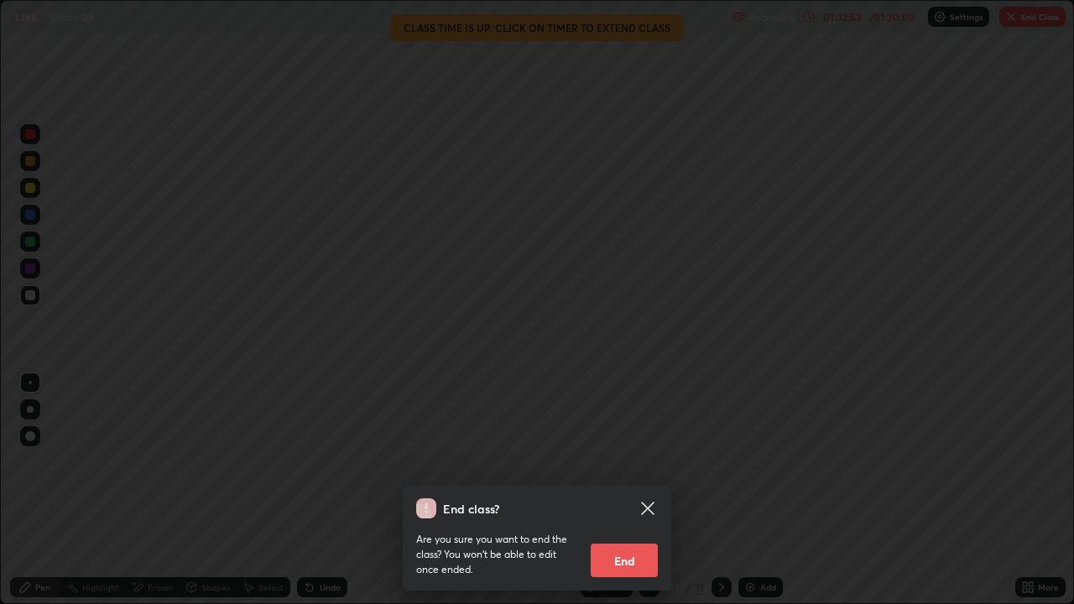
click at [618, 461] on button "End" at bounding box center [624, 561] width 67 height 34
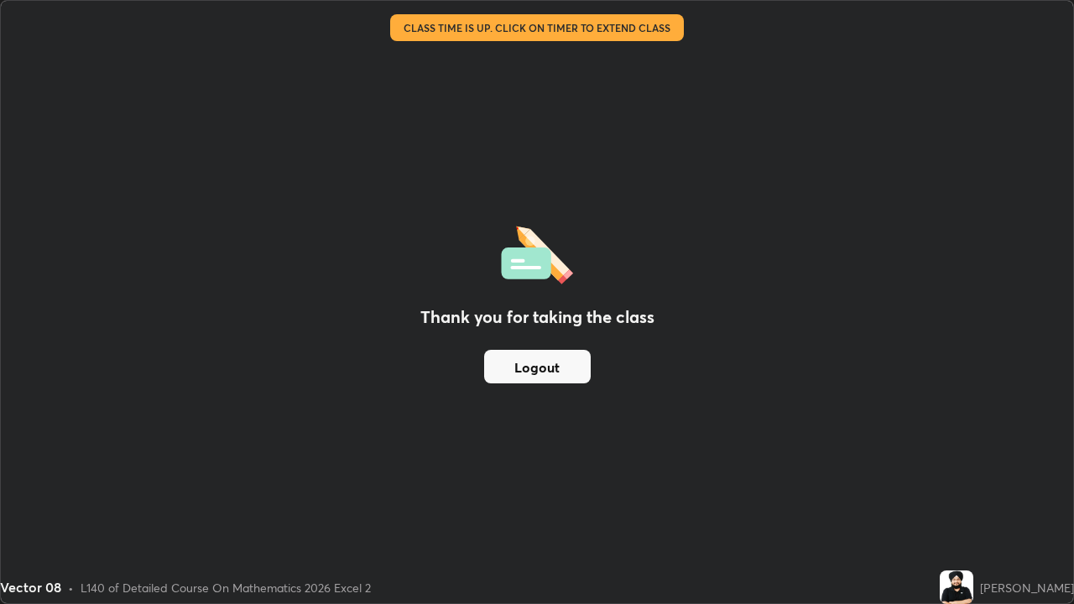
click at [575, 357] on button "Logout" at bounding box center [537, 367] width 107 height 34
